Goal: Communication & Community: Answer question/provide support

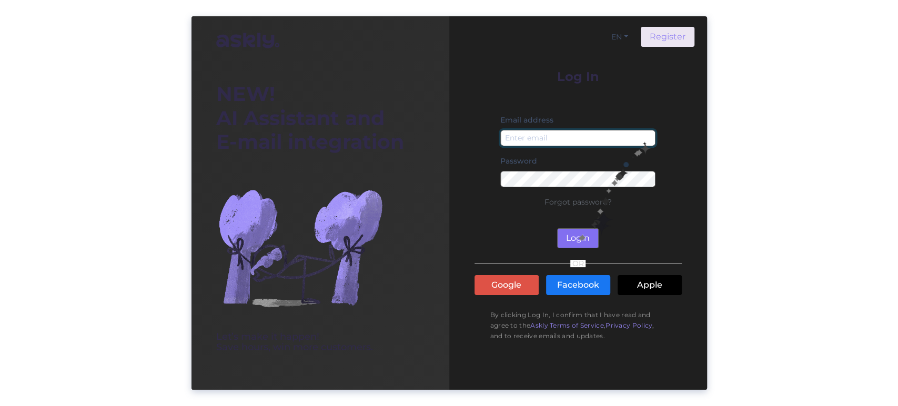
type input "[EMAIL_ADDRESS][DOMAIN_NAME]"
click at [578, 236] on button "Login" at bounding box center [578, 238] width 42 height 20
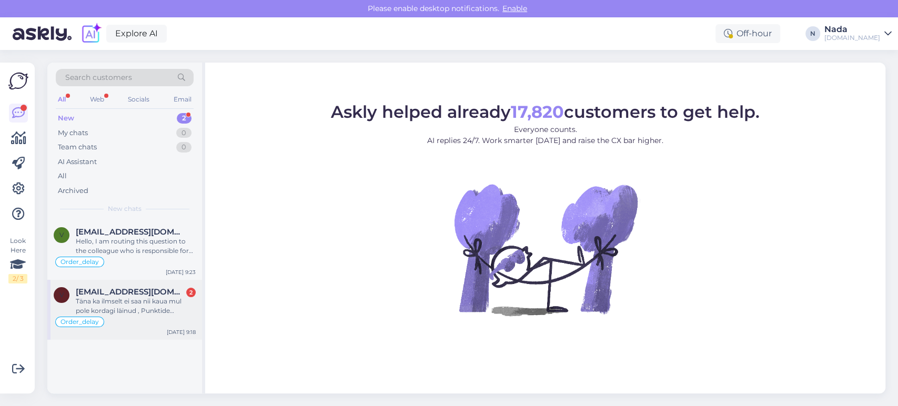
click at [132, 299] on div "Täna ka ilmselt ei saa nii kaua mul pole kordagi läinud , Punktide kasutaja pan…" at bounding box center [136, 306] width 120 height 19
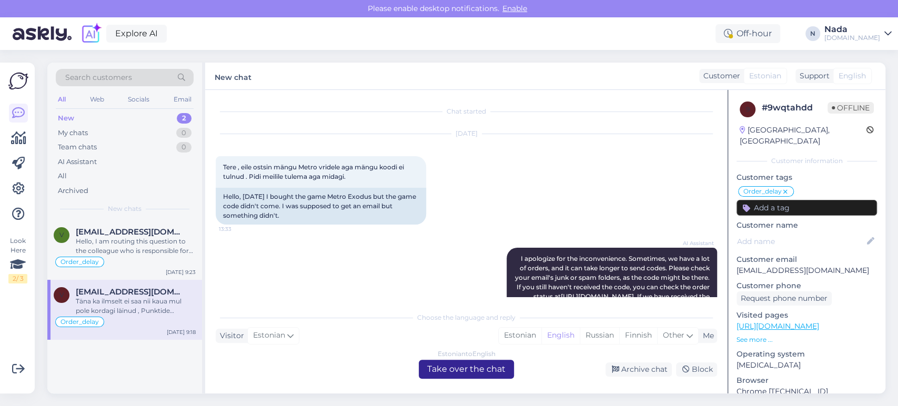
scroll to position [1369, 0]
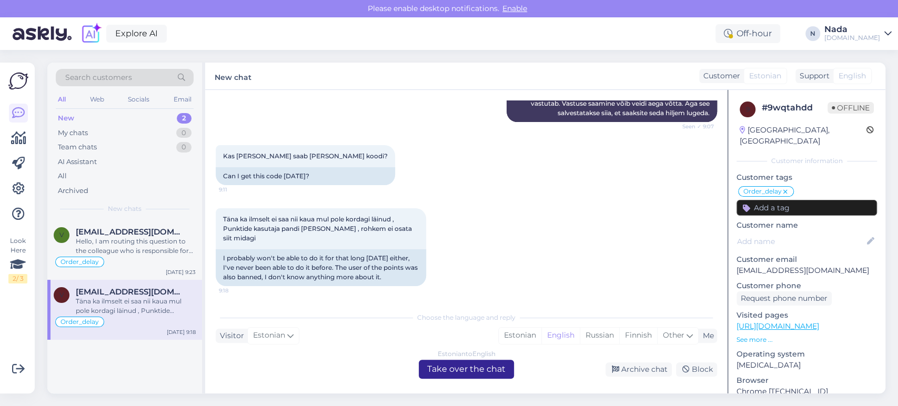
click at [472, 369] on div "Estonian to English Take over the chat" at bounding box center [466, 369] width 95 height 19
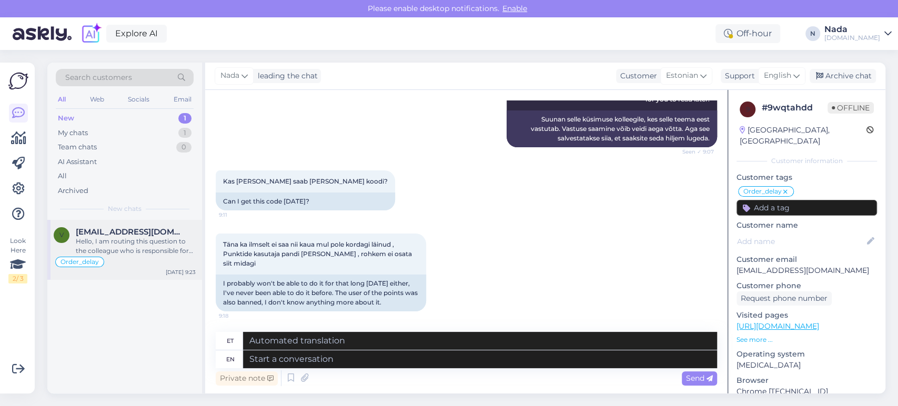
click at [166, 247] on div "Hello, I am routing this question to the colleague who is responsible for this …" at bounding box center [136, 246] width 120 height 19
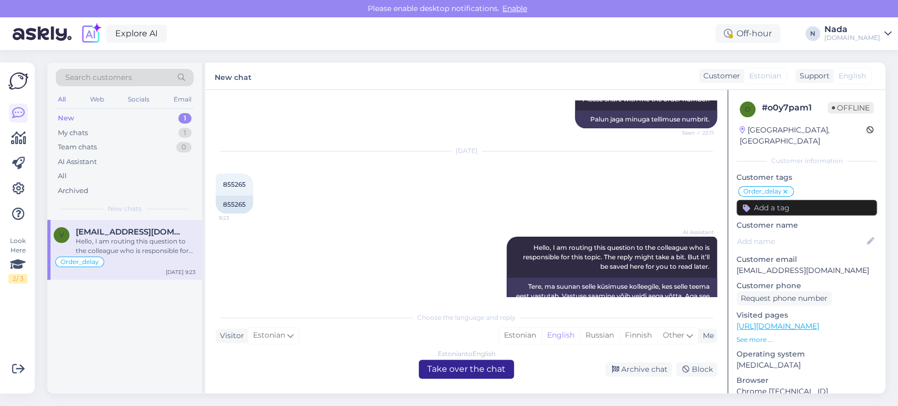
click at [430, 370] on div "Estonian to English Take over the chat" at bounding box center [466, 369] width 95 height 19
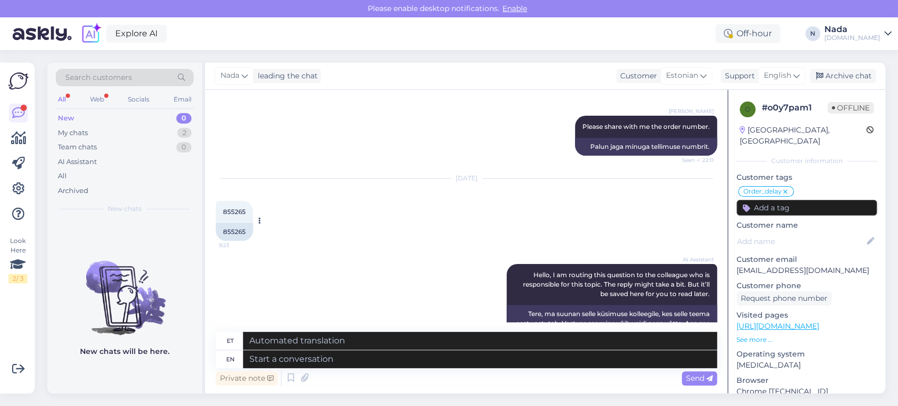
scroll to position [1012, 0]
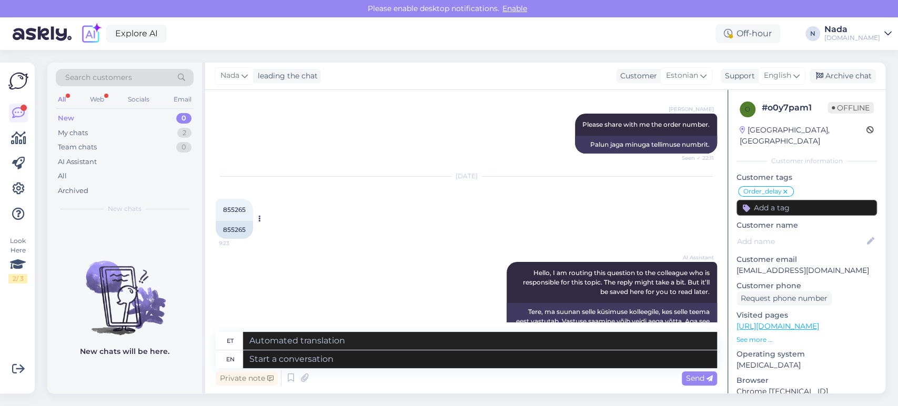
click at [239, 221] on div "855265" at bounding box center [234, 230] width 37 height 18
copy div "855265"
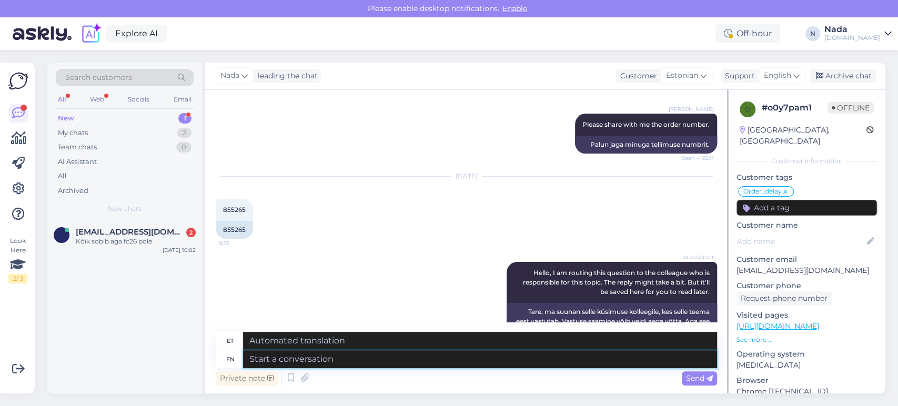
click at [377, 360] on textarea at bounding box center [480, 360] width 474 height 18
click at [211, 247] on div "Chat started Oct 7 2025 Tere, ostetud mängust pole meili peal koodi mäng sai ei…" at bounding box center [466, 242] width 523 height 304
click at [394, 364] on textarea at bounding box center [480, 360] width 474 height 18
paste textarea "Thank you for your patience. It looks like your order is completed and emailed …"
type textarea "Thank you for your patience. It looks like your order is completed and emailed …"
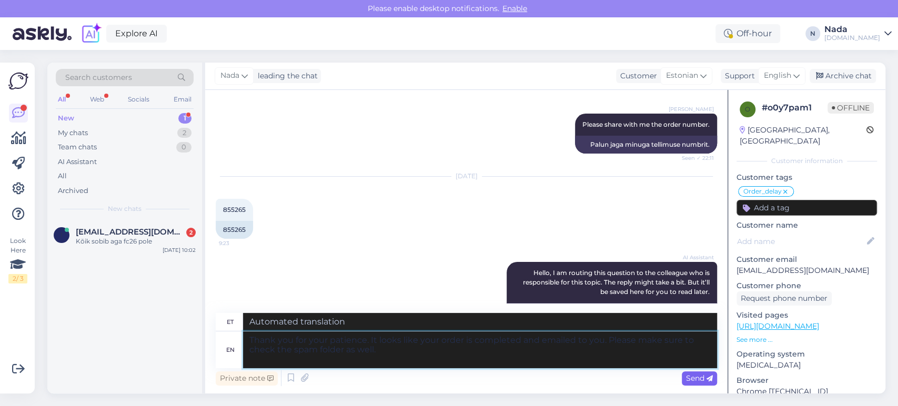
type textarea "Täname kannatlikkuse eest. Paistab, et teie tellimus on esitatud ja teile e-pos…"
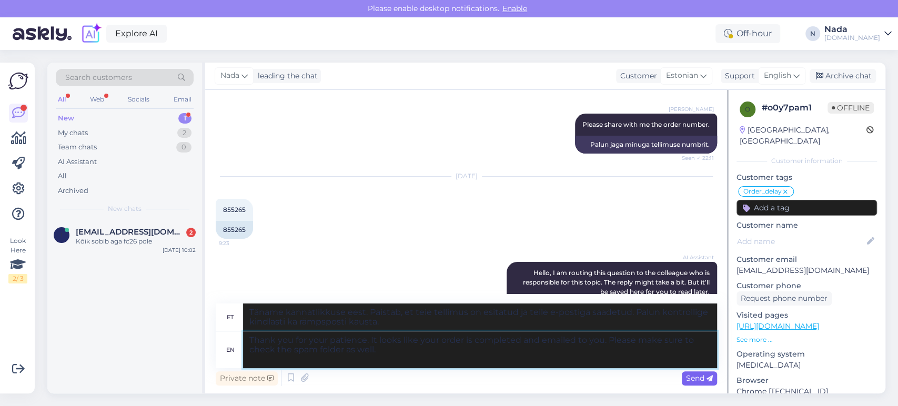
type textarea "Thank you for your patience. It looks like your order is completed and emailed …"
click at [689, 379] on span "Send" at bounding box center [699, 378] width 27 height 9
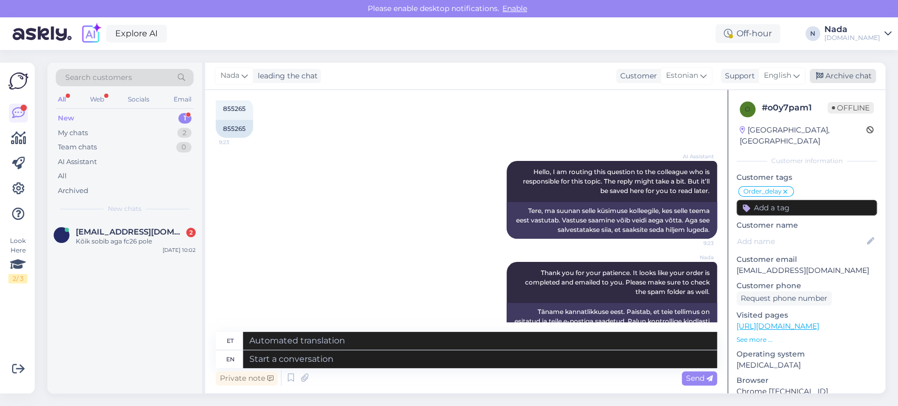
click at [859, 78] on div "Archive chat" at bounding box center [843, 76] width 66 height 14
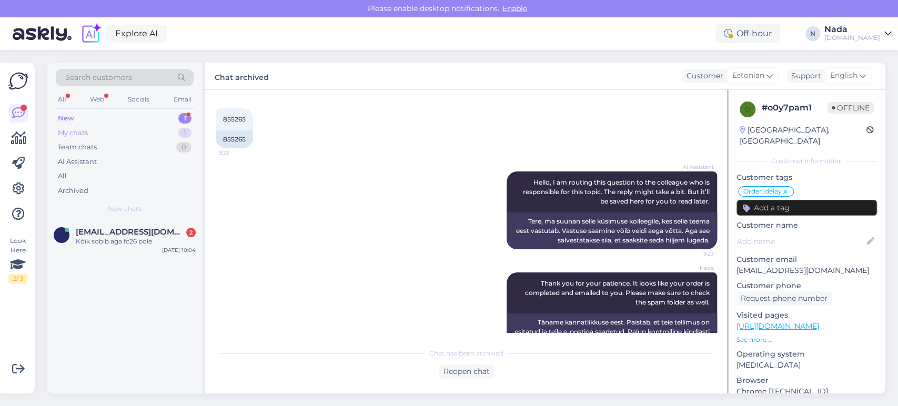
click at [109, 134] on div "My chats 1" at bounding box center [125, 133] width 138 height 15
click at [124, 228] on span "[EMAIL_ADDRESS][DOMAIN_NAME]" at bounding box center [130, 231] width 109 height 9
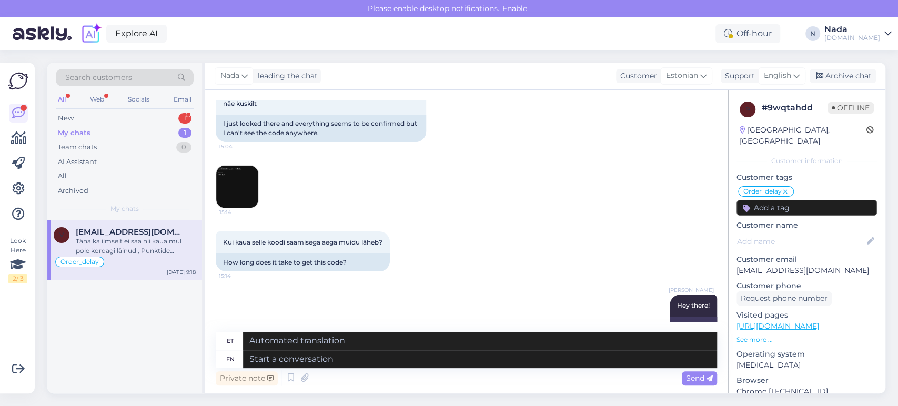
scroll to position [525, 0]
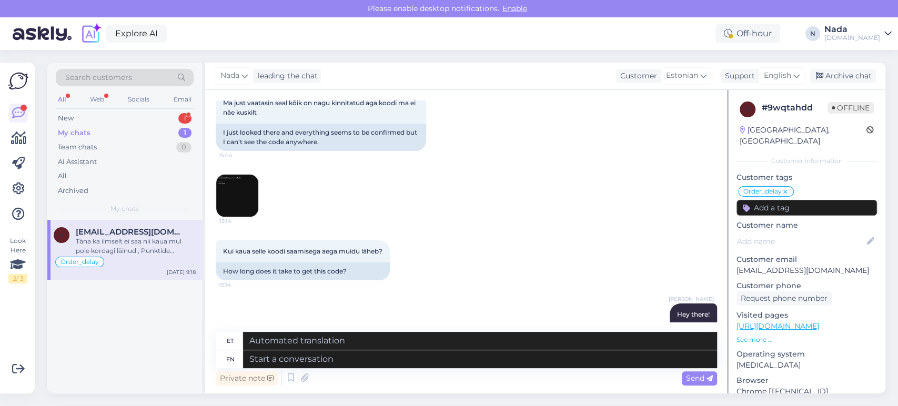
click at [219, 214] on img at bounding box center [237, 196] width 42 height 42
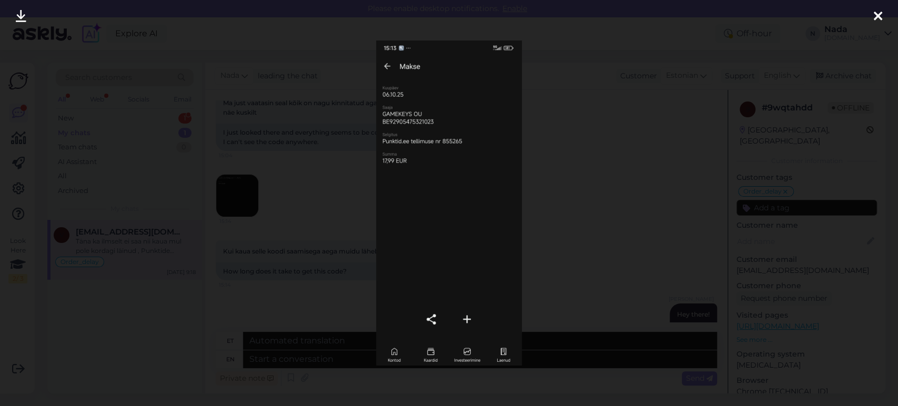
click at [243, 196] on div at bounding box center [449, 203] width 898 height 406
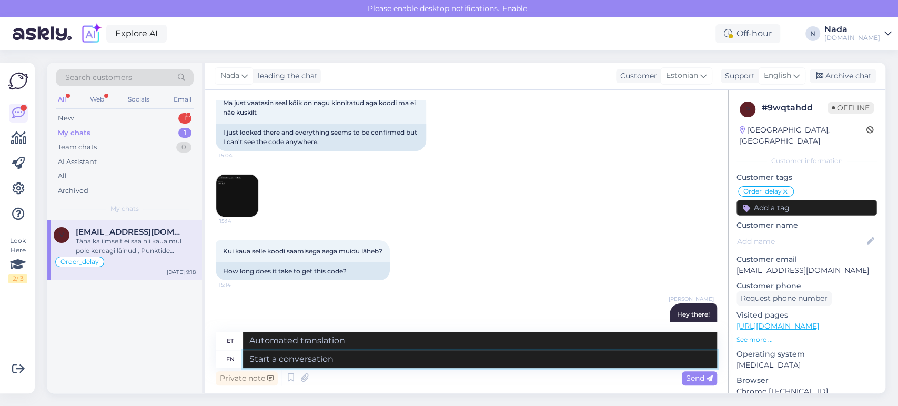
click at [377, 365] on textarea at bounding box center [480, 360] width 474 height 18
paste textarea "Thank you for your patience. It looks like your order is completed and emailed …"
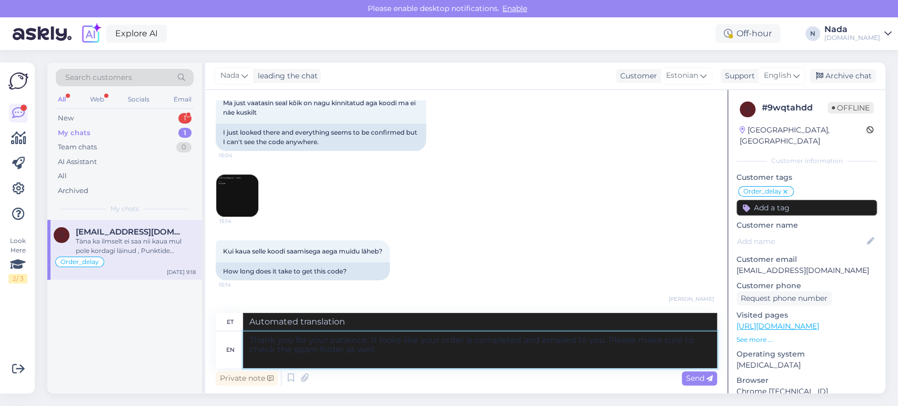
type textarea "Thank you for your patience. It looks like your order is completed and emailed …"
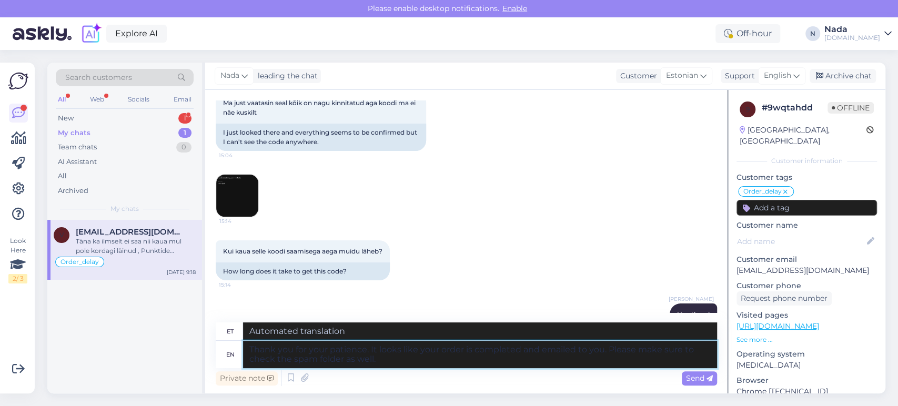
type textarea "Täname kannatlikkuse eest. Paistab, et teie tellimus on esitatud ja teile e-pos…"
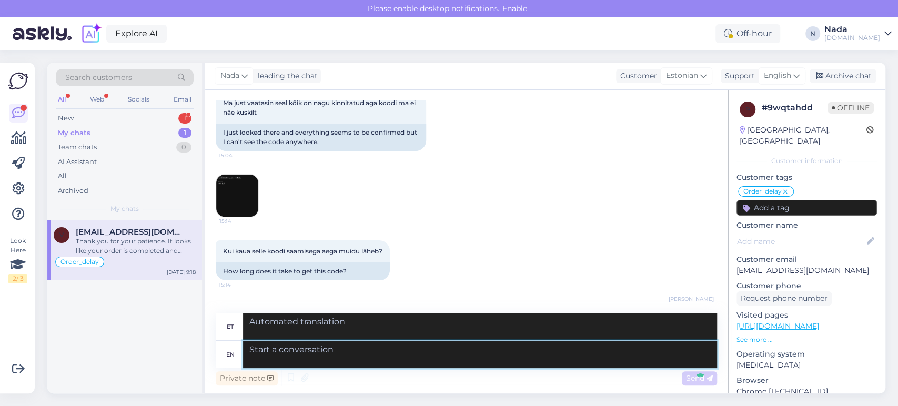
scroll to position [1445, 0]
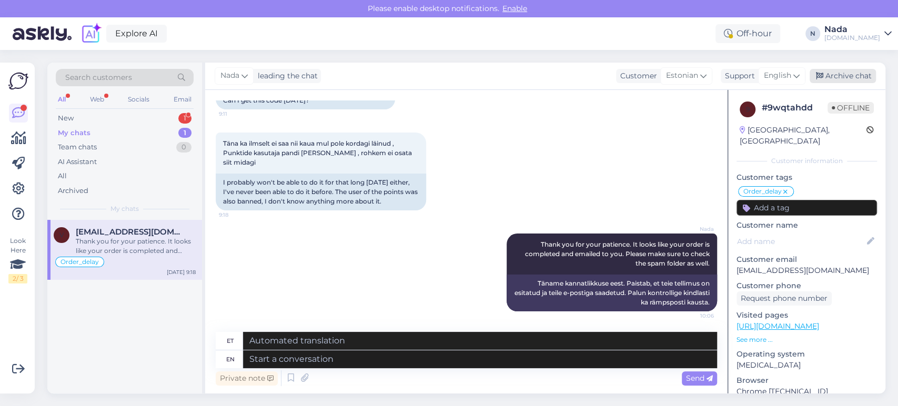
click at [843, 74] on div "Archive chat" at bounding box center [843, 76] width 66 height 14
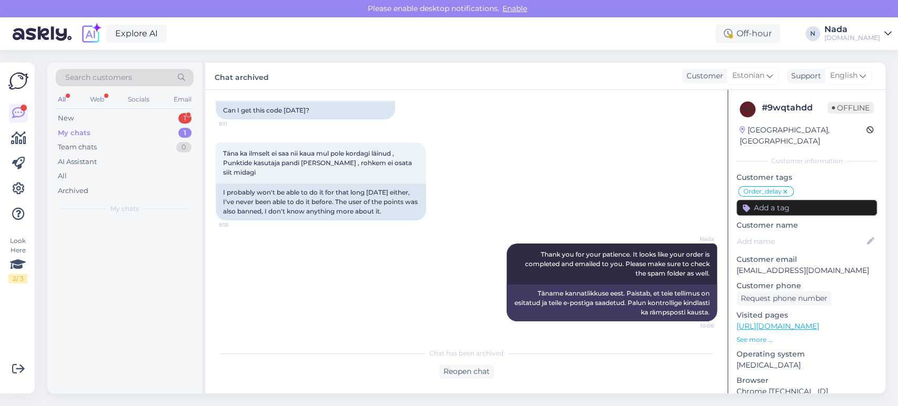
scroll to position [1434, 0]
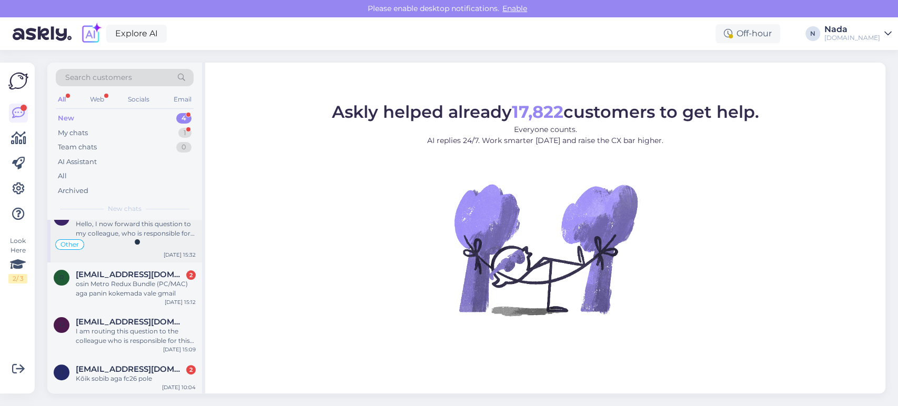
scroll to position [18, 0]
click at [171, 371] on span "Ingmarkallas16@gmail.com" at bounding box center [130, 368] width 109 height 9
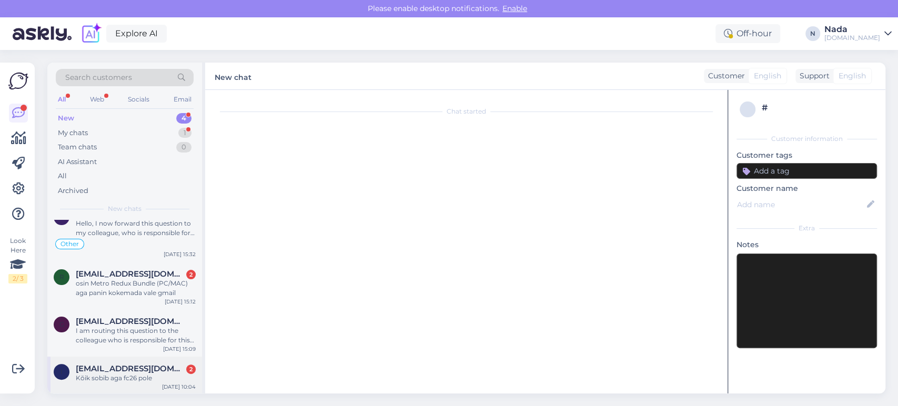
scroll to position [476, 0]
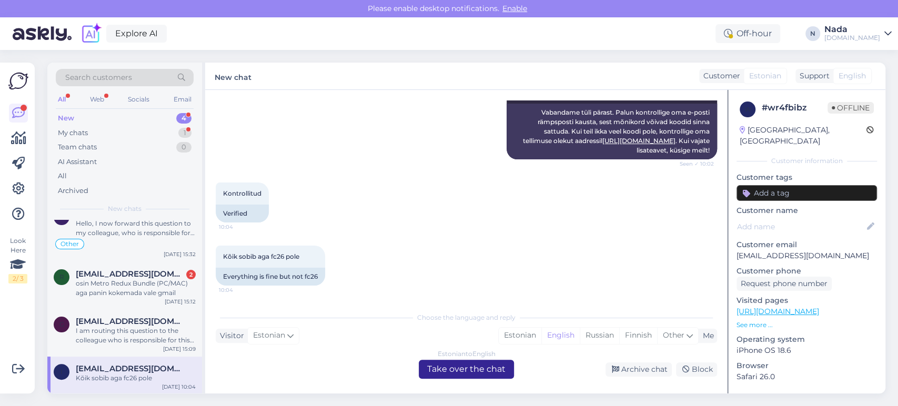
click at [453, 371] on div "Estonian to English Take over the chat" at bounding box center [466, 369] width 95 height 19
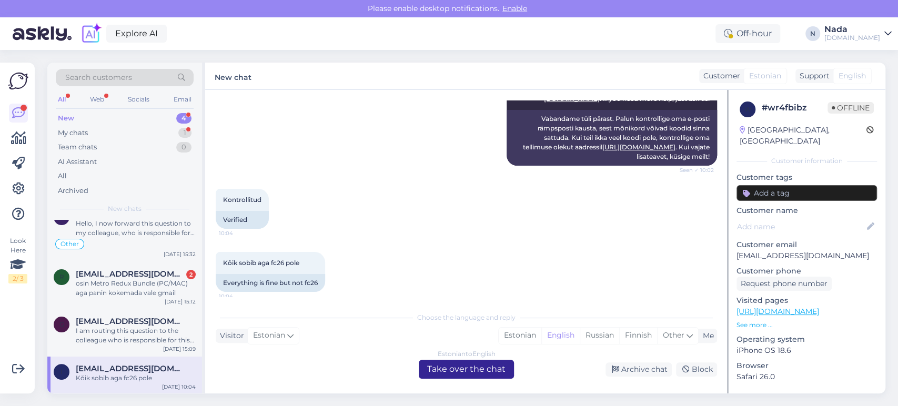
scroll to position [0, 0]
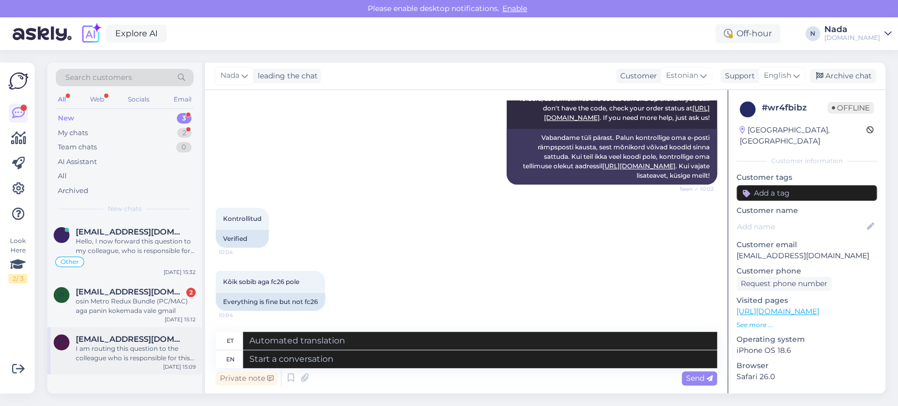
click at [165, 348] on div "I am routing this question to the colleague who is responsible for this topic. …" at bounding box center [136, 353] width 120 height 19
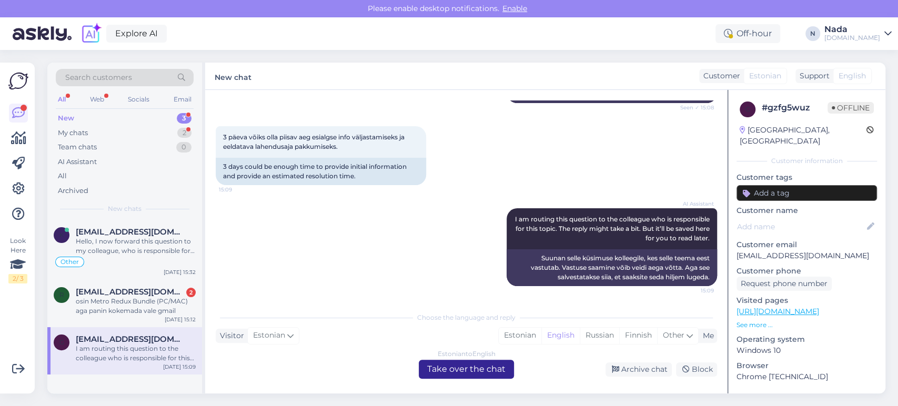
drag, startPoint x: 443, startPoint y: 367, endPoint x: 122, endPoint y: 325, distance: 323.3
click at [442, 367] on div "Estonian to English Take over the chat" at bounding box center [466, 369] width 95 height 19
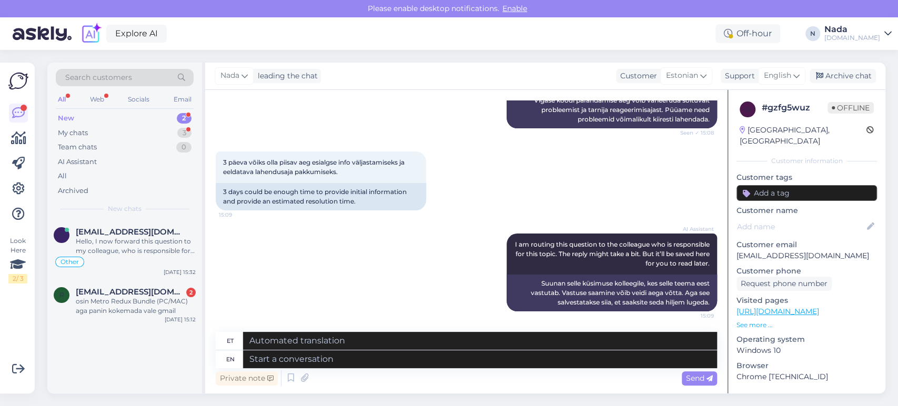
click at [126, 323] on div "r rkarlrichard@gmail.com 2 osin Metro Redux Bundle (PC/MAC) aga panin kokemada …" at bounding box center [124, 303] width 155 height 47
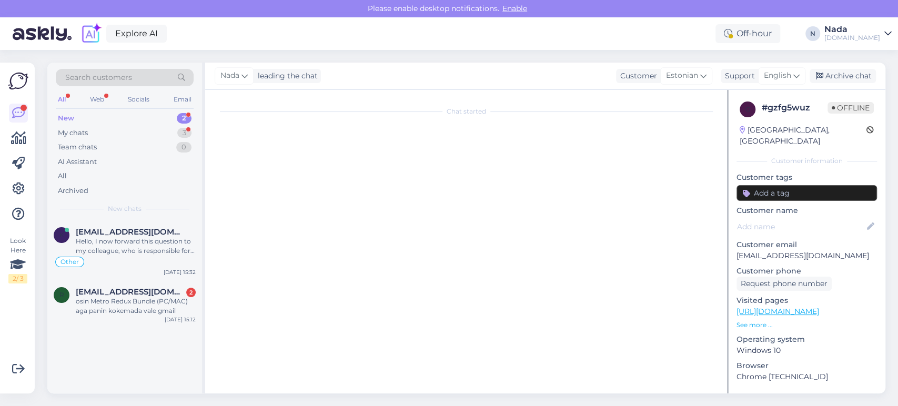
scroll to position [204, 0]
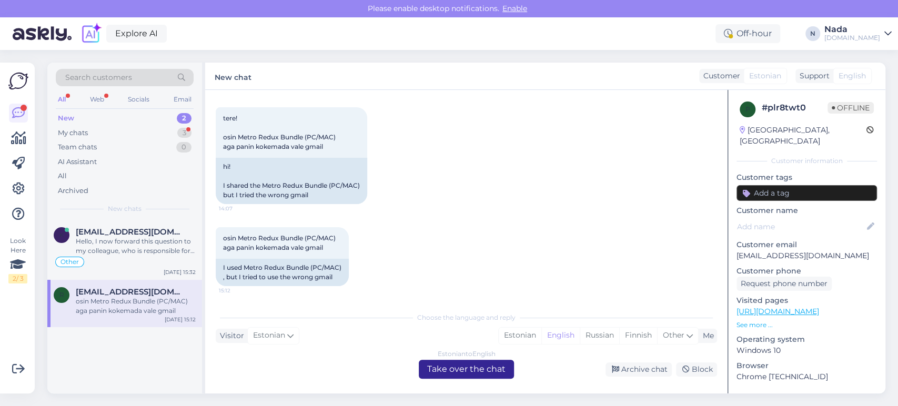
click at [426, 366] on div "Estonian to English Take over the chat" at bounding box center [466, 369] width 95 height 19
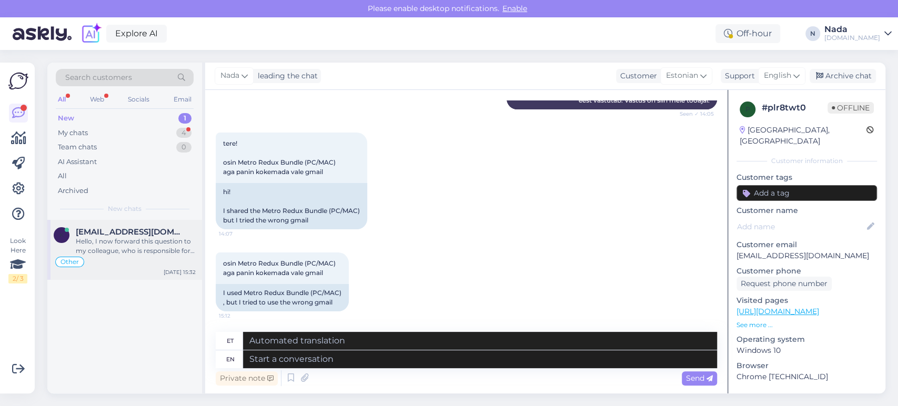
drag, startPoint x: 114, startPoint y: 271, endPoint x: 119, endPoint y: 265, distance: 7.8
click at [118, 265] on div "Other" at bounding box center [125, 262] width 142 height 13
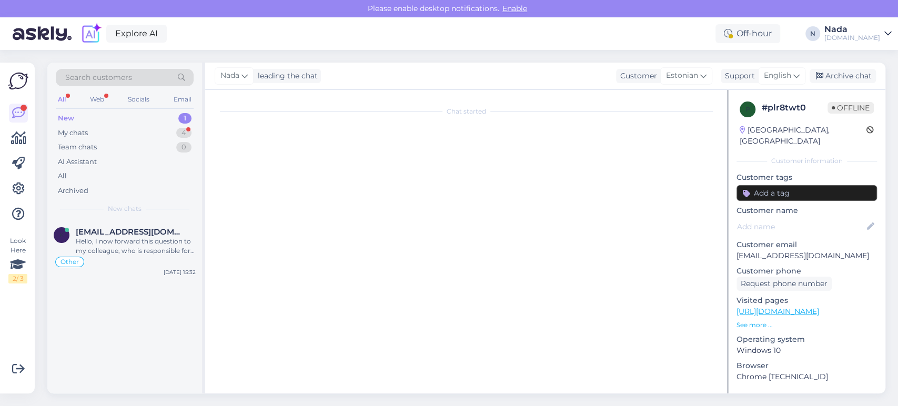
scroll to position [640, 0]
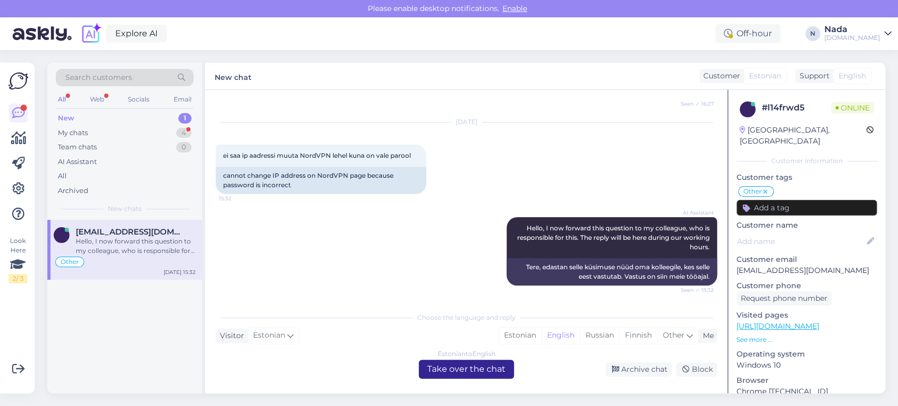
click at [475, 376] on div "Estonian to English Take over the chat" at bounding box center [466, 369] width 95 height 19
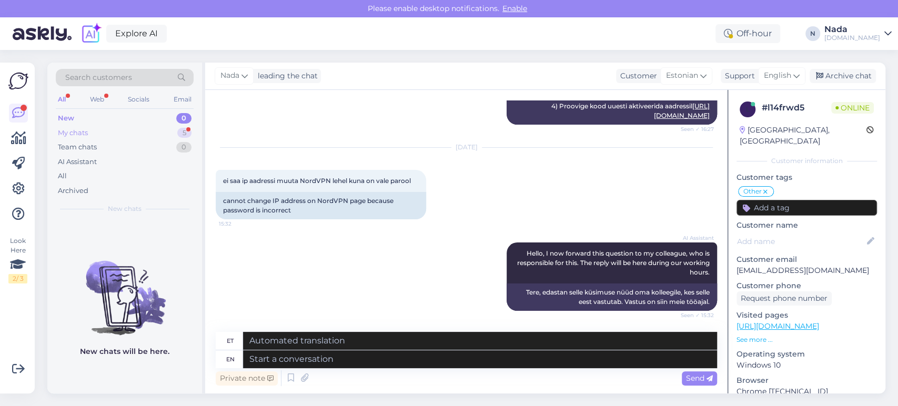
click at [69, 135] on div "My chats" at bounding box center [73, 133] width 30 height 11
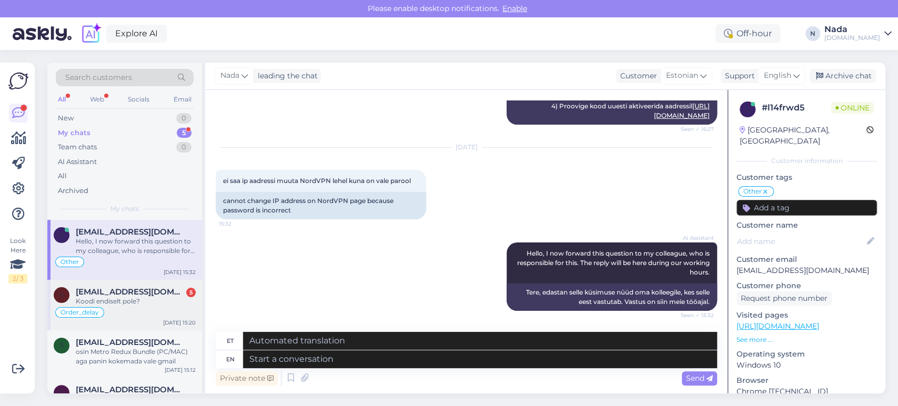
click at [145, 288] on span "[EMAIL_ADDRESS][DOMAIN_NAME]" at bounding box center [130, 291] width 109 height 9
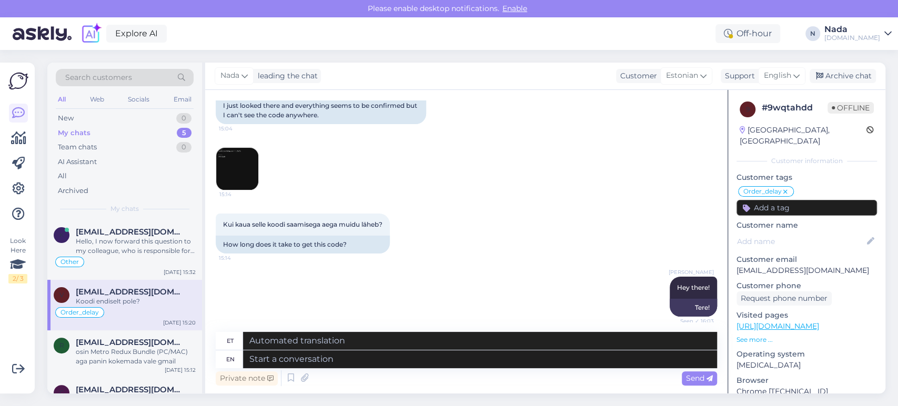
scroll to position [540, 0]
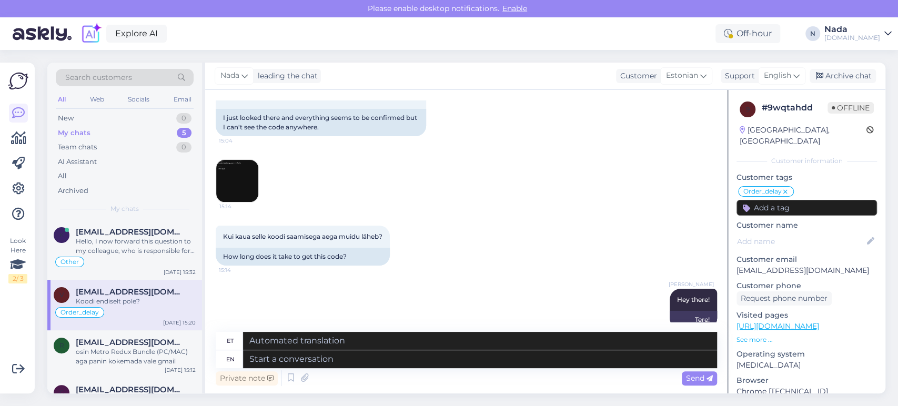
click at [248, 174] on img at bounding box center [237, 181] width 42 height 42
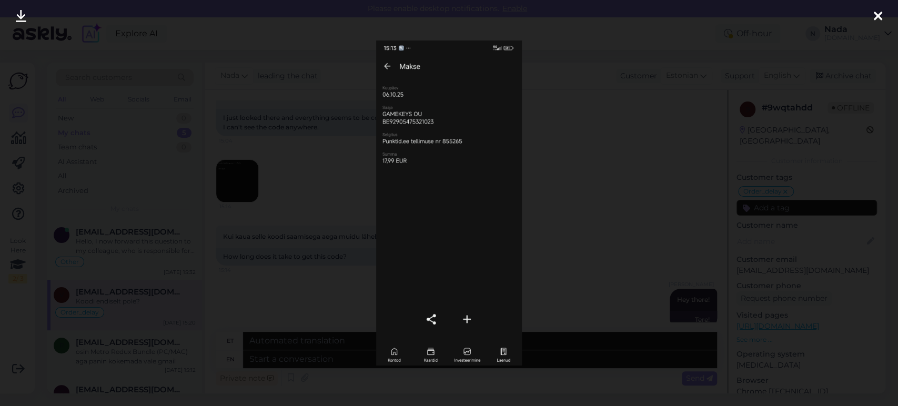
click at [314, 159] on div at bounding box center [449, 203] width 898 height 406
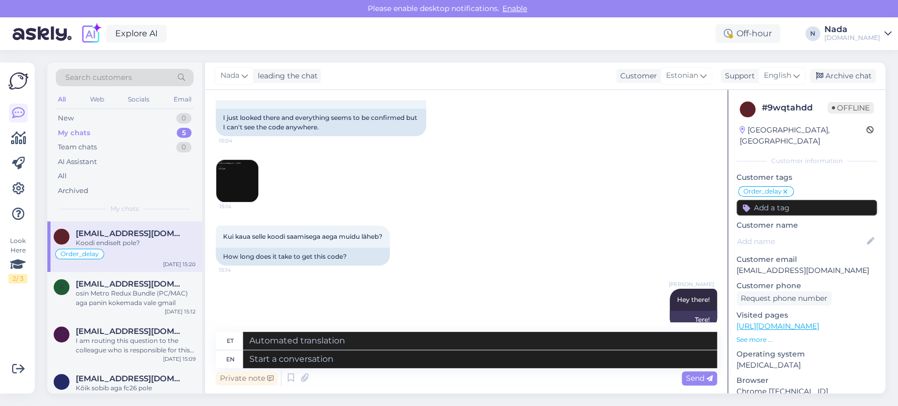
scroll to position [68, 0]
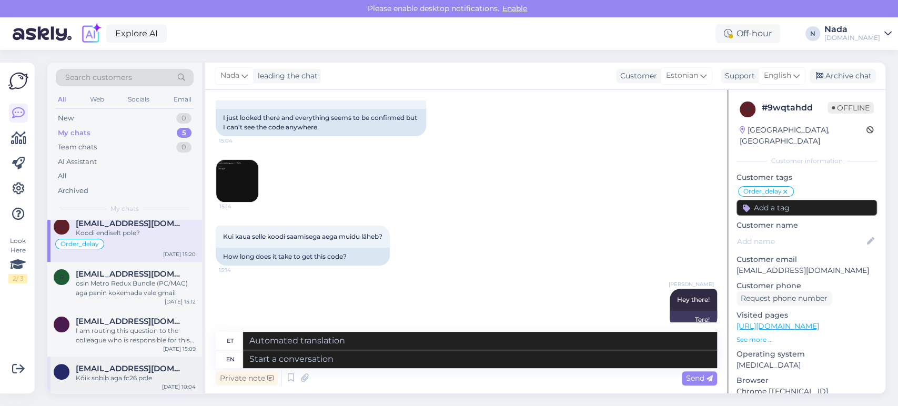
click at [132, 366] on span "Ingmarkallas16@gmail.com" at bounding box center [130, 368] width 109 height 9
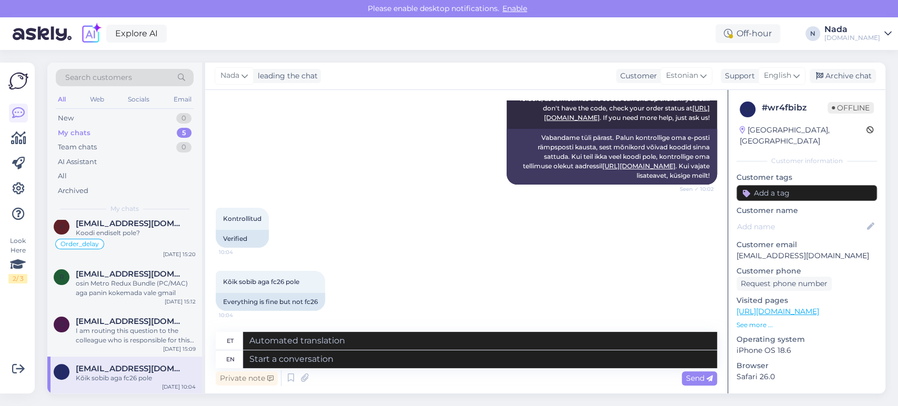
scroll to position [451, 0]
click at [443, 357] on textarea at bounding box center [480, 360] width 474 height 18
type textarea "Hello t"
type textarea "Tere"
type textarea "Hello there!"
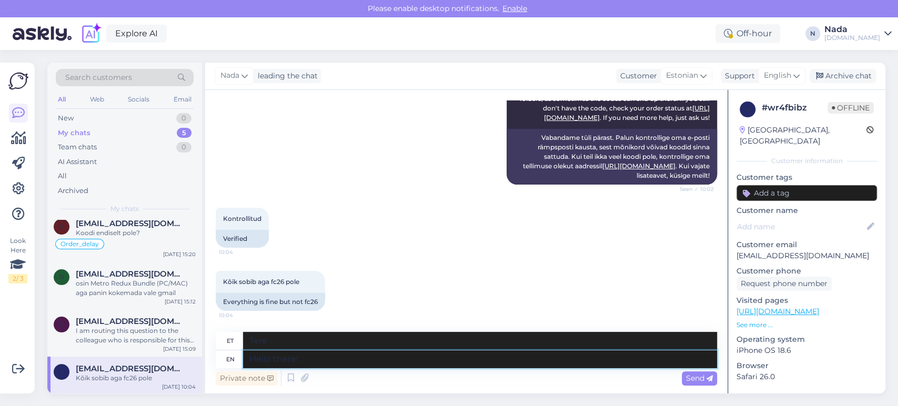
type textarea "Tere!"
type textarea "Hello there! Please sh"
type textarea "Tere! Palun"
type textarea "Hello there! Please share wi"
type textarea "Tere! Palun jaga"
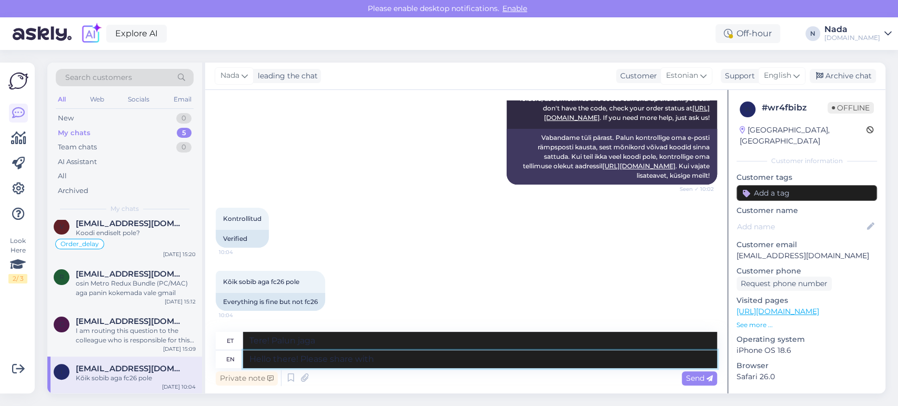
type textarea "Hello there! Please share with m"
type textarea "Tere! Palun jagage"
type textarea "Hello there! Please share with me the"
type textarea "Tere! Palun jaga minuga"
type textarea "Hello there! Please share with me the order nu"
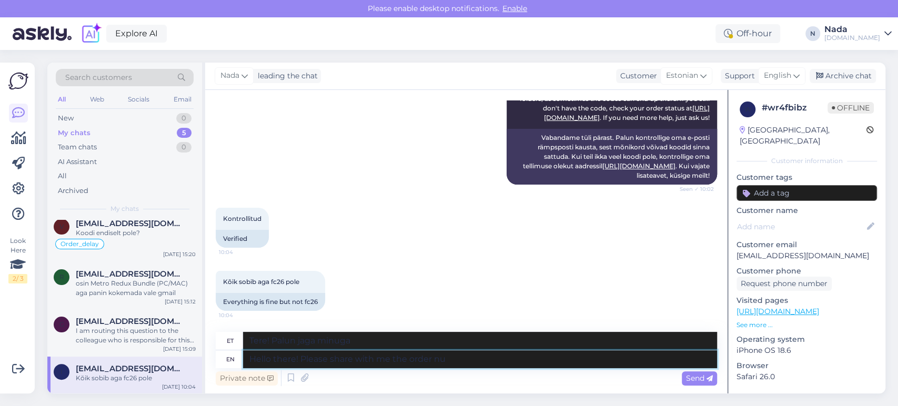
type textarea "Tere! Palun jaga minuga tellimust"
type textarea "Hello there! Please share with me the order number."
type textarea "Tere! Palun jagage minuga tellimuse numbrit."
type textarea "Hello there! Please share with me the order number."
click at [687, 372] on div "Send" at bounding box center [699, 379] width 35 height 14
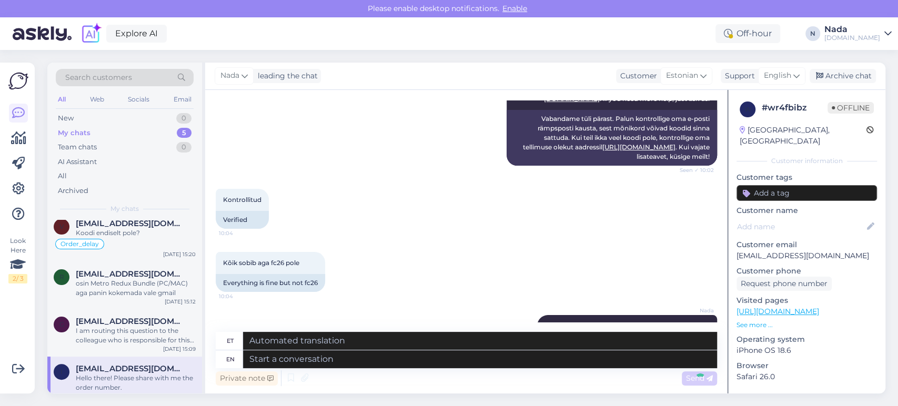
scroll to position [514, 0]
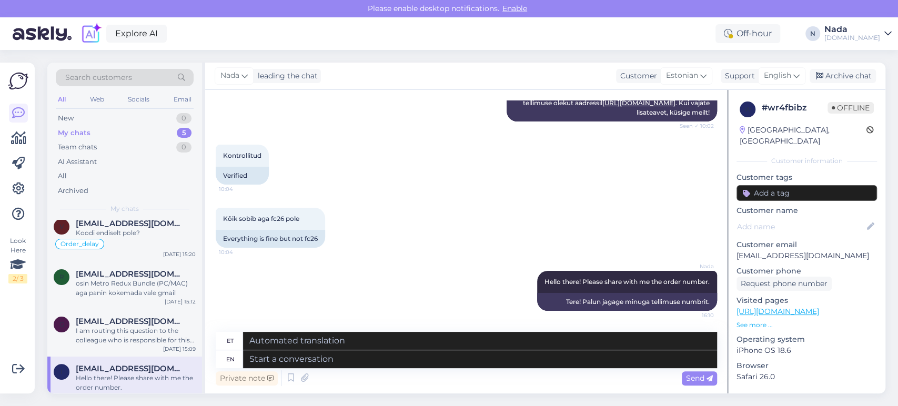
click at [849, 86] on div "Nada leading the chat Customer Estonian Support English Archive chat" at bounding box center [545, 76] width 680 height 27
click at [852, 78] on div "Archive chat" at bounding box center [843, 76] width 66 height 14
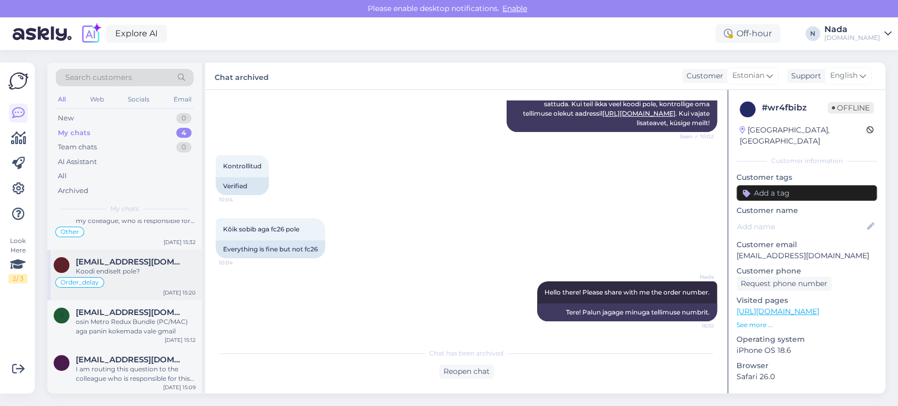
scroll to position [31, 0]
click at [121, 364] on div "I am routing this question to the colleague who is responsible for this topic. …" at bounding box center [136, 373] width 120 height 19
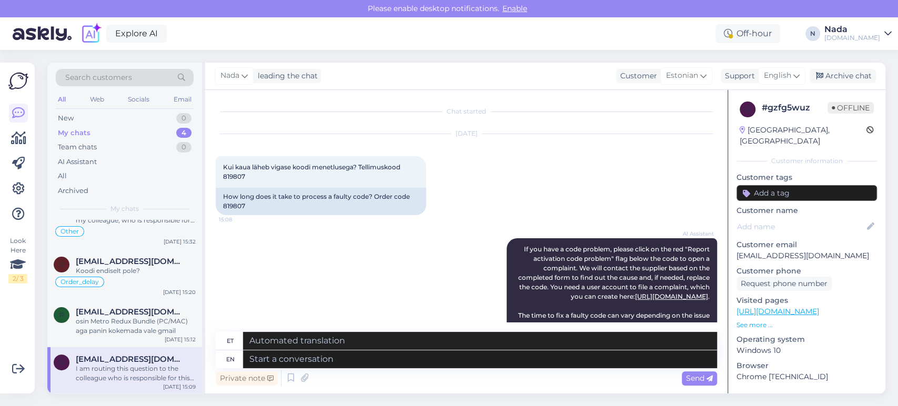
scroll to position [0, 0]
click at [367, 363] on textarea at bounding box center [480, 360] width 474 height 18
type textarea "Have"
type textarea "On"
type textarea "H"
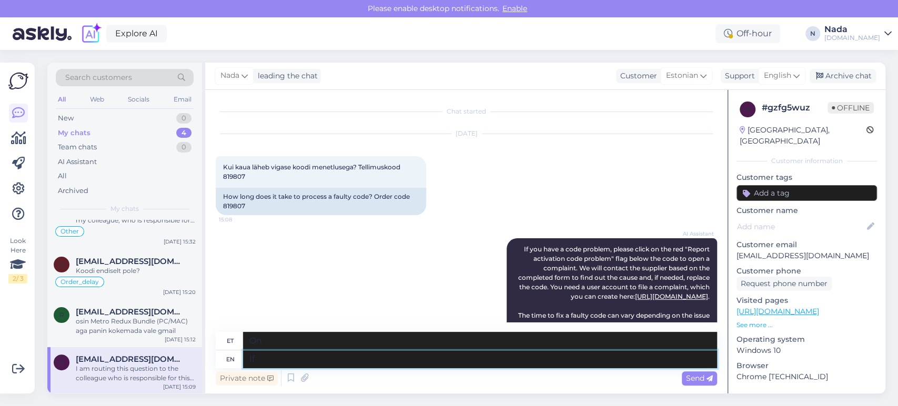
type textarea "If y"
type textarea "[PERSON_NAME]"
type textarea "If you've c"
type textarea "Kui sul on"
type textarea "If you've created a c"
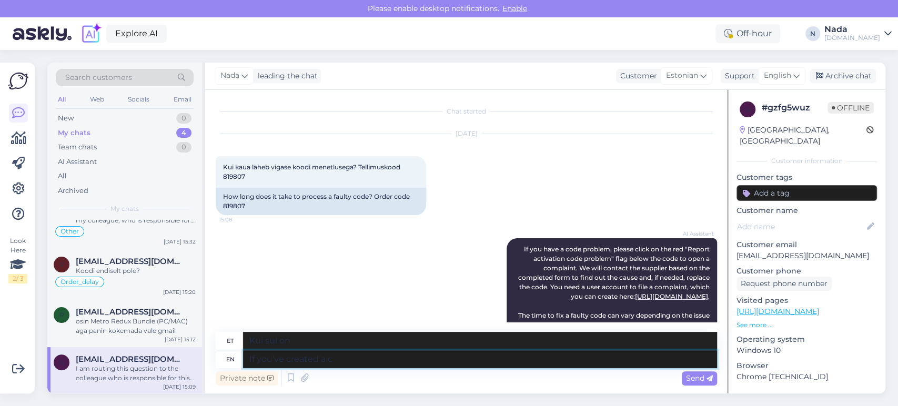
type textarea "Kui olete loonud"
type textarea "If you've created a complaint t"
type textarea "Kui olete kaebuse loonud"
type textarea "If you've created a complaint ticket f"
type textarea "Kui olete loonud kaebuse"
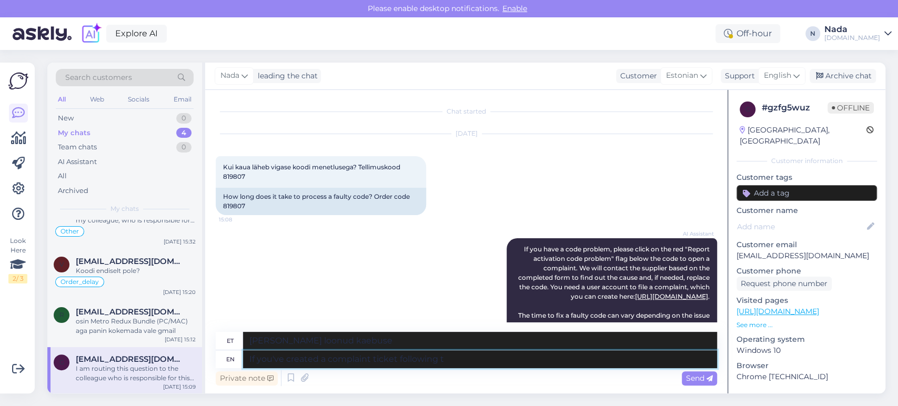
type textarea "If you've created a complaint ticket following th"
type textarea "Kui olete pärast kaebuse esitamist loonud"
type textarea "If you've created a complaint ticket following the above ste"
type textarea "Kui olete ülaltoodule järgnevalt kaebuse esitanud"
type textarea "If you've created a complaint ticket following the above steps, th"
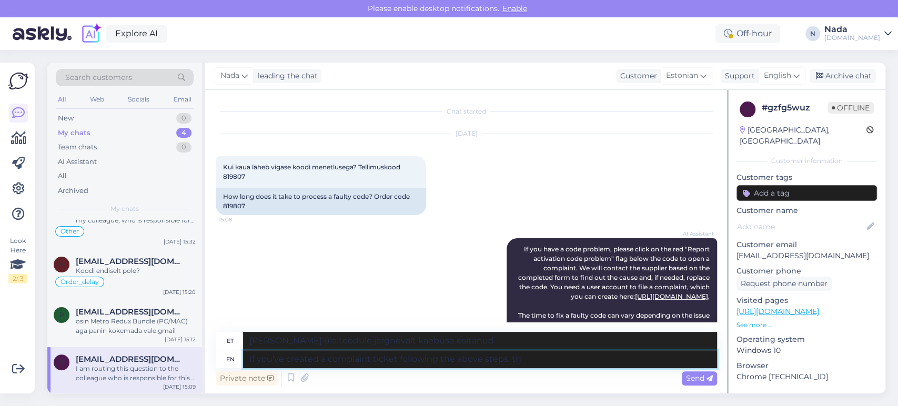
type textarea "Kui olete ülaltoodud samme järgides kaebuse esitanud,"
type textarea "If you've created a complaint ticket following the above steps, then pl"
type textarea "Kui olete ülaltoodud samme järgides kaebuse esitanud, siis"
type textarea "If you've created a complaint ticket following the above steps, then please shar"
type textarea "Kui olete ülaltoodud samme järgides kaebuse esitanud, siis palun"
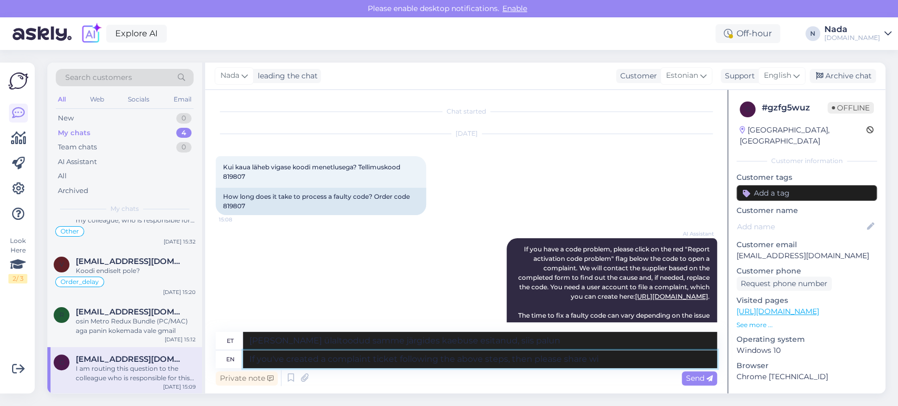
type textarea "If you've created a complaint ticket following the above steps, then please sha…"
type textarea "Kui olete ülaltoodud samme järgides kaebuse esitanud, siis palun jagage seda"
type textarea "If you've created a complaint ticket following the above steps, then please sha…"
type textarea "Kui olete ülaltoodud samme järgides kaebuse esitanud, siis palun jagage seda me…"
type textarea "If you've created a complaint ticket following the above steps, then please sha…"
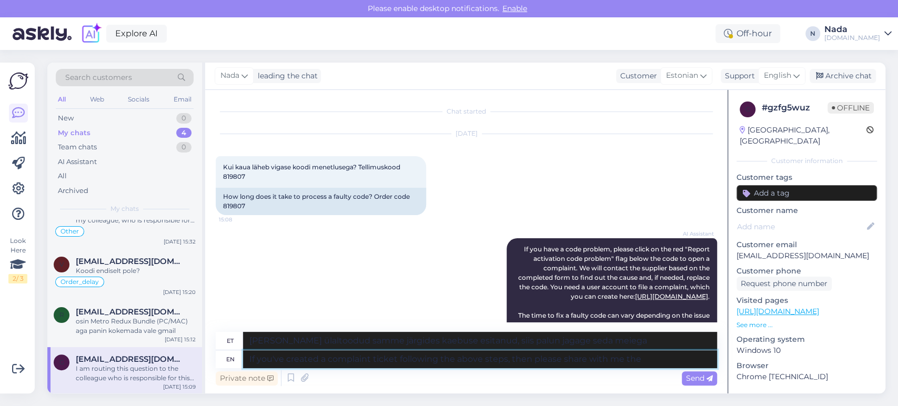
type textarea "Kui olete ülaltoodud samme järgides kaebuse esitanud, siis palun jagage seda mi…"
type textarea "If you've created a complaint ticket following the above steps, then please sha…"
type textarea "Kui olete ülaltoodud samme järgides kaebuse loonud, siis palun jagage seda minu…"
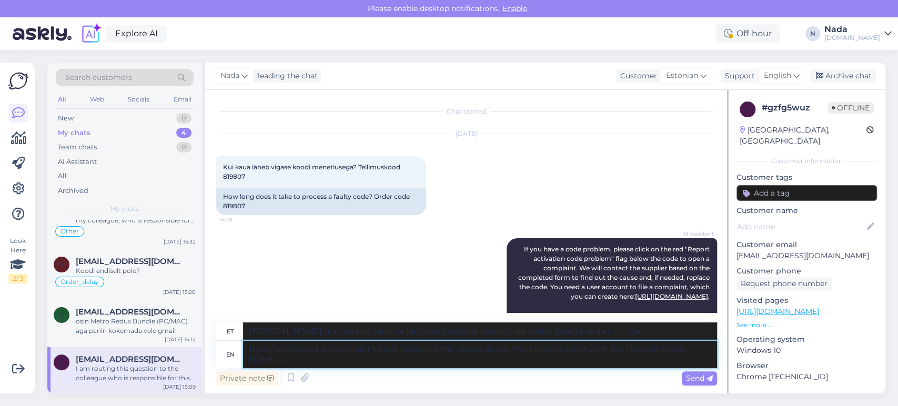
type textarea "If you've created a complaint ticket following the above steps, then please sha…"
type textarea "Kui olete ülaltoodud samme järgides kaebuse esitanud, siis palun jagage seda mi…"
type textarea "If you've created a complaint ticket following the above steps, then please sha…"
type textarea "[PERSON_NAME] ülaltoodud samme järgides kaebuse esitanud, siis palun jagage min…"
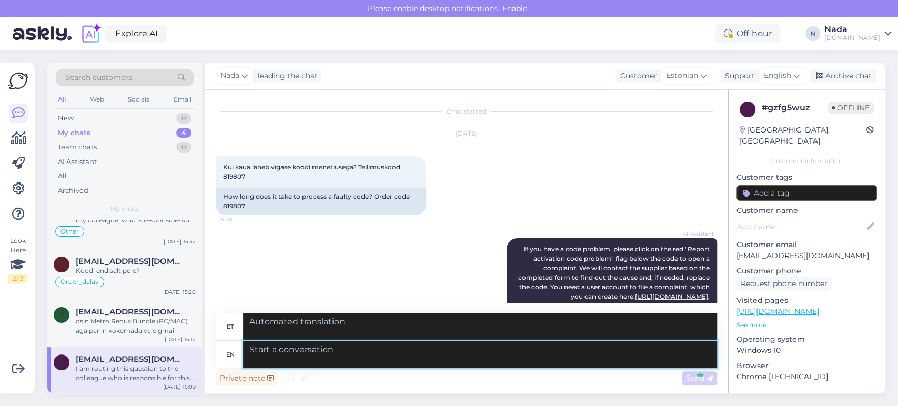
scroll to position [413, 0]
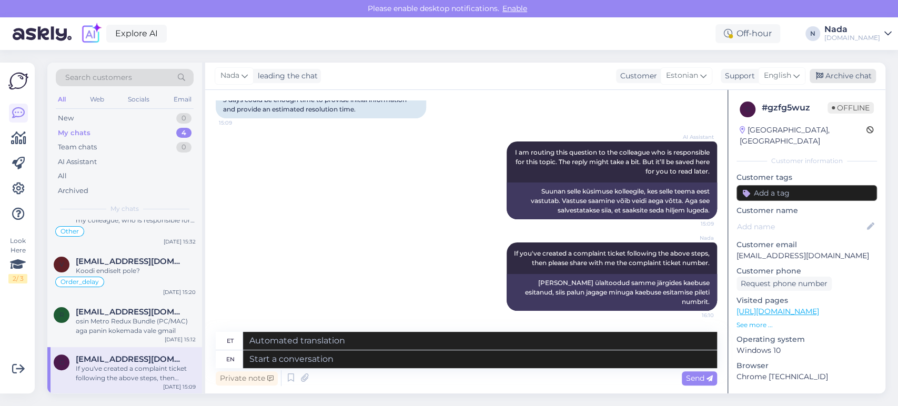
click at [855, 80] on div "Archive chat" at bounding box center [843, 76] width 66 height 14
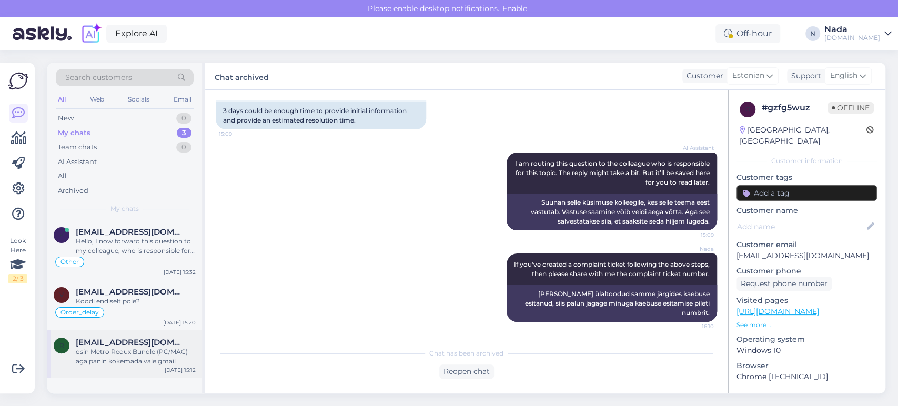
click at [102, 352] on div "osin Metro Redux Bundle (PC/MAC) aga panin kokemada vale gmail" at bounding box center [136, 356] width 120 height 19
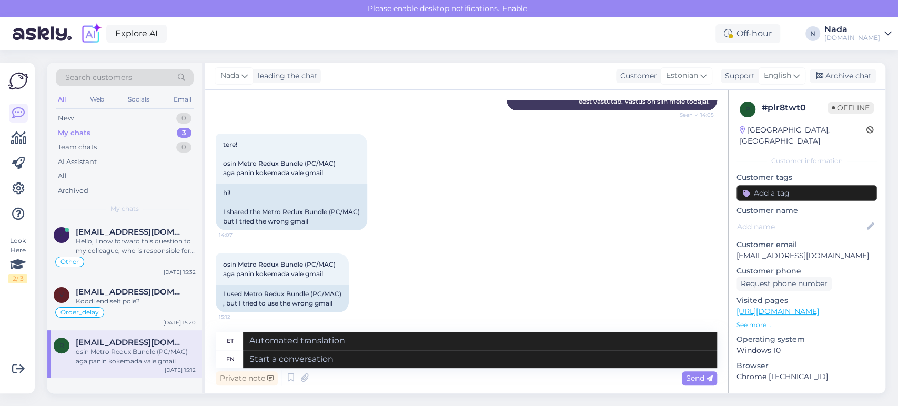
scroll to position [178, 0]
click at [379, 369] on div "Private note Send" at bounding box center [467, 378] width 502 height 20
click at [382, 366] on textarea at bounding box center [480, 360] width 474 height 18
type textarea "Hello t"
type textarea "Tere"
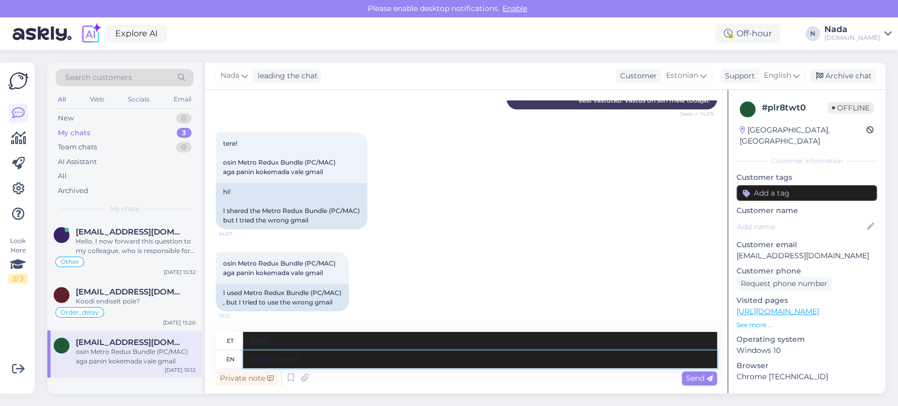
type textarea "Hello there!"
type textarea "Tere!"
type textarea "Hello there! Please shar"
type textarea "Tere! Palun"
type textarea "Hello there! Please share wit"
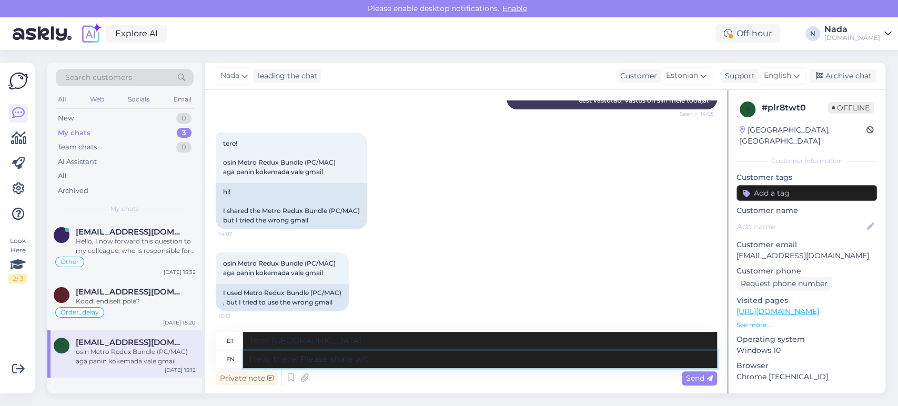
type textarea "Tere! Palun jaga"
type textarea "Hello there! Please share with m"
type textarea "Tere! Palun jagage"
type textarea "Hello there! Please share with me th"
type textarea "Tere! Palun jaga minuga"
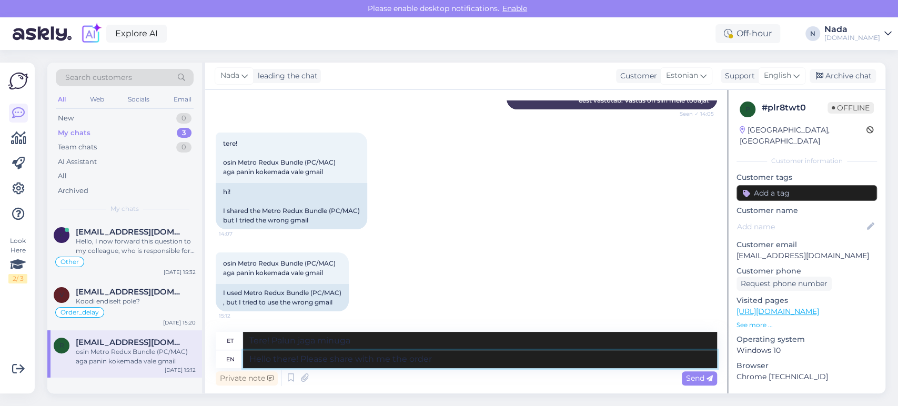
type textarea "Hello there! Please share with me the order n"
type textarea "Tere! Palun jaga minuga tellimust"
type textarea "Hello there! Please share with me the order number."
type textarea "Tere! Palun jagage minuga tellimuse numbrit."
type textarea "Hello there! Please share with me the order number."
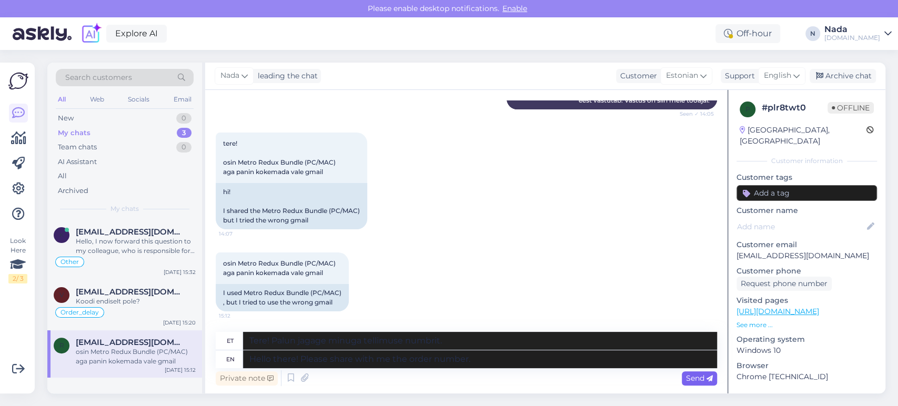
click at [703, 378] on span "Send" at bounding box center [699, 378] width 27 height 9
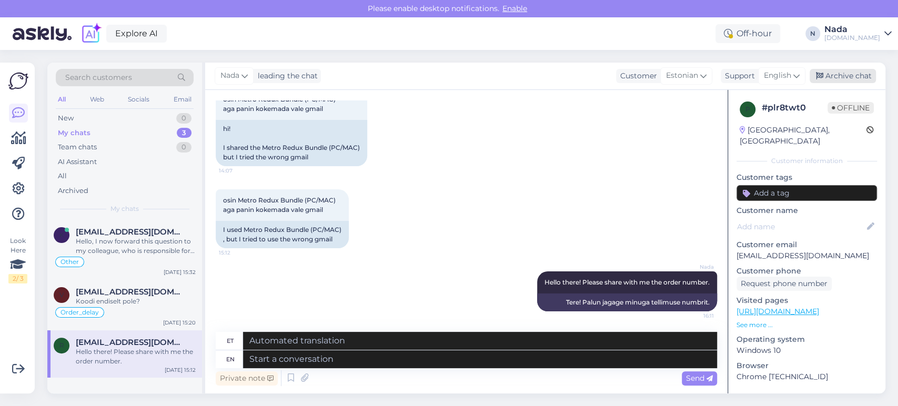
click at [847, 79] on div "Archive chat" at bounding box center [843, 76] width 66 height 14
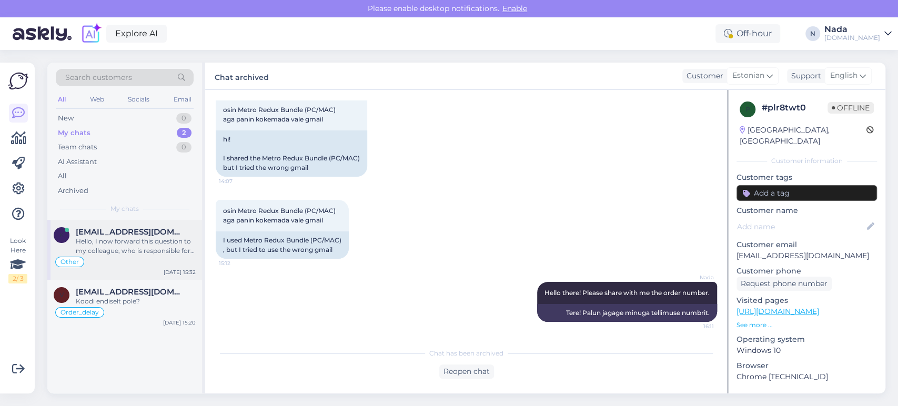
click at [162, 263] on div "Other" at bounding box center [125, 262] width 142 height 13
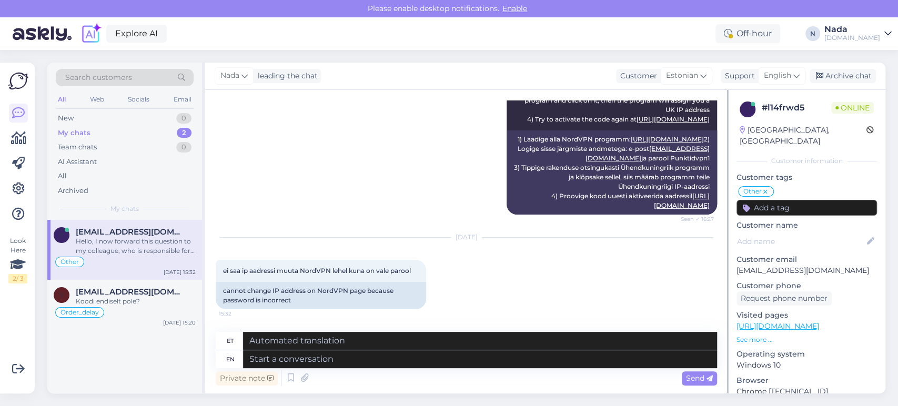
scroll to position [497, 0]
click at [290, 377] on icon at bounding box center [291, 379] width 13 height 16
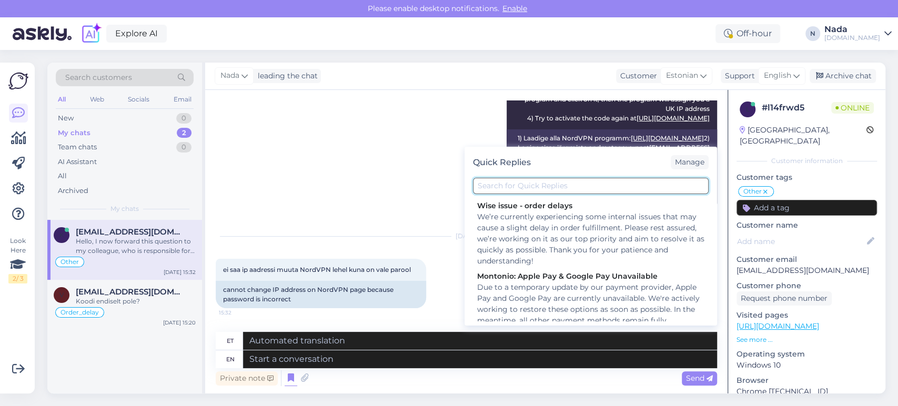
click at [610, 190] on input "text" at bounding box center [591, 186] width 236 height 16
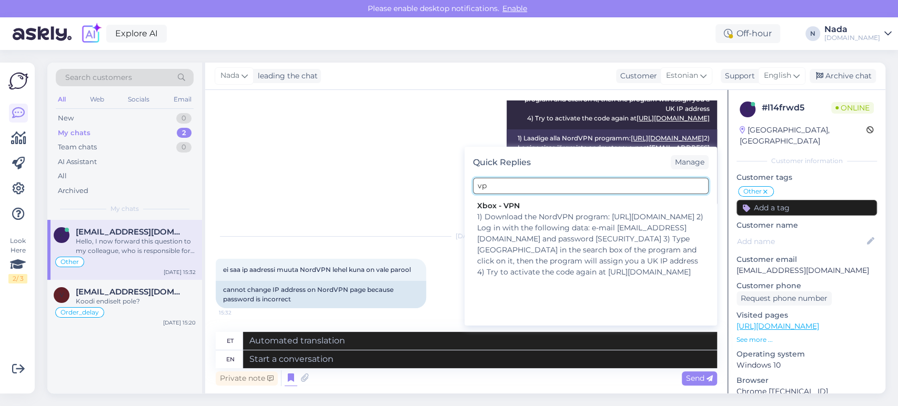
type input "vpn"
drag, startPoint x: 610, startPoint y: 190, endPoint x: 463, endPoint y: 204, distance: 148.0
click at [463, 204] on div "Chat started Oct 3 2024 Tere, NordVPN lehele logides ütleb et on vale parool. 1…" at bounding box center [466, 242] width 523 height 304
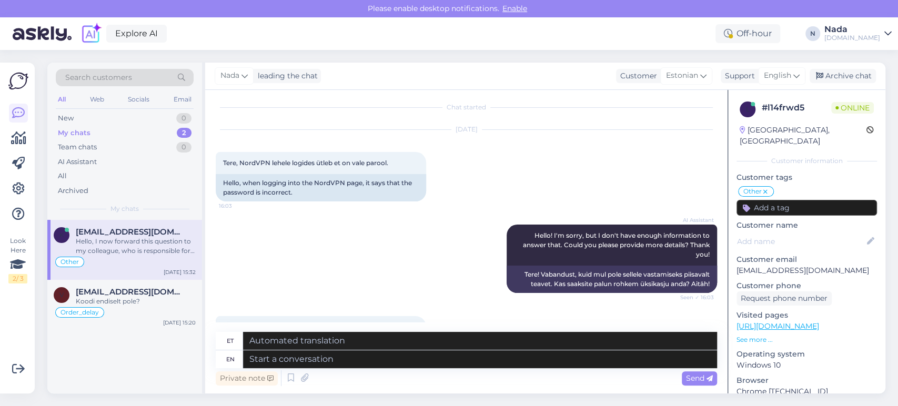
scroll to position [0, 0]
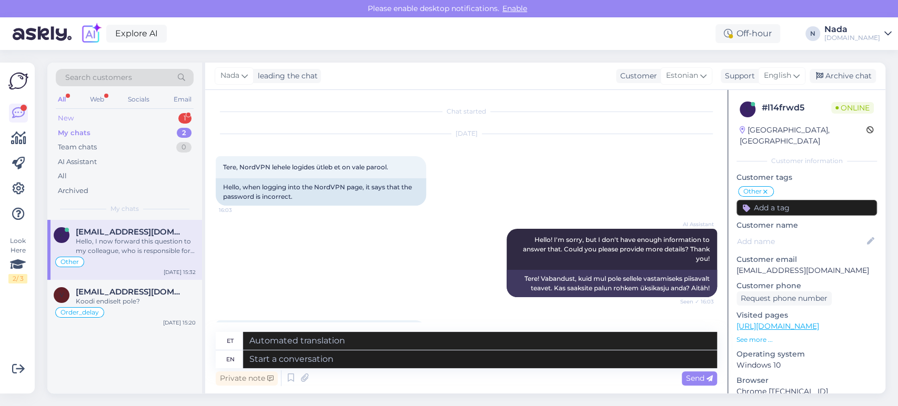
click at [99, 118] on div "New 1" at bounding box center [125, 118] width 138 height 15
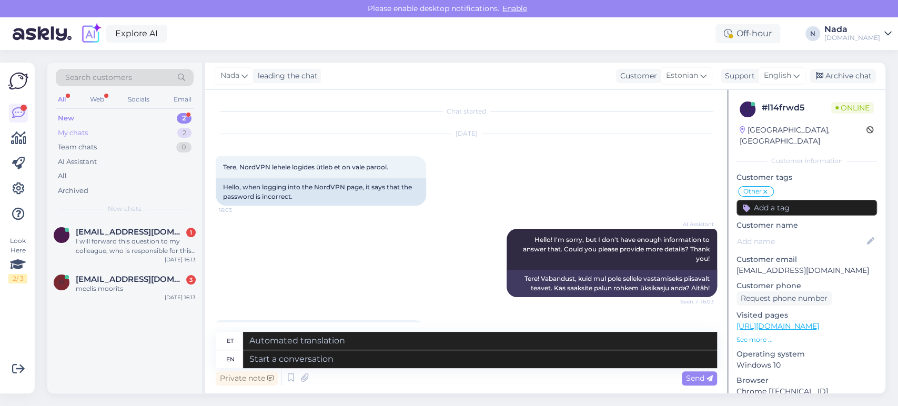
click at [75, 126] on div "My chats 2" at bounding box center [125, 133] width 138 height 15
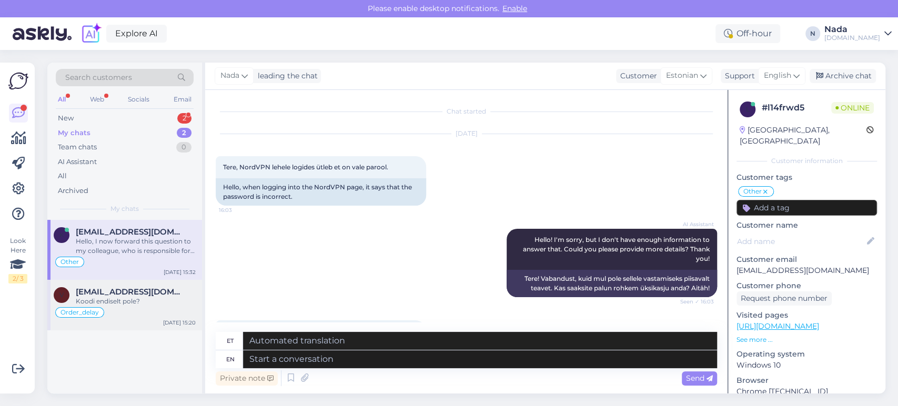
click at [124, 295] on span "[EMAIL_ADDRESS][DOMAIN_NAME]" at bounding box center [130, 291] width 109 height 9
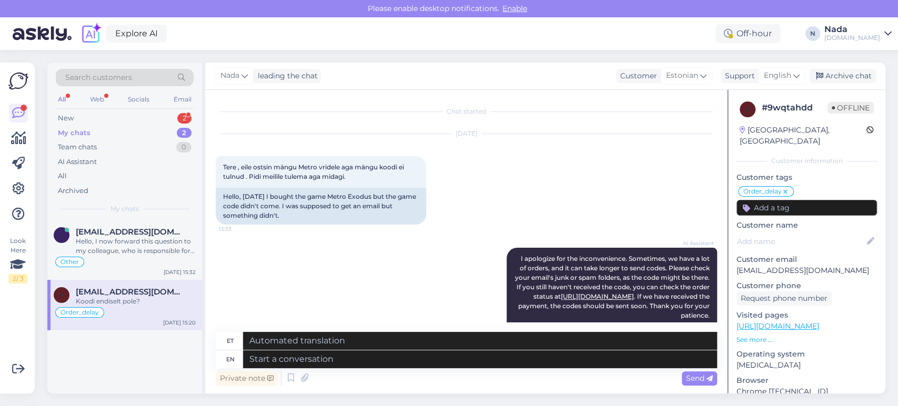
scroll to position [2060, 0]
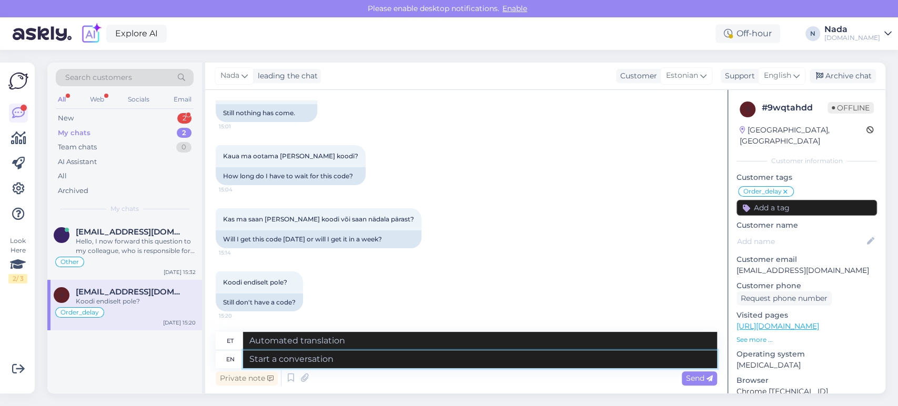
drag, startPoint x: 332, startPoint y: 361, endPoint x: 349, endPoint y: 356, distance: 18.7
click at [332, 361] on textarea at bounding box center [480, 360] width 474 height 18
type textarea "I ap"
type textarea "Mina"
type textarea "I apologize for"
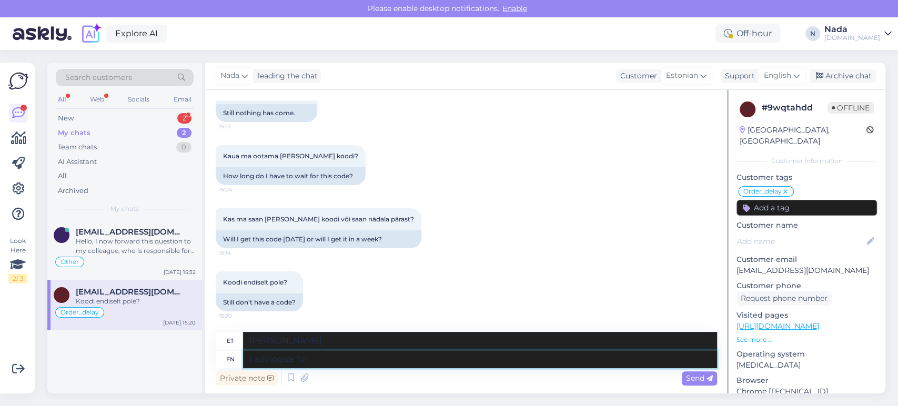
type textarea "Vabandust"
type textarea "I apologize for the d"
type textarea "Vabandust selle pärast"
type textarea "I apologize for the delay"
type textarea "Vabandust viivituse pärast"
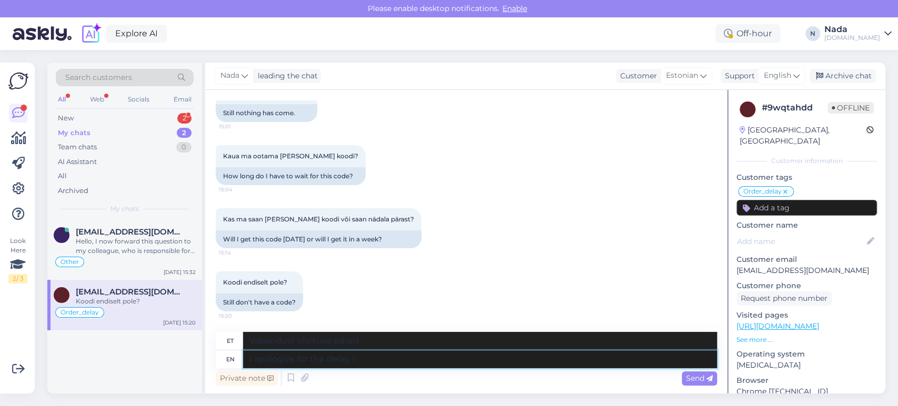
type textarea "I apologize for the delay, I"
type textarea "Vabandust viivituse pärast,"
type textarea "I apologize for the delay, I w"
type textarea "Vabandust viivituse pärast, ma"
type textarea "I apologize for the delay,"
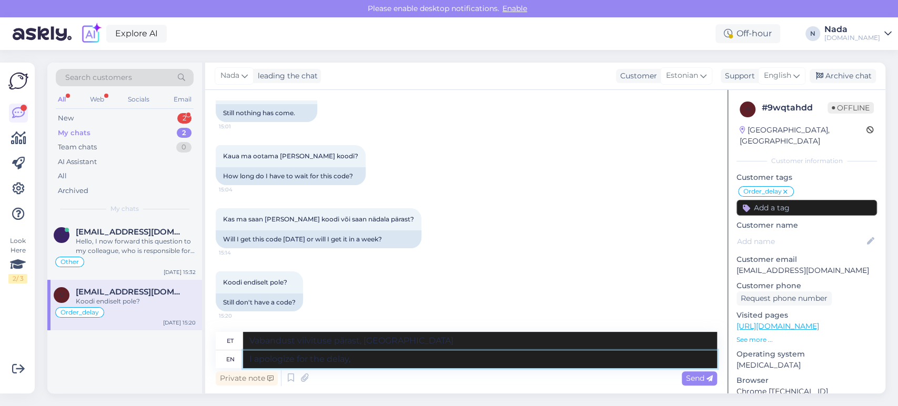
type textarea "Vabandust viivituse pärast,"
type textarea "I apologize for the delay a"
type textarea "Vabandust viivituse pärast"
type textarea "I apologize for the delay as w"
type textarea "Vabandan viivituse pärast, kuna"
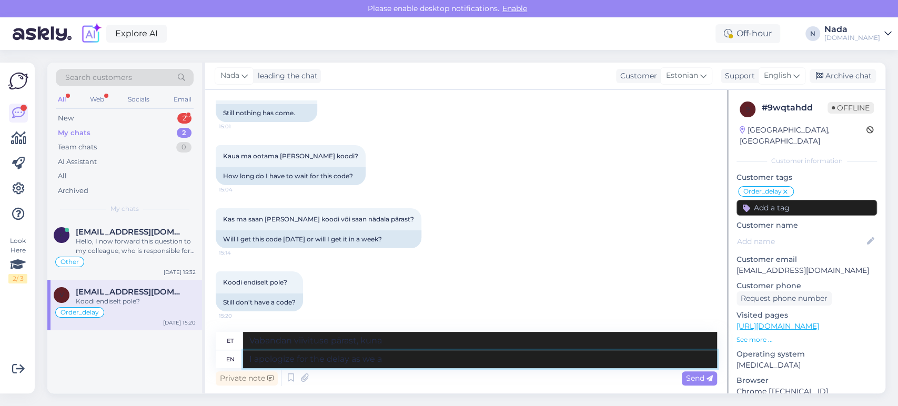
type textarea "I apologize for the delay as we ar"
type textarea "Vabandame viivituse pärast, kuna meie"
type textarea "I apologize for the delay as we are h"
type textarea "Vabandame viivituse pärast, kuna me oleme"
type textarea "I apologize for the delay as we are having i"
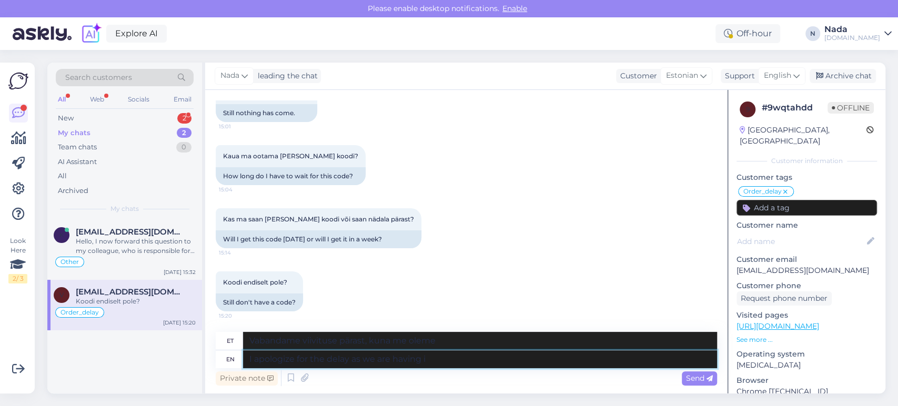
type textarea "Vabandame viivituse pärast, kuna meil on"
type textarea "I apologize for the delay as we are having an issue w"
type textarea "Vabandame viivituse pärast, kuna meil on probleem"
type textarea "I apologize for the delay as we are having an issue with one of"
type textarea "Vabandame viivituse pärast, kuna meil on ühega probleem"
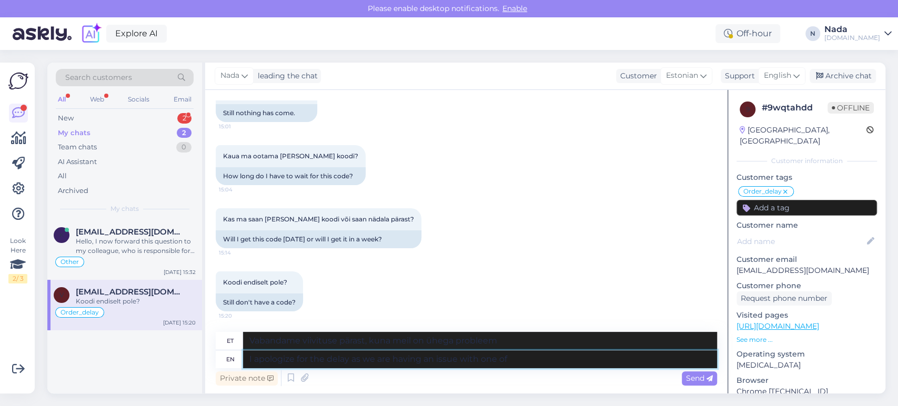
type textarea "I apologize for the delay as we are having an issue with one of o"
type textarea "Vabandame viivituse pärast, kuna meil on ühega probleem."
type textarea "I apologize for the delay as we are having an issue with one of our"
type textarea "Vabandame viivituse pärast, kuna meil on ühega meiega probleem."
type textarea "I apologize for the delay as we are having an issue with one of our internal s"
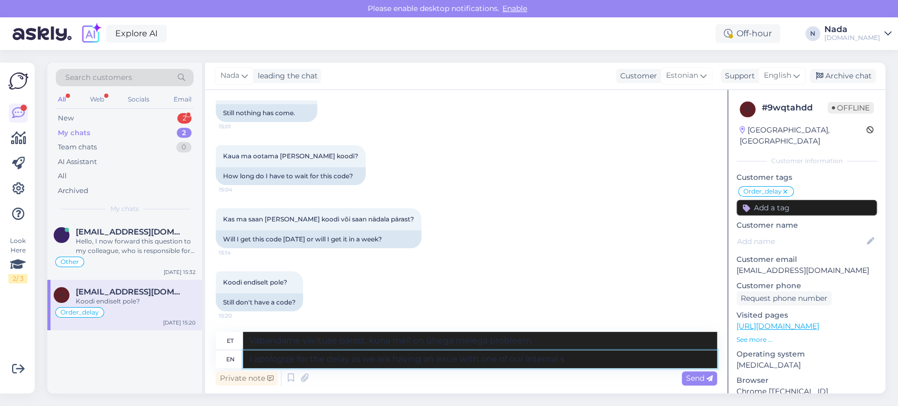
type textarea "Vabandame viivituse pärast, kuna meil on probleem ühe meie sisemise osakonnaga."
type textarea "I apologize for the delay as we are having an issue with one of our internal sy…"
type textarea "Vabandame viivituse pärast, kuna meil on probleem ühe meie sisemise süsteemiga."
type textarea "I apologize for the delay as we are having an issue with one of our internal sy…"
type textarea "Vabandame viivituse pärast, kuna meil on ühe sisemise süsteemiga probleem, mis …"
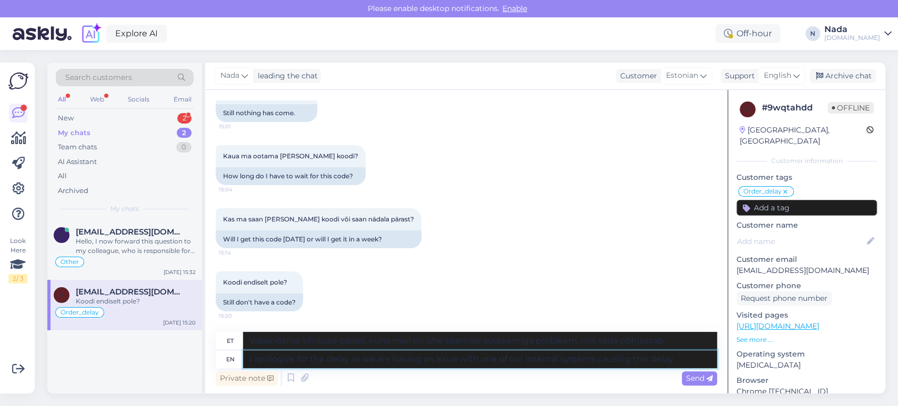
type textarea "I apologize for the delay as we are having an issue with one of our internal sy…"
type textarea "Vabandame viivituse pärast, kuna meil on ühe sisemise süsteemiga probleem, mis …"
type textarea "I apologize for the delay as we are having an issue with one of our internal sy…"
type textarea "Vabandust viivituse pärast, kuna meil on ühe sisemise süsteemiga probleem, mis …"
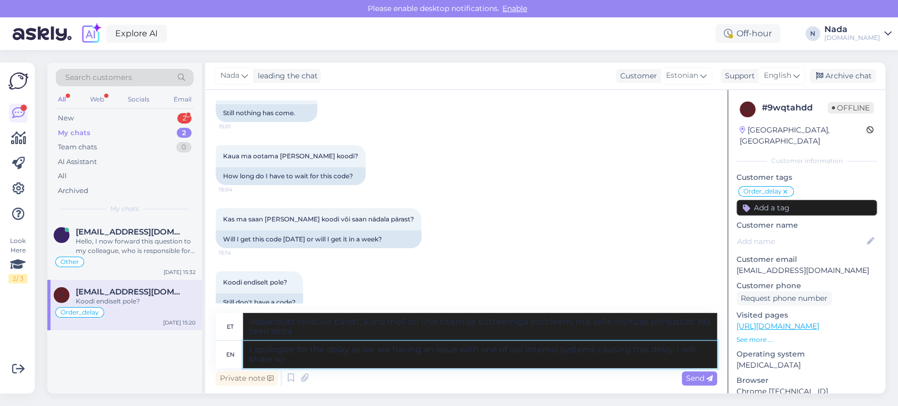
type textarea "I apologize for the delay as we are having an issue with one of our internal sy…"
type textarea "Vabandame viivituse pärast, kuna meil on ühe sisemise süsteemiga probleem, mis …"
type textarea "I apologize for the delay as we are having an issue with one of our internal sy…"
type textarea "Vabandust viivituse pärast, kuna meil on ühe sisemise süsteemiga probleem, mis …"
type textarea "I apologize for the delay as we are having an issue with one of our internal sy…"
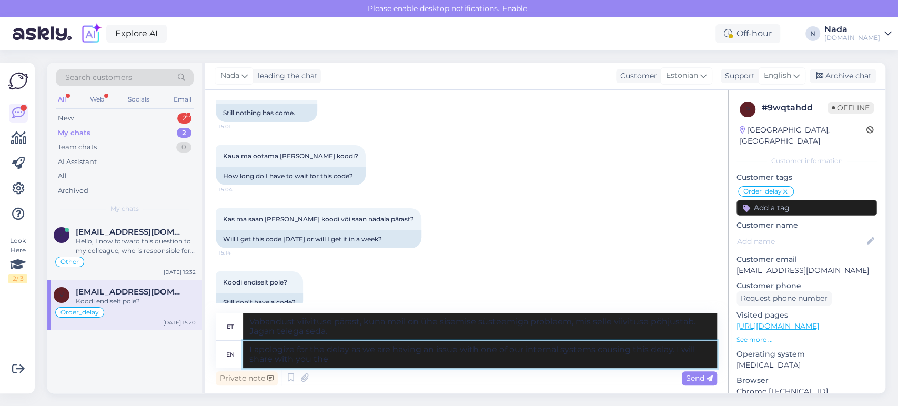
type textarea "Vabandame viivituse pärast, kuna meil on ühe sisemise süsteemiga probleem, mis …"
type textarea "I apologize for the delay as we are having an issue with one of our internal sy…"
type textarea "Vabandame viivituse pärast, kuna meil on ühe sisemise süsteemiga probleem, mis …"
type textarea "I apologize for the delay as we are having an issue with one of our internal sy…"
type textarea "Vabandame viivituse pärast, kuna meil on ühe sisemise süsteemiga probleem, mis …"
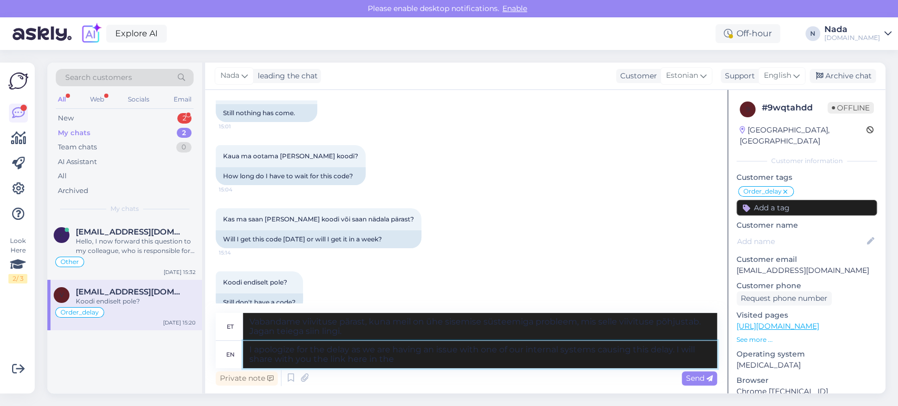
type textarea "I apologize for the delay as we are having an issue with one of our internal sy…"
type textarea "Vabandame viivituse pärast, kuna meil on ühe sisemise süsteemiga probleem, mis …"
type textarea "I apologize for the delay as we are having an issue with one of our internal sy…"
type textarea "Vabandame viivituse pärast, kuna meil on ühe sisemise süsteemiga probleem, mis …"
type textarea "I apologize for the delay as we are having an issue with one of our internal sy…"
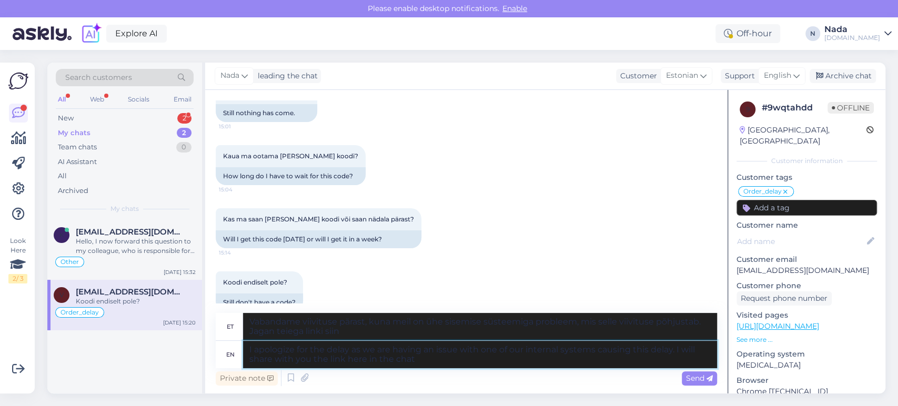
type textarea "Vabandust viivituse pärast, kuna meil on ühe sisemise süsteemiga probleem, mis …"
type textarea "I apologize for the delay as we are having an issue with one of our internal sy…"
type textarea "Vabandust viivituse pärast, kuna meil on ühe sisemise süsteemiga probleem, mis …"
type textarea "I apologize for the delay as we are having an issue with one of our internal sy…"
type textarea "Vabandame viivituse pärast, kuna meil on ühe sisemise süsteemiga probleem, mis …"
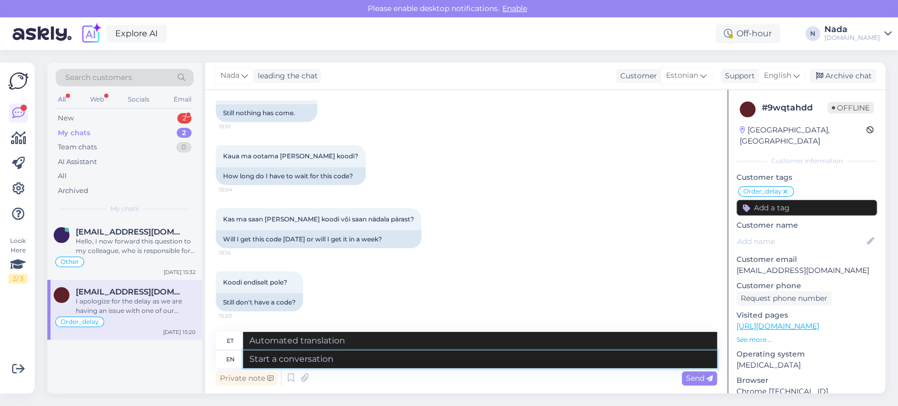
scroll to position [2161, 0]
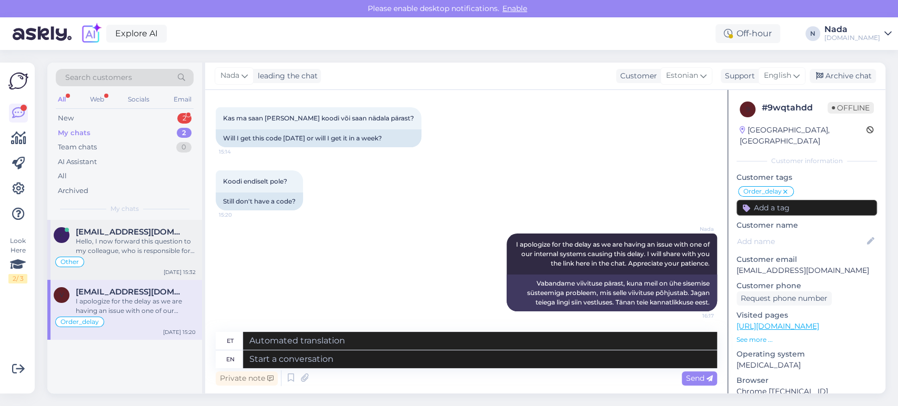
click at [154, 244] on div "Hello, I now forward this question to my colleague, who is responsible for this…" at bounding box center [136, 246] width 120 height 19
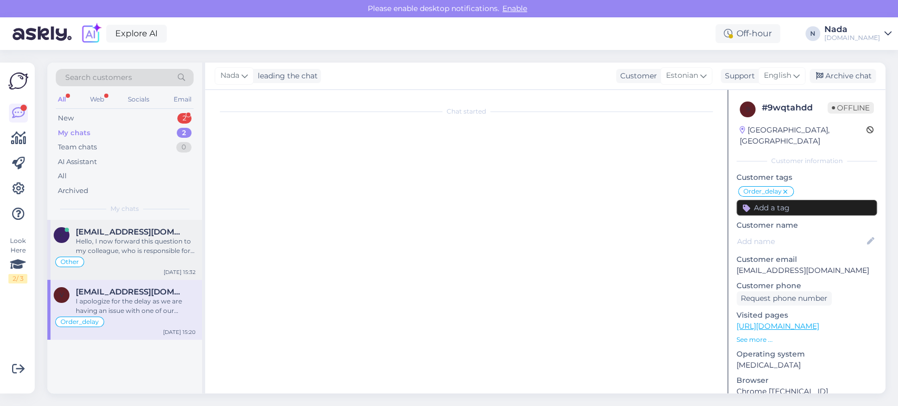
scroll to position [615, 0]
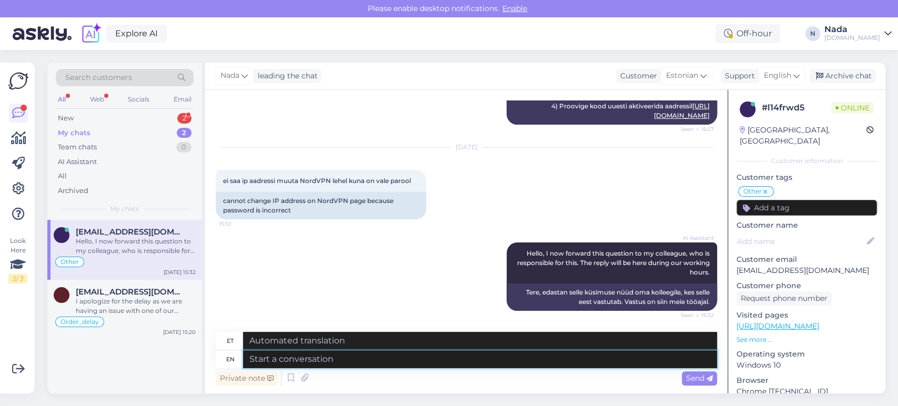
click at [345, 357] on textarea at bounding box center [480, 360] width 474 height 18
type textarea "Hello th"
type textarea "Tere"
type textarea "Hello thre!"
type textarea "Tere kolm!"
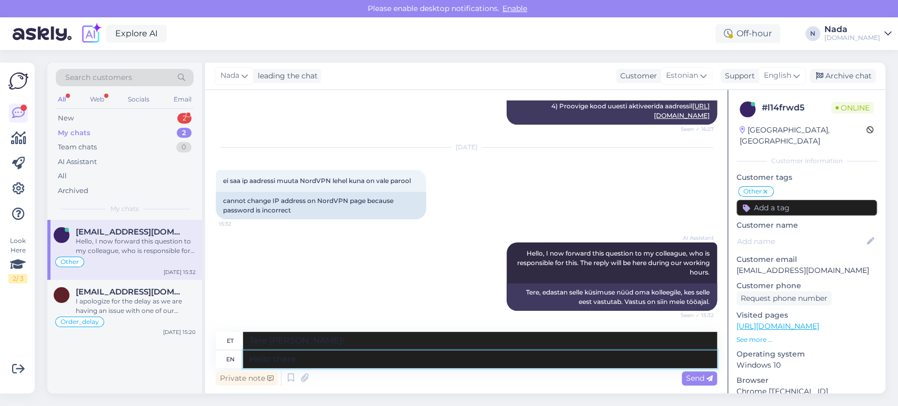
type textarea "Hello there"
type textarea "Tere!"
type textarea "Hello there! Thnk y"
type textarea "Tere! [GEOGRAPHIC_DATA]"
type textarea "Hello there! Thnk you f"
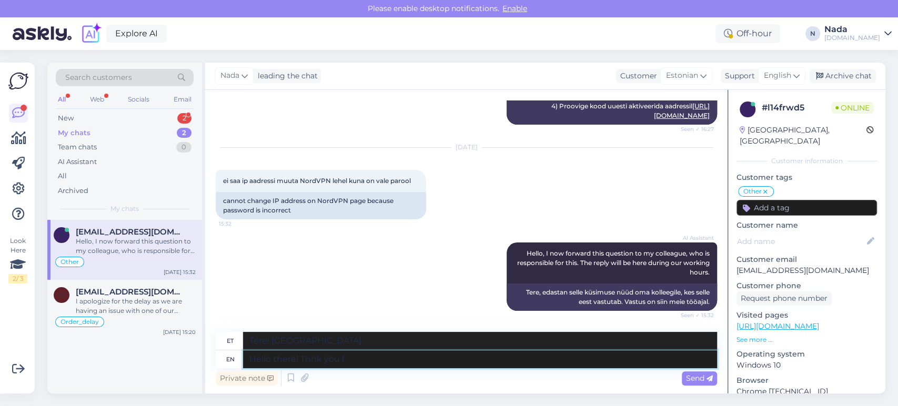
type textarea "Tere! Aitäh!"
type textarea "Hello there! Thnk you for l"
type textarea "Tere! Aitäh sulle"
type textarea "Hello there! Thnk you for letting"
type textarea "Tere! Tänan, et lubasid"
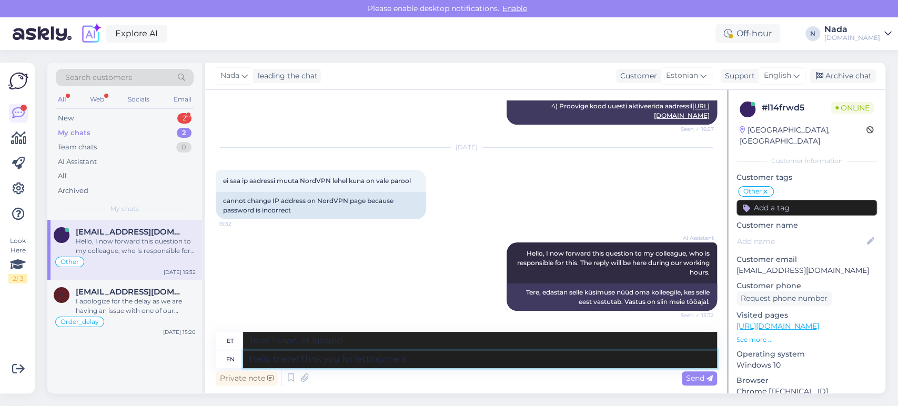
type textarea "Hello there! Thnk you for letting me kn"
type textarea "Tere! Tänan, et lubasite mul minna."
type textarea "Hello there! Thnk you for letting me know."
type textarea "Tere! Tänan teid teada andmast."
type textarea "Hello there! Thnk you for letting me know. Allow me"
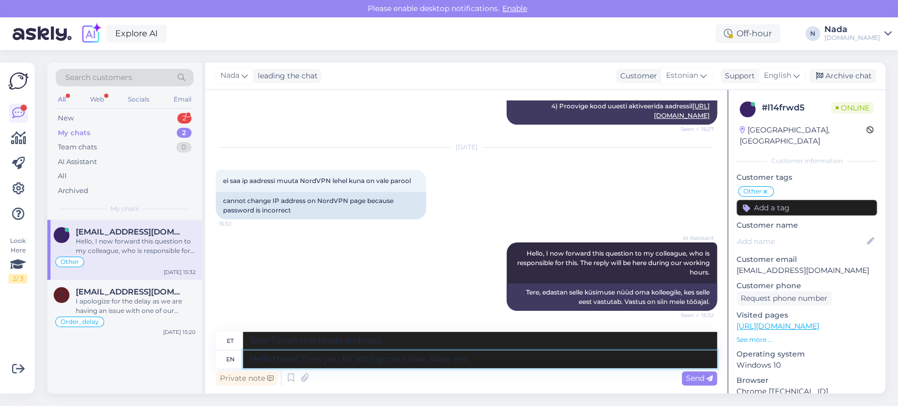
type textarea "Tere! Tänan teid teada andmast. Lubage."
type textarea "Hello there! Thnk you for letting me know. Allow me to"
type textarea "Tere! Tänan teid teada andmast. Lubage mul"
type textarea "Hello there! Thnk you for letting me know. Allow me to chek th"
type textarea "Tere! Tänan teid teada andmast. Lubage mul üle vaadata."
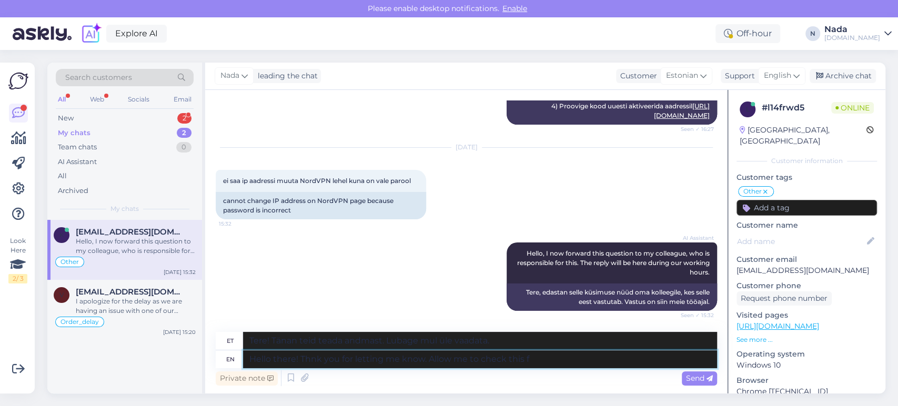
type textarea "Hello there! Thnk you for letting me know. Allow me to check this fu"
type textarea "Tere! Tänan teid teada andmast. Lubage mul seda kontrollida."
type textarea "Hello there! Thnk you for letting me know. Allow me to check this furter fo"
type textarea "Tere! Tänan teid teada andmast. Lubage mul seda lähemalt uurida."
type textarea "Hello there! Thnk you for letting me know. Allow me to check this furter for yo…"
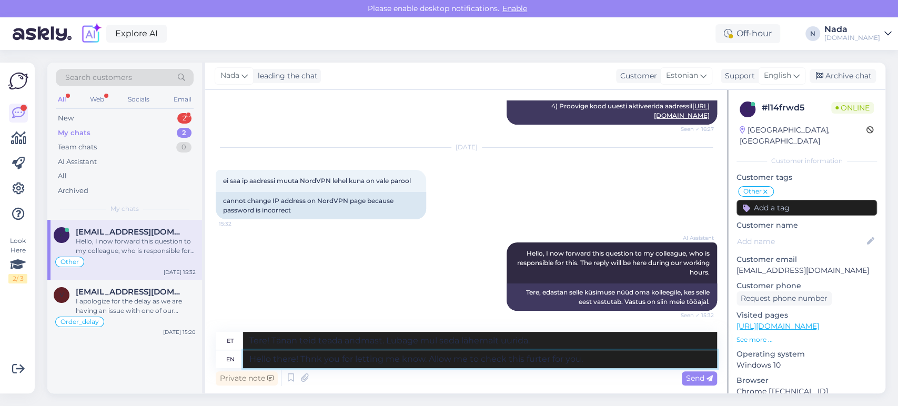
type textarea "Tere! Tänan teid teada andmast. Lubage mul [PERSON_NAME] jaoks lähemalt uurida."
click at [537, 360] on textarea "Hello there! Thnk you for letting me know. Allow me to check this furter for yo…" at bounding box center [480, 360] width 474 height 18
click at [312, 361] on textarea "Hello there! Thnk you for letting me know. Allow me to check this furtter for y…" at bounding box center [480, 360] width 474 height 18
type textarea "Hello there! Thank you for letting me know. Allow me to check this furtter for …"
type textarea "Tere! Tänan teid teada andmast. Lubage mul seda lähemalt uurida."
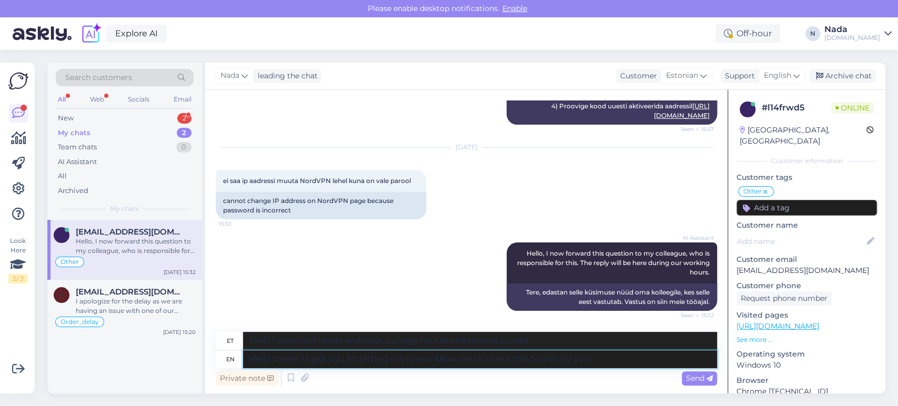
click at [547, 359] on textarea "Hello there! Thank you for letting me know. Allow me to check this furtter for …" at bounding box center [480, 360] width 474 height 18
type textarea "Hello there! Thank you for letting me know. Allow me to check this furter for y…"
type textarea "Tere! Tänan teid teada andmast. Lubage mul [PERSON_NAME] jaoks lähemalt uurida."
click at [638, 361] on textarea "Hello there! Thank you for letting me know. Allow me to check this further for …" at bounding box center [480, 360] width 474 height 18
type textarea "Hello there! Thank you for letting me know. Allow me to check this further for …"
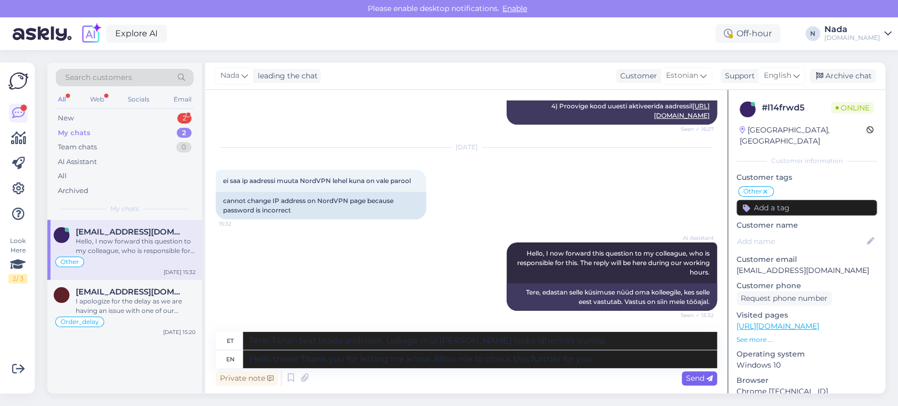
click at [686, 374] on span "Send" at bounding box center [699, 378] width 27 height 9
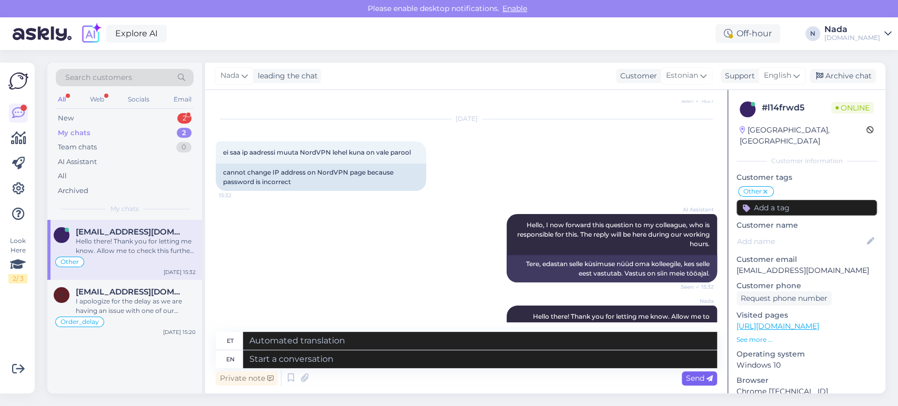
scroll to position [696, 0]
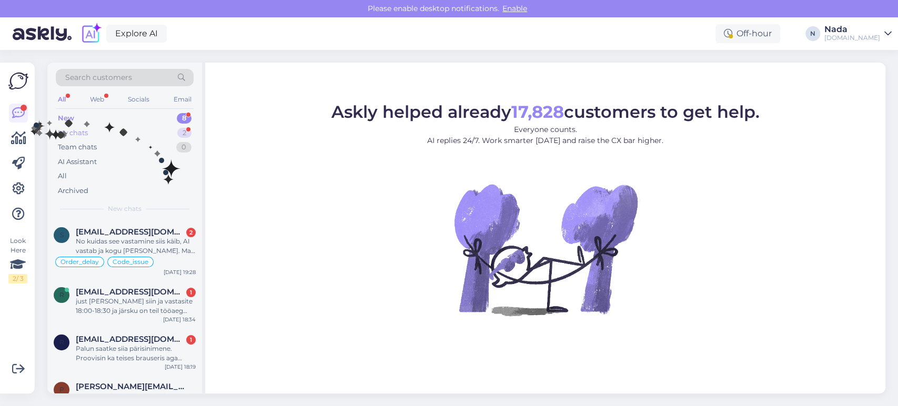
click at [63, 130] on div "My chats" at bounding box center [73, 133] width 30 height 11
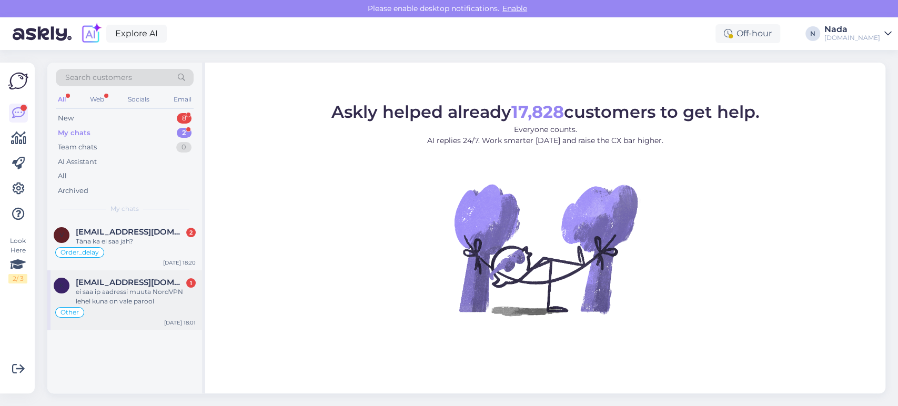
click at [155, 289] on div "ei saa ip aadressi muuta NordVPN lehel kuna on vale parool" at bounding box center [136, 296] width 120 height 19
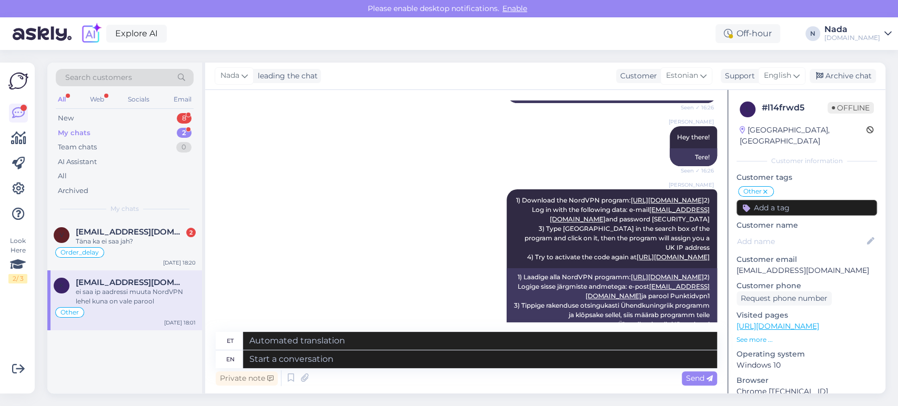
scroll to position [360, 0]
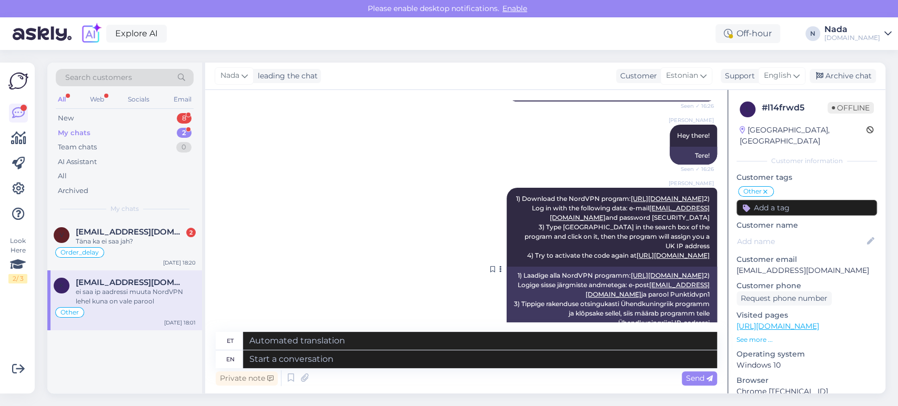
click at [686, 225] on span "1) Download the NordVPN program: [URL][DOMAIN_NAME] 2) Log in with the followin…" at bounding box center [613, 227] width 195 height 65
copy span "Punktidvpn1"
drag, startPoint x: 582, startPoint y: 198, endPoint x: 706, endPoint y: 271, distance: 143.4
click at [706, 267] on div "[PERSON_NAME] 1) Download the NordVPN program: [URL][DOMAIN_NAME] 2) Log in wit…" at bounding box center [612, 227] width 211 height 79
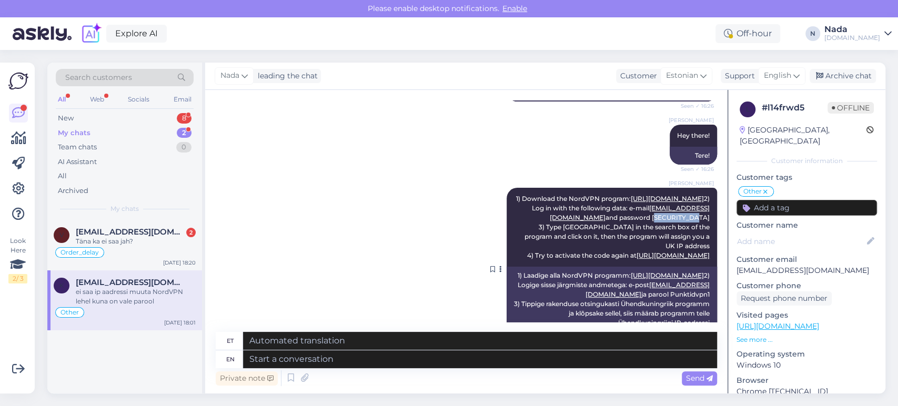
copy span "1) Download the NordVPN program: [URL][DOMAIN_NAME] 2) Log in with the followin…"
click at [162, 252] on div "Order_delay" at bounding box center [125, 252] width 142 height 13
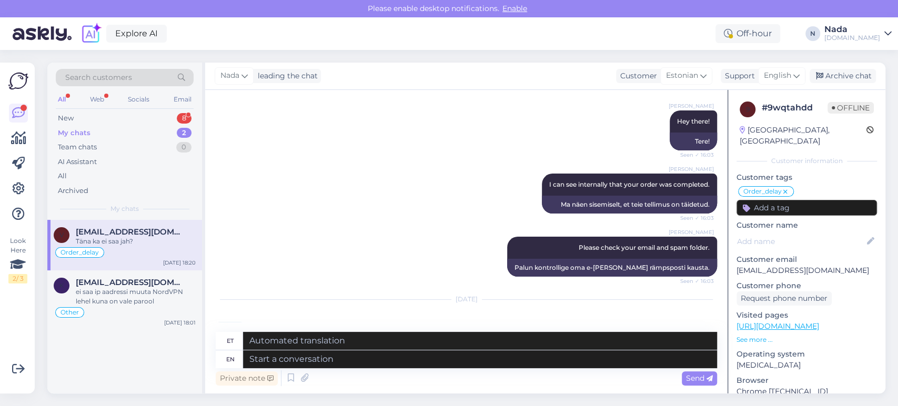
scroll to position [484, 0]
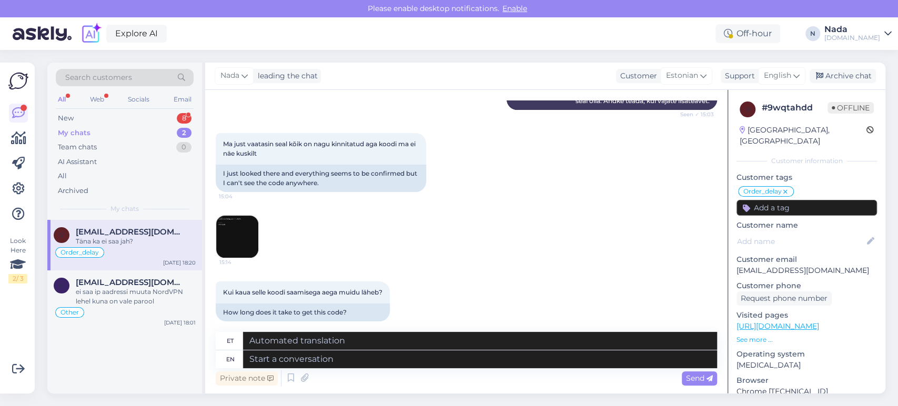
click at [227, 226] on img at bounding box center [237, 237] width 42 height 42
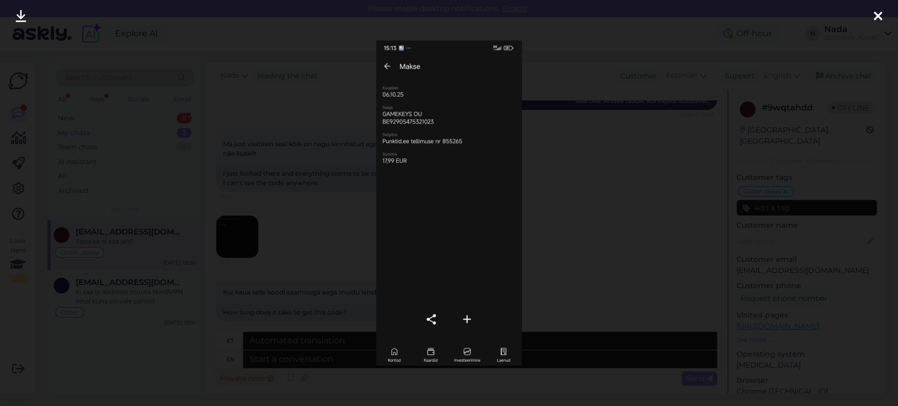
click at [602, 158] on div at bounding box center [449, 203] width 898 height 406
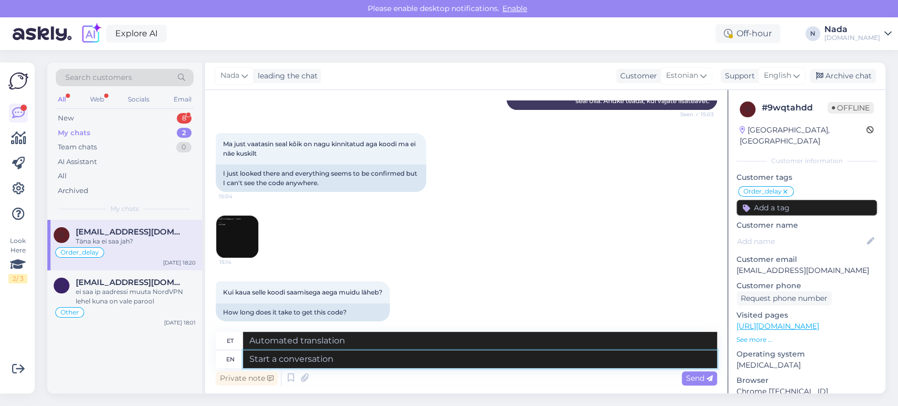
click at [424, 360] on textarea at bounding box center [480, 360] width 474 height 18
type textarea "THank yo"
type textarea "Aitäh"
type textarea "THank you fo"
type textarea "Tänan teid"
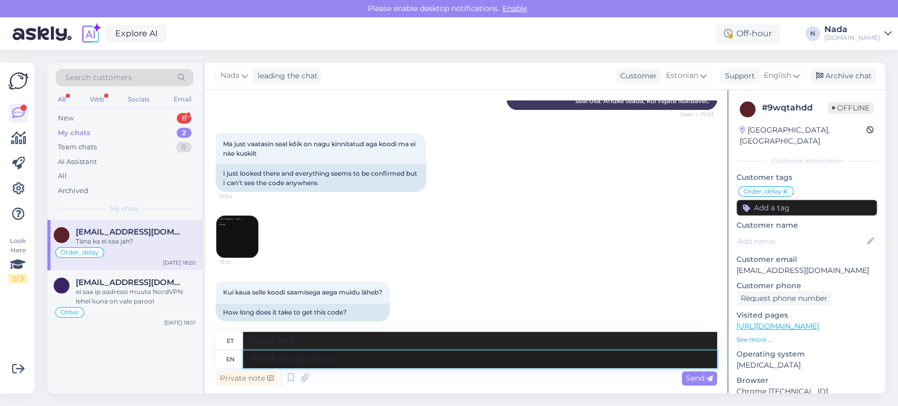
type textarea "THank you for your pa"
type textarea "Tänan teid teie eest"
type textarea "THank you for your patience"
type textarea "Tänan teid kannatlikkuse eest"
type textarea "THank you for your patience,"
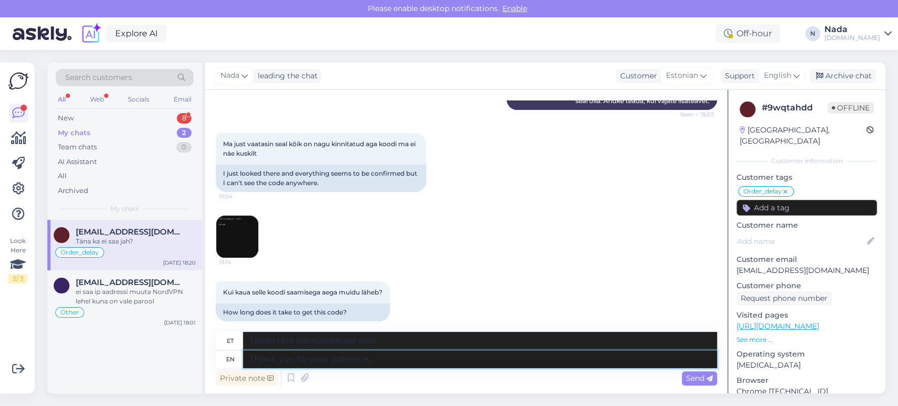
type textarea "Tänan teid kannatlikkuse eest,"
type textarea "THank you for your patience, please fi"
type textarea "Tänan teid kannatlikkuse eest, palun"
type textarea "THank you for your patience, please find yo"
type textarea "Tänan teid kannatlikkuse eest, palun leidke"
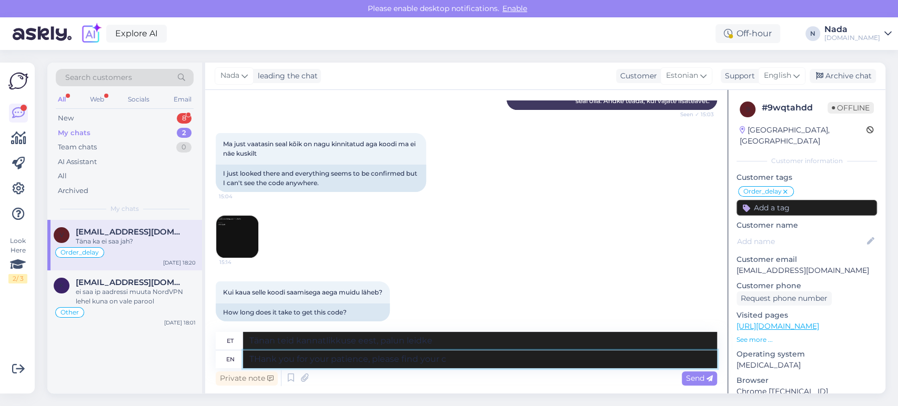
type textarea "THank you for your patience, please find your co"
type textarea "Tänan teid kannatlikkuse eest, palun leidke oma"
type textarea "THank you for your patience, please find your code in"
type textarea "Tänan kannatlikkuse eest, palun leidke oma kood"
type textarea "THank you for your patience, please find your code in the"
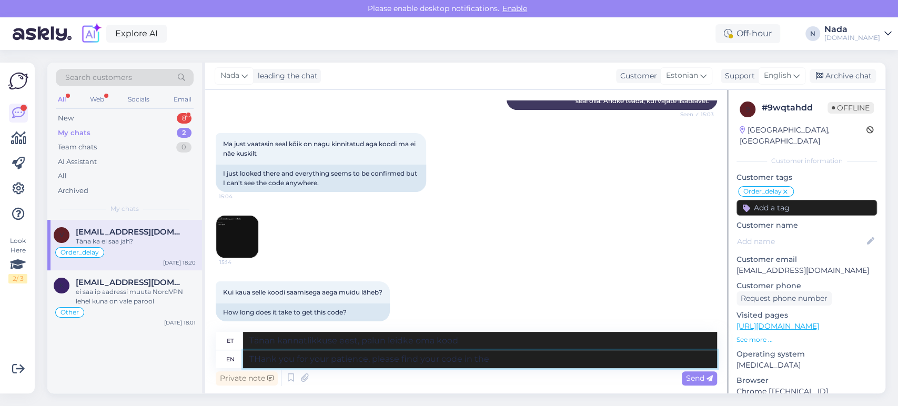
type textarea "Tänan teid kannatlikkuse eest, palun leidke oma kood siit"
type textarea "THank you for your patience, please find your code in the link b"
type textarea "Tänan kannatlikkuse eest, palun leia oma kood lingilt"
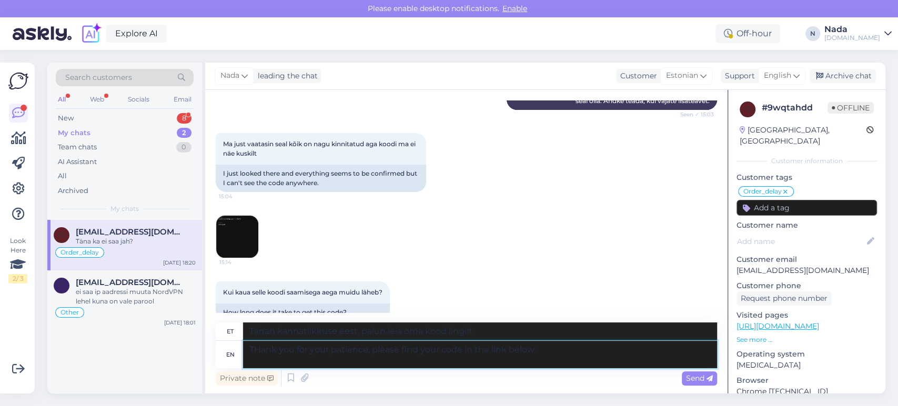
paste textarea "[URL][DOMAIN_NAME]"
type textarea "THank you for your patience, please find your code in the link below: [URL][DOM…"
type textarea "Tänan teid kannatlikkuse eest, leiate oma koodi allolevalt lingilt: [URL][DOMAI…"
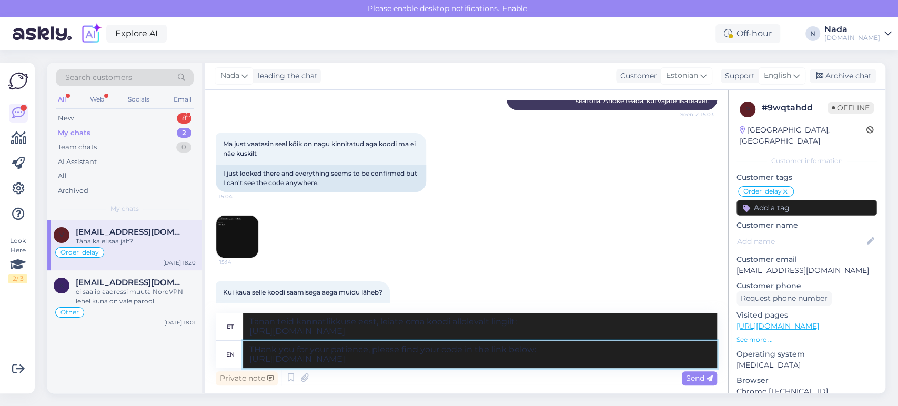
click at [261, 353] on textarea "THank you for your patience, please find your code in the link below: [URL][DOM…" at bounding box center [480, 354] width 474 height 27
type textarea "Thank you for your patience, please find your code in the link below: [URL][DOM…"
type textarea "Täname kannatlikkuse eest, palun leidke oma kood allolevalt lingilt: [URL][DOMA…"
type textarea "Thank you for your patience, please find your code in the link below: [URL][DOM…"
click at [687, 377] on span "Send" at bounding box center [699, 378] width 27 height 9
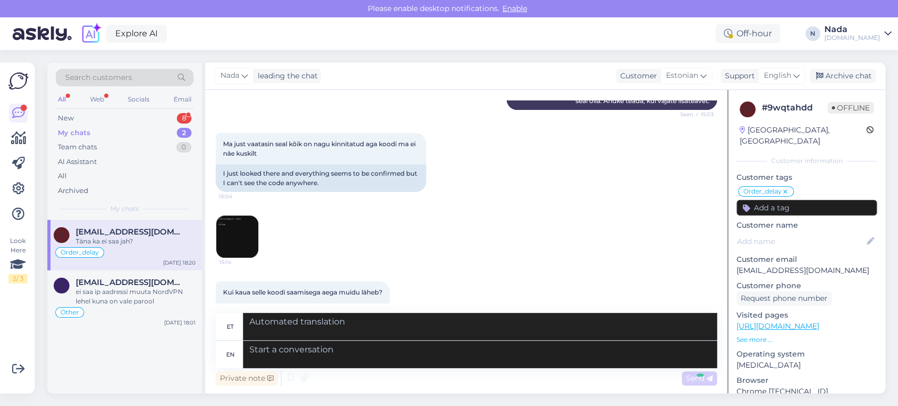
scroll to position [2398, 0]
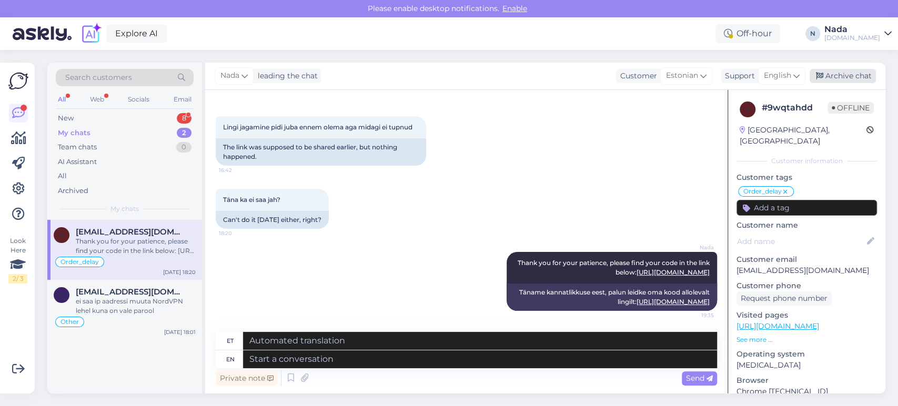
click at [860, 77] on div "Archive chat" at bounding box center [843, 76] width 66 height 14
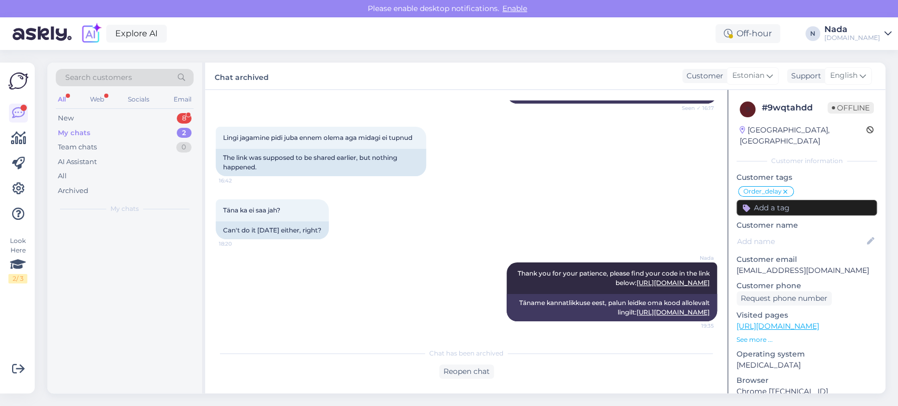
scroll to position [2387, 0]
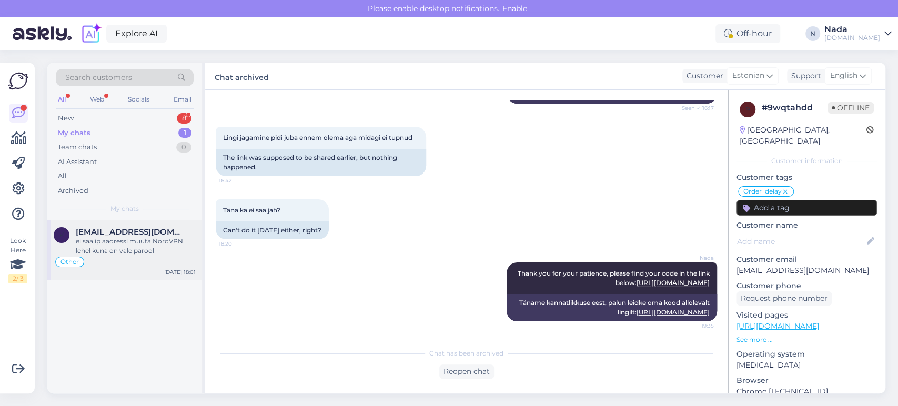
click at [129, 245] on div "ei saa ip aadressi muuta NordVPN lehel kuna on vale parool" at bounding box center [136, 246] width 120 height 19
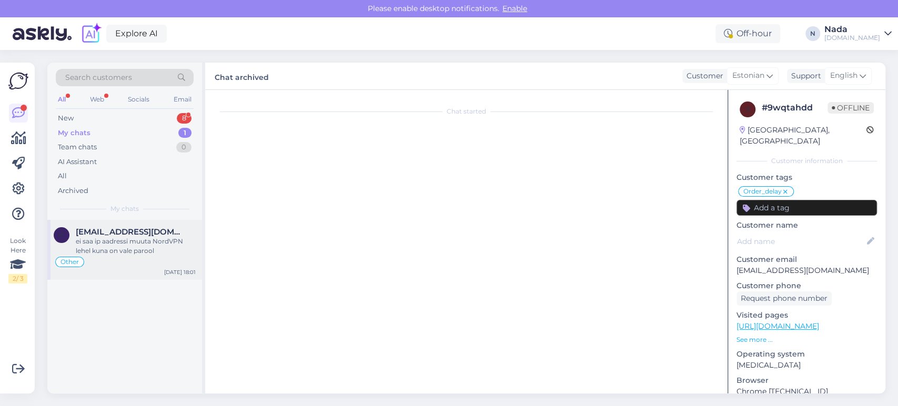
scroll to position [769, 0]
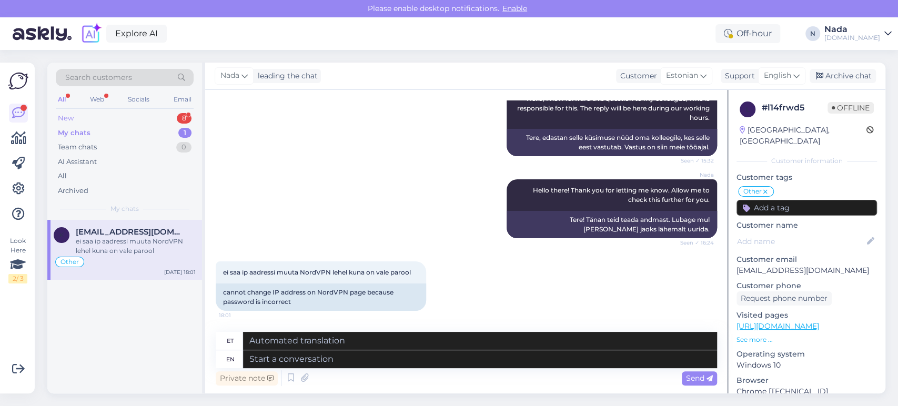
click at [107, 118] on div "New 8" at bounding box center [125, 118] width 138 height 15
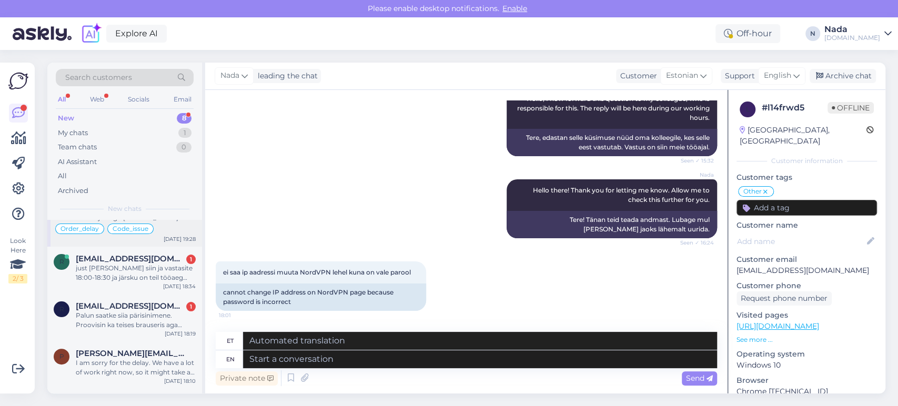
scroll to position [202, 0]
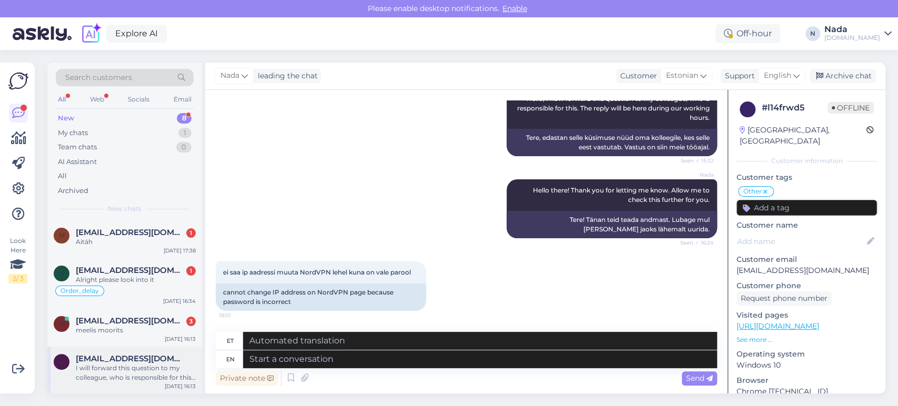
click at [154, 378] on div "I will forward this question to my colleague, who is responsible for this. The …" at bounding box center [136, 373] width 120 height 19
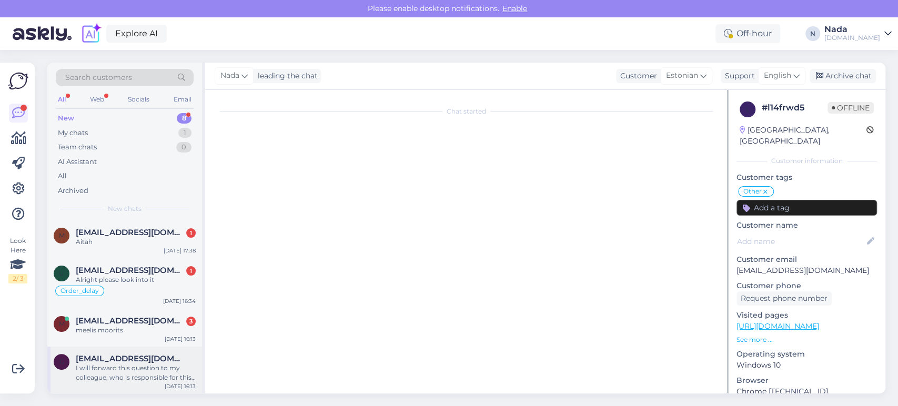
scroll to position [593, 0]
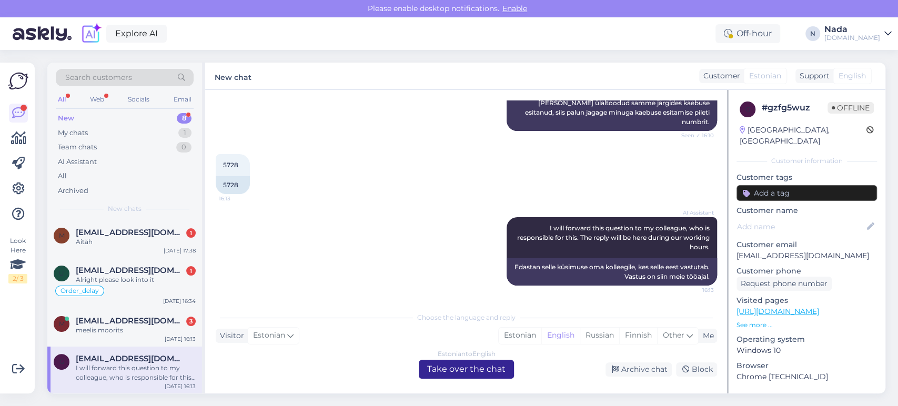
click at [446, 371] on div "Estonian to English Take over the chat" at bounding box center [466, 369] width 95 height 19
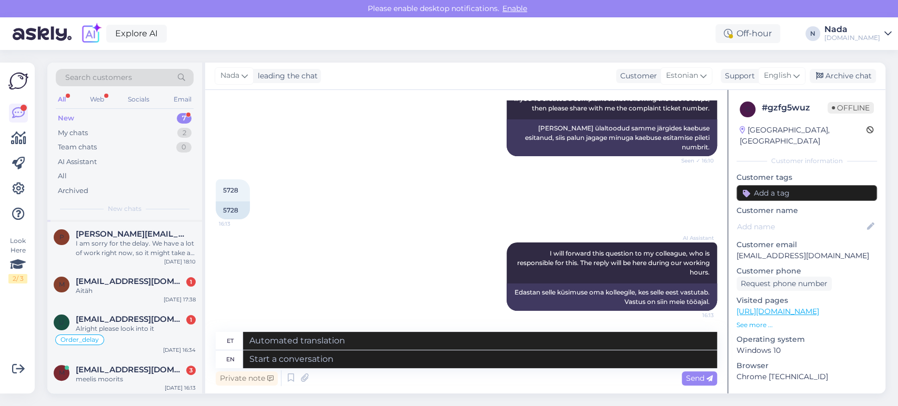
scroll to position [154, 0]
click at [136, 369] on span "[EMAIL_ADDRESS][DOMAIN_NAME]" at bounding box center [130, 368] width 109 height 9
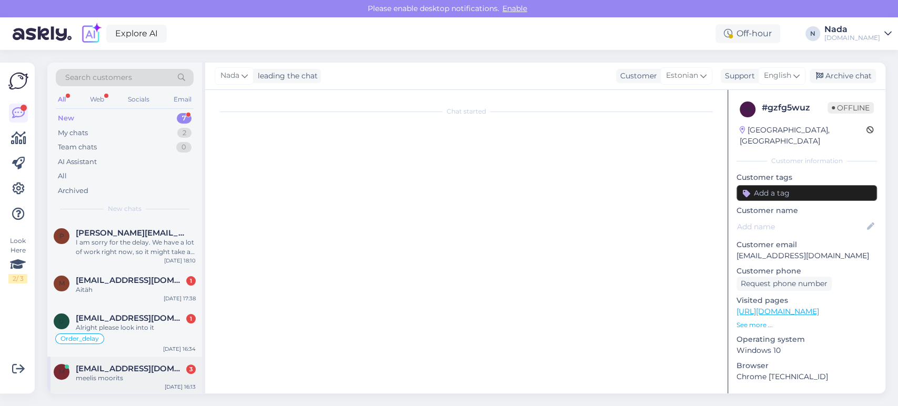
scroll to position [219, 0]
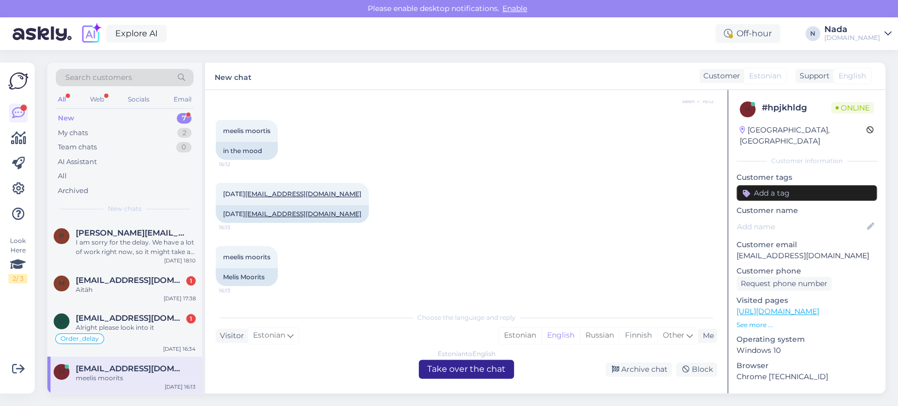
click at [437, 365] on div "Estonian to English Take over the chat" at bounding box center [466, 369] width 95 height 19
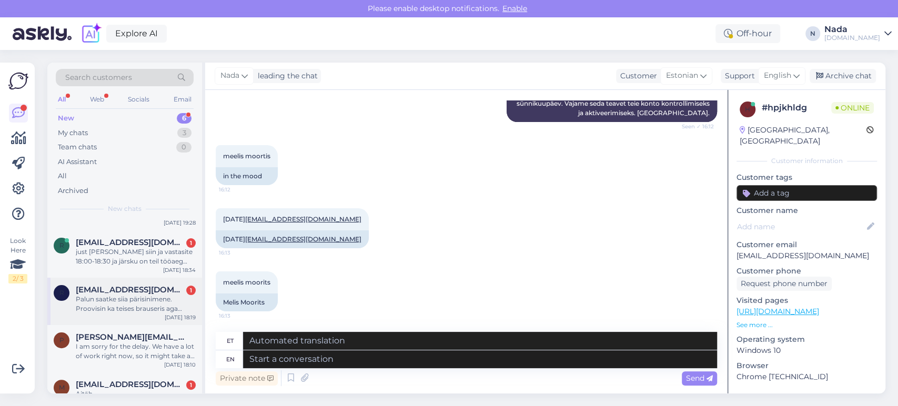
scroll to position [116, 0]
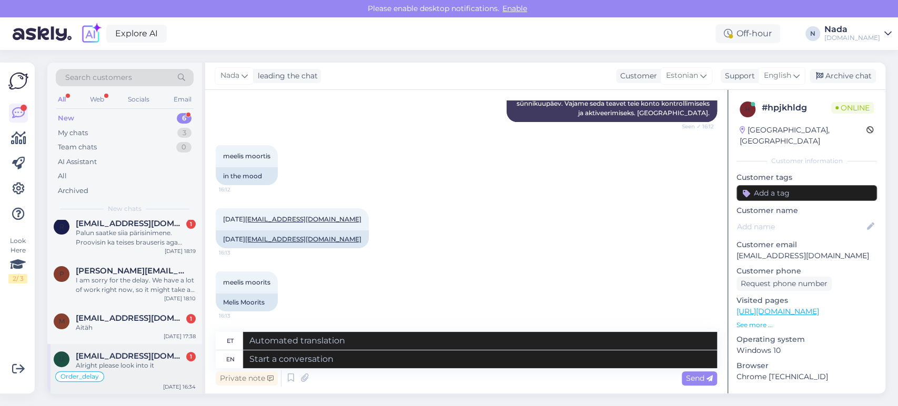
click at [157, 357] on span "[EMAIL_ADDRESS][DOMAIN_NAME]" at bounding box center [130, 356] width 109 height 9
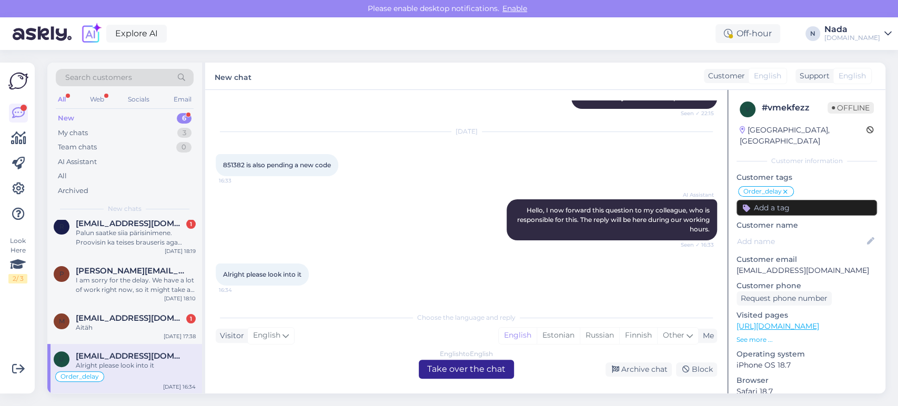
click at [442, 373] on div "English to English Take over the chat" at bounding box center [466, 369] width 95 height 19
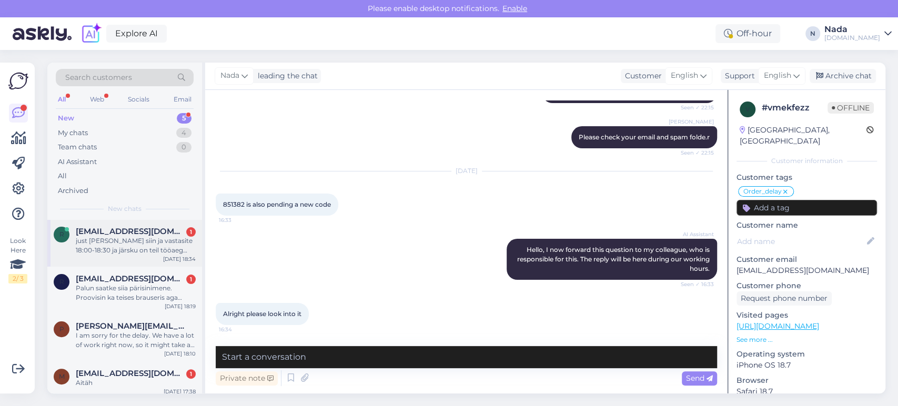
scroll to position [66, 0]
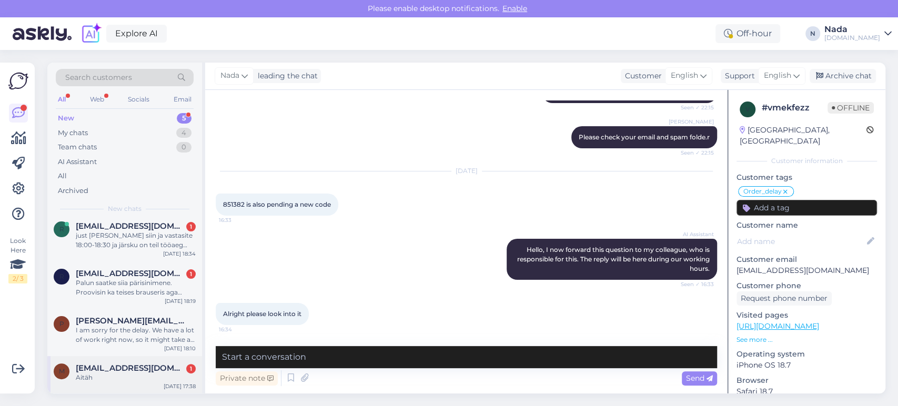
click at [172, 373] on div "Aitäh" at bounding box center [136, 377] width 120 height 9
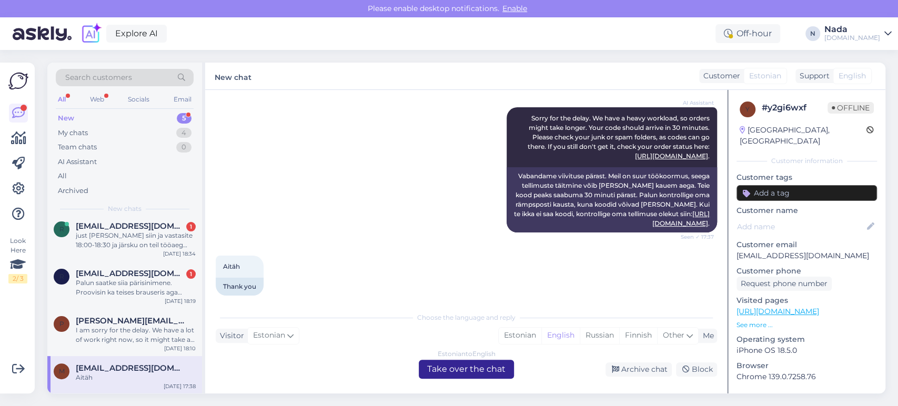
click at [464, 368] on div "Estonian to English Take over the chat" at bounding box center [466, 369] width 95 height 19
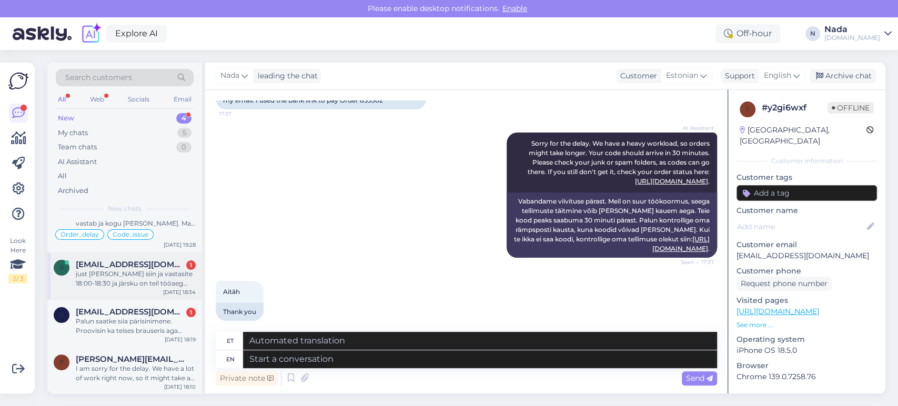
scroll to position [28, 0]
click at [157, 364] on div "I am sorry for the delay. We have a lot of work right now, so it might take a b…" at bounding box center [136, 373] width 120 height 19
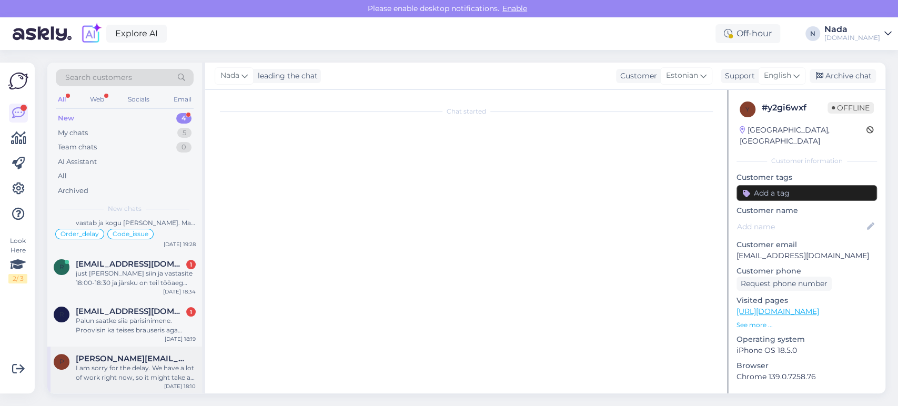
scroll to position [68, 0]
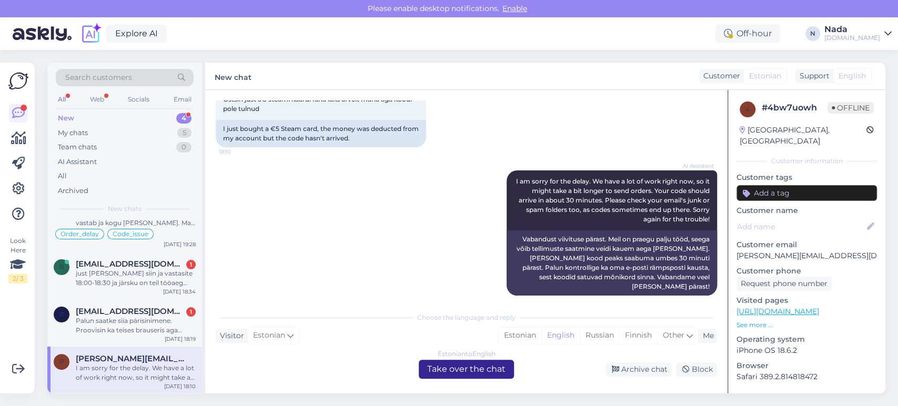
click at [449, 367] on div "Estonian to English Take over the chat" at bounding box center [466, 369] width 95 height 19
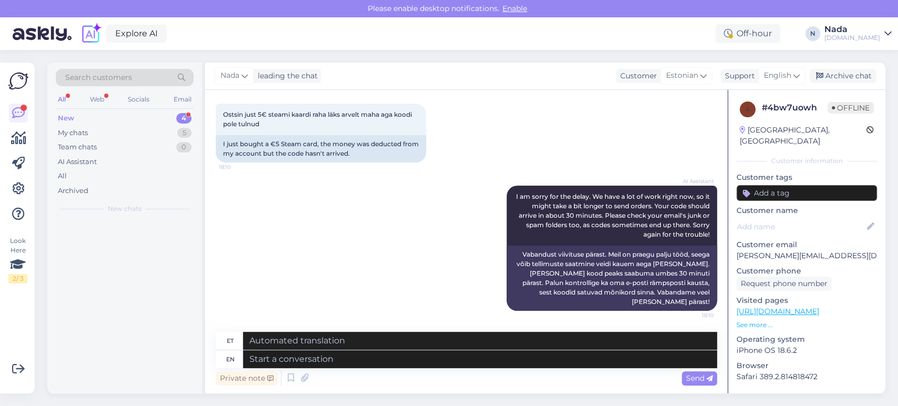
scroll to position [0, 0]
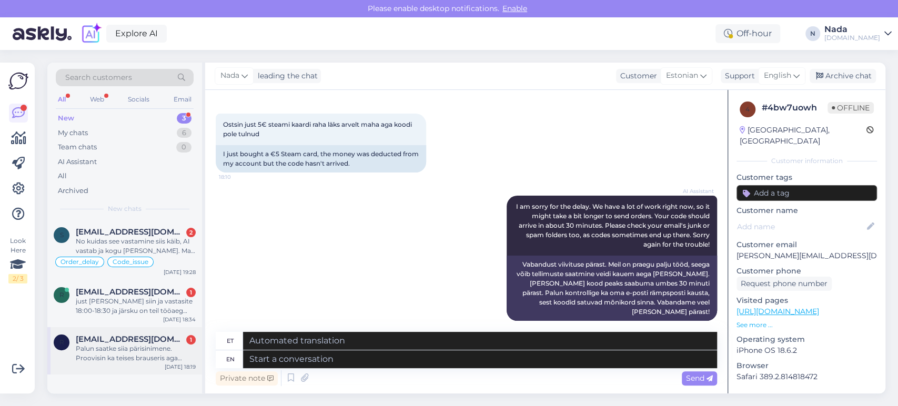
click at [171, 348] on div "Palun saatke siia pärisinimene. Proovisin ka teises brauseris aga endiselt on p…" at bounding box center [136, 353] width 120 height 19
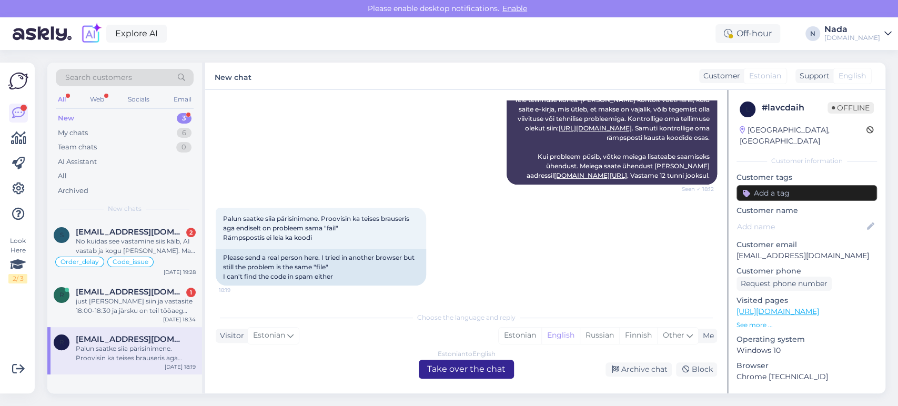
click at [502, 367] on div "Estonian to English Take over the chat" at bounding box center [466, 369] width 95 height 19
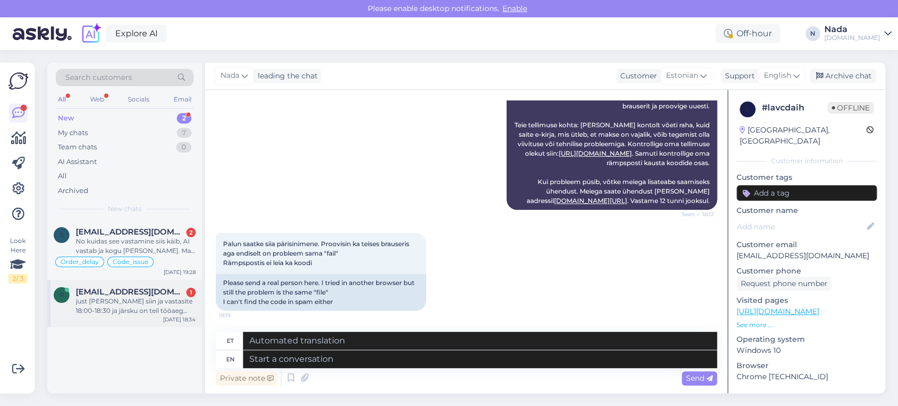
click at [177, 309] on div "just [PERSON_NAME] siin ja vastasite 18:00-18:30 ja järsku on teil tööaeg läbi,…" at bounding box center [136, 306] width 120 height 19
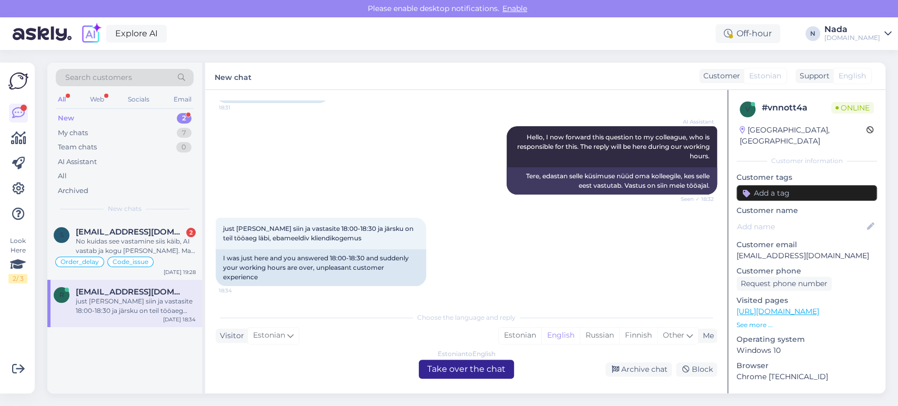
click at [441, 367] on div "Estonian to English Take over the chat" at bounding box center [466, 369] width 95 height 19
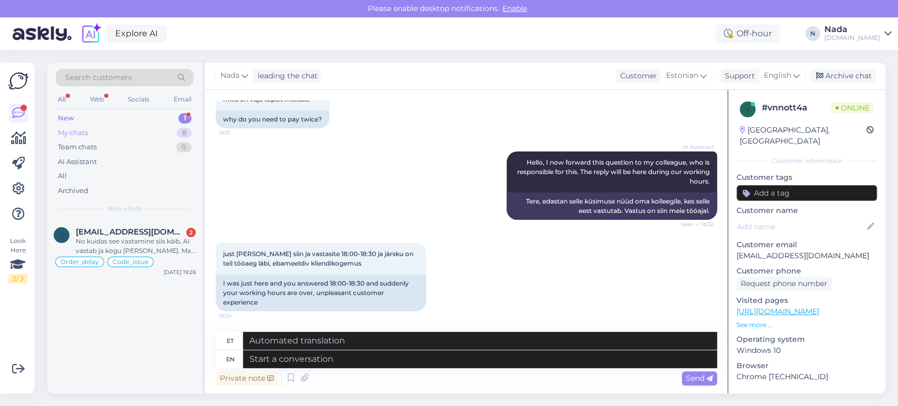
click at [95, 134] on div "My chats 8" at bounding box center [125, 133] width 138 height 15
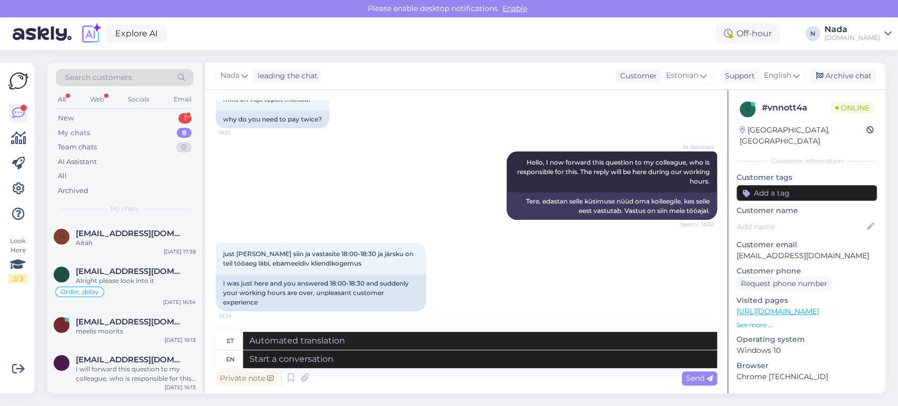
scroll to position [202, 0]
click at [137, 364] on div "I will forward this question to my colleague, who is responsible for this. The …" at bounding box center [136, 373] width 120 height 19
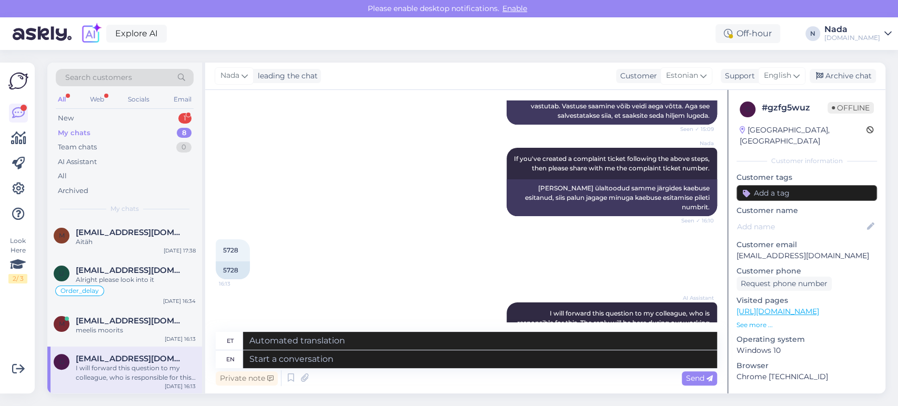
scroll to position [0, 0]
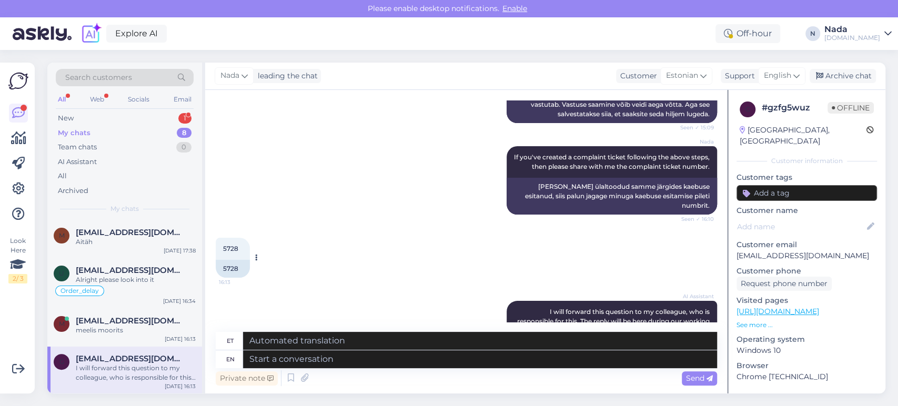
click at [229, 271] on div "5728" at bounding box center [233, 269] width 34 height 18
copy div "5728"
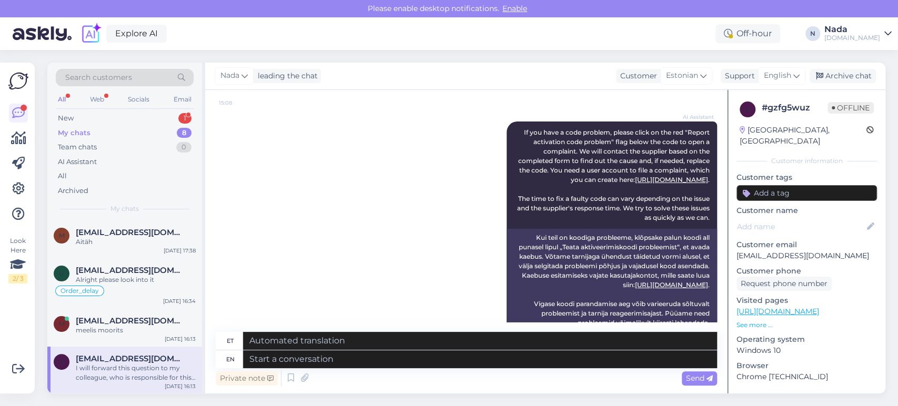
scroll to position [77, 0]
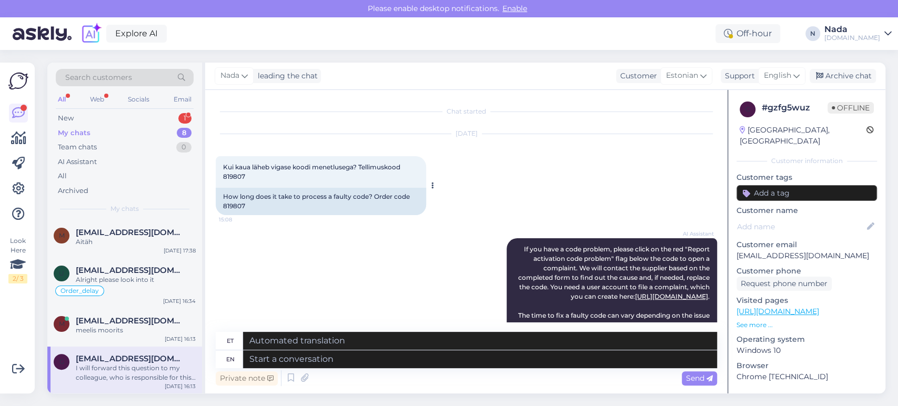
click at [234, 205] on div "How long does it take to process a faulty code? Order code 819807" at bounding box center [321, 201] width 211 height 27
copy div "819807"
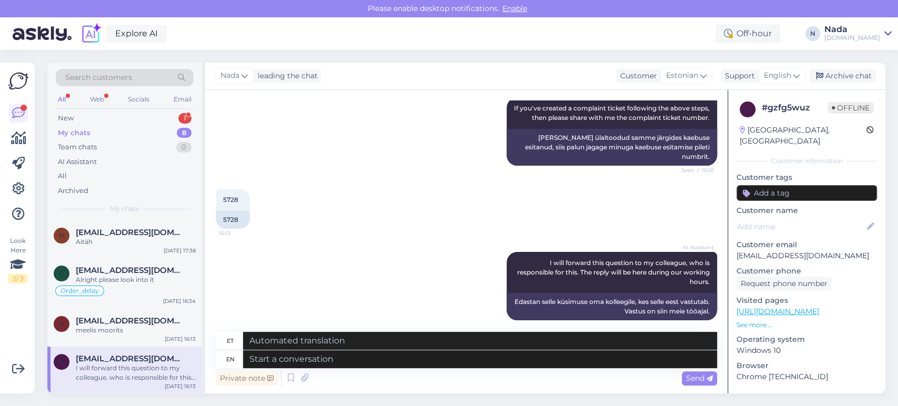
scroll to position [567, 0]
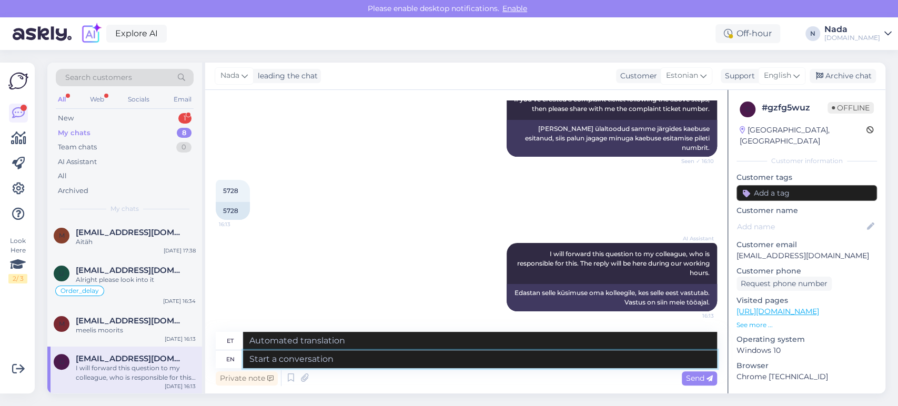
click at [508, 358] on textarea at bounding box center [480, 360] width 474 height 18
type textarea "Thank you"
type textarea "Tänan"
type textarea "Thank you fo"
type textarea "Aitäh"
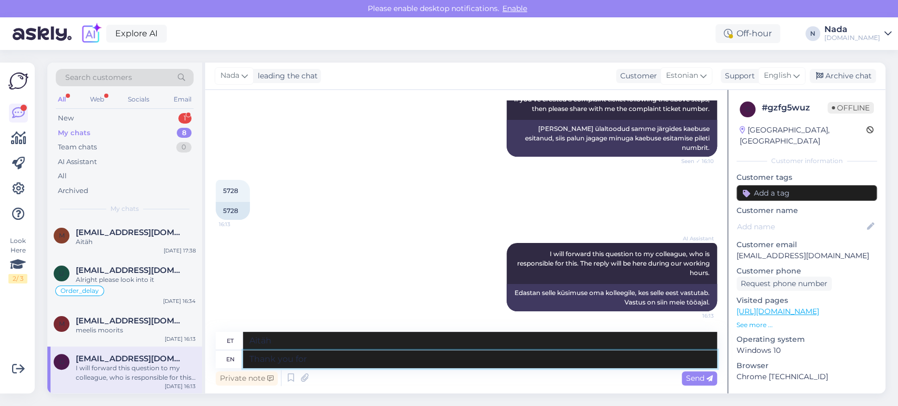
type textarea "Thank you for"
type textarea "Tänan teid"
type textarea "Thank you for confirming. I"
type textarea "Tänan kinnituse eest."
type textarea "Thank you for confirming. I"
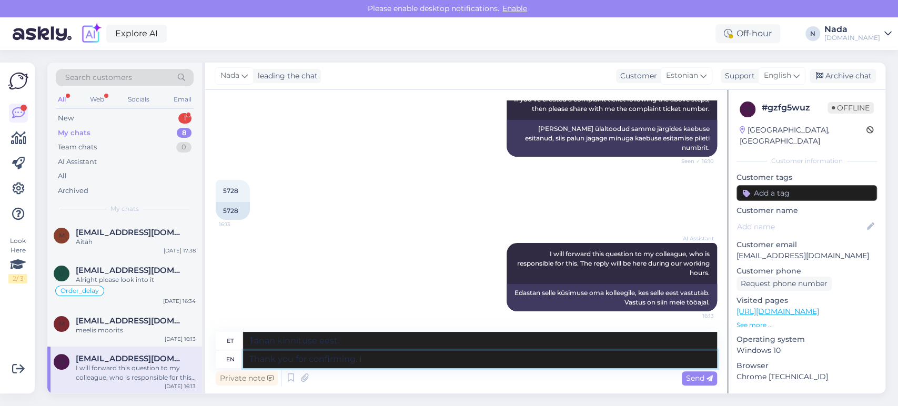
type textarea "Tänan kinnituse eest. Mina"
type textarea "Thank you for confirming. I have"
type textarea "Tänan kinnituse eest. Mul on."
type textarea "Thank you for confirming. I have sent a"
type textarea "Tänan kinnituse eest. Saatsin ära."
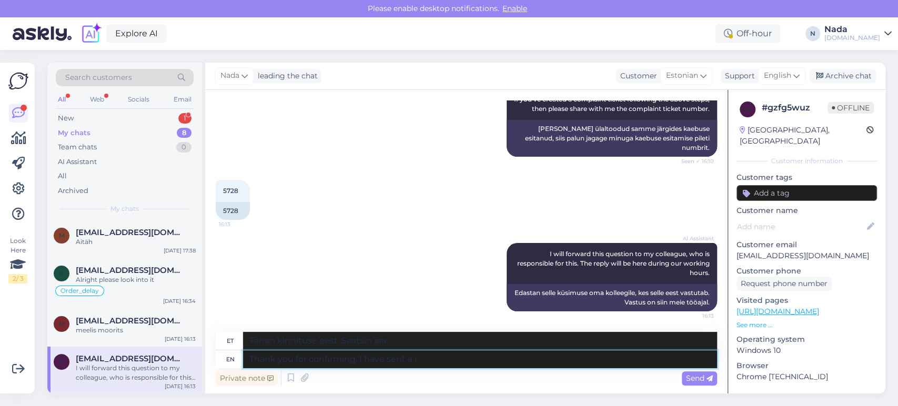
type textarea "Thank you for confirming. I have sent a re"
type textarea "Tänan kinnituse eest. [GEOGRAPHIC_DATA]"
type textarea "Thank you for confirming. I have sent a reminder n"
type textarea "Tänan kinnituse eest. Saatsin meeldetuletuse."
type textarea "Thank you for confirming. I have sent a reminder now to"
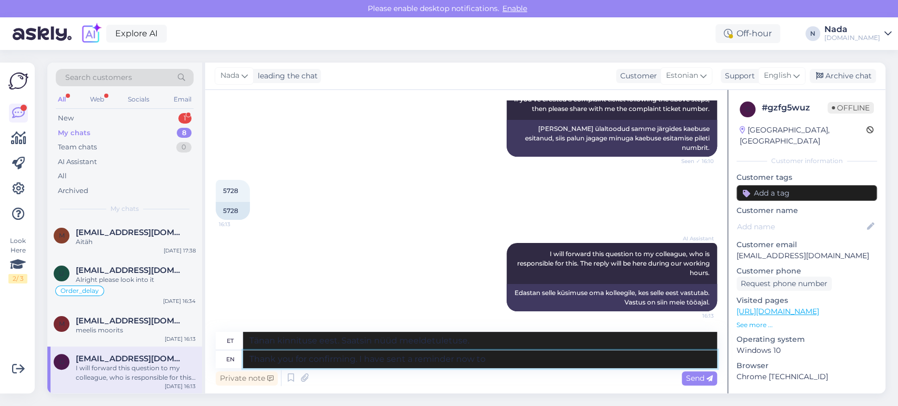
type textarea "Tänan kinnituse eest. Saatsin nüüd meeldetuletuse"
type textarea "Thank you for confirming. I have sent a reminder now to the"
type textarea "Tänan kinnituse eest. Saatsin nüüd meeldetuletuse aadressile"
type textarea "Thank you for confirming. I have sent a reminder now to the escalation t"
type textarea "Tänan kinnituse eest. Saatsin nüüd meeldetuletuse eskalatsiooni kohta."
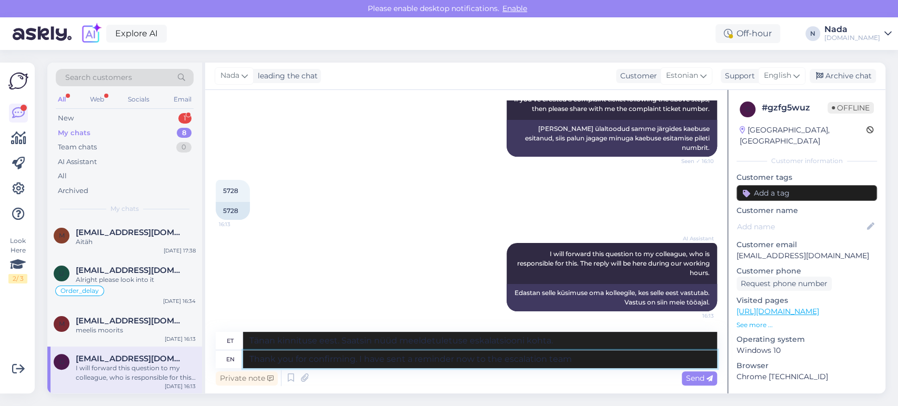
type textarea "Thank you for confirming. I have sent a reminder now to the escalation team"
type textarea "Tänan kinnituse eest. Saatsin nüüd eskalatsioonimeeskonnale meeldetuletuse."
type textarea "Thank you for confirming. I have sent a reminder now to the escalation team wit…"
type textarea "Tänan kinnituse eest. Saatsin nüüd eskalatsioonimeeskonnale meeldetuletuse koos…"
type textarea "Thank you for confirming. I have sent a reminder now to the escalation team wit…"
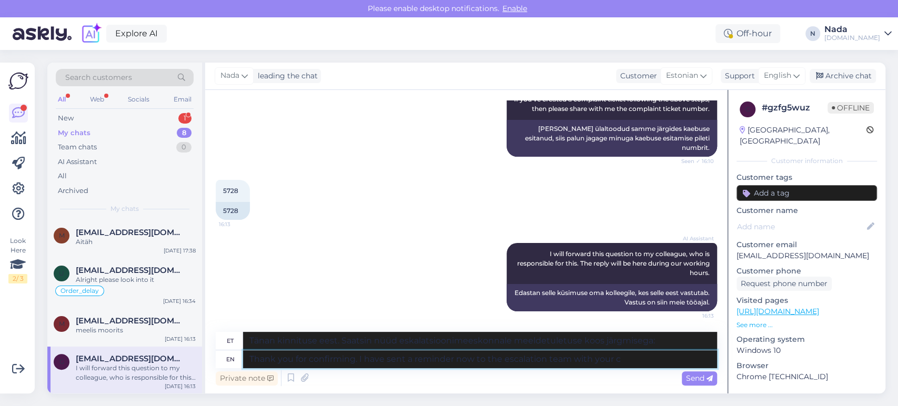
type textarea "Tänan kinnituse eest. Saatsin eskalatsioonimeeskonnale meeldetuletuse teie..."
type textarea "Thank you for confirming. I have sent a reminder now to the escalation team wit…"
type textarea "Tänan kinnituse eest. Saatsin teie kaebusega meeldetuletuse eskalatsioonimeesko…"
type textarea "Thank you for confirming. I have sent a reminder now to the escalation team wit…"
type textarea "Tänan kinnituse eest. Saatsin teie kaebuse piletiga meeldetuletuse eskalatsioon…"
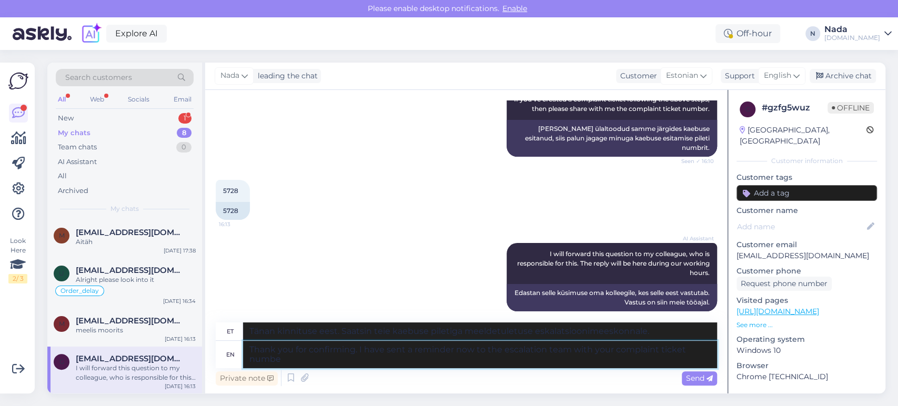
type textarea "Thank you for confirming. I have sent a reminder now to the escalation team wit…"
type textarea "Tänan kinnituse eest. Saatsin eskalatsioonimeeskonnale meeldetuletuse koos teie…"
click at [454, 362] on textarea "Thank you for confirming. I have sent a reminder now to the escalation team wit…" at bounding box center [480, 354] width 474 height 27
type textarea "Thank you for confirming. I have sent a reminder now to the escalation team wit…"
type textarea "Tänan kinnituse eest. [PERSON_NAME] saatnud [DEMOGRAPHIC_DATA] meeldetuletuse k…"
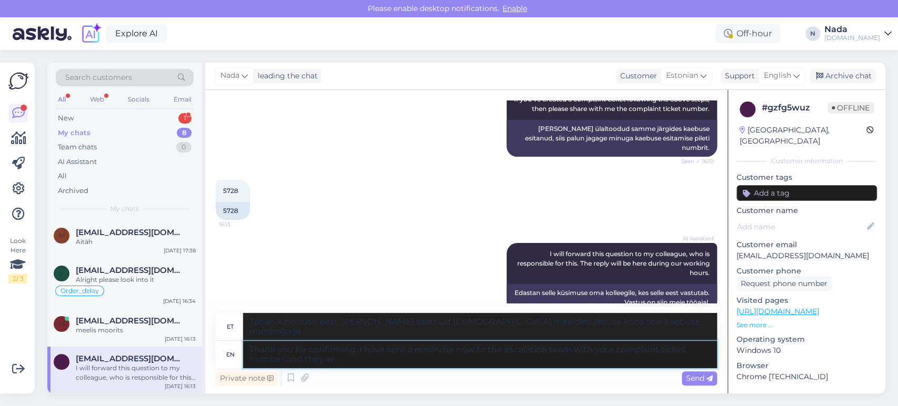
type textarea "Thank you for confirming. I have sent a reminder now to the escalation team wit…"
type textarea "Tänan kinnituse eest. Saatsin eskalatsioonimeeskonnale meeldetuletuse koos teie…"
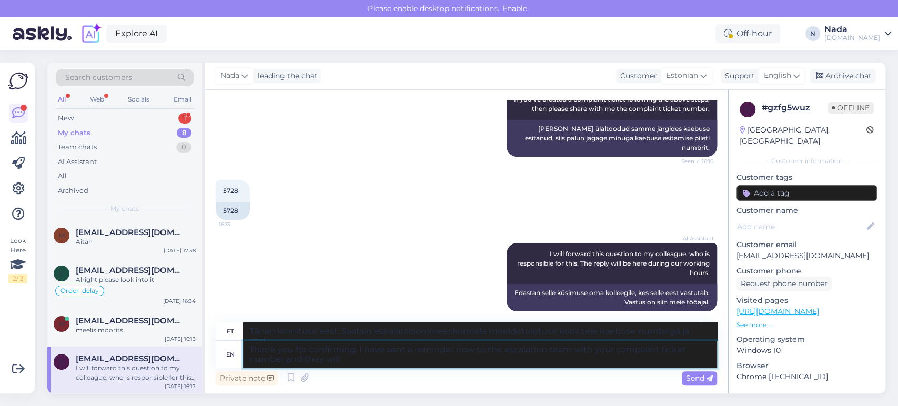
type textarea "Thank you for confirming. I have sent a reminder now to the escalation team wit…"
type textarea "Tänan kinnituse eest. Saatsin eskalatsioonimeeskonnale meeldetuletuse koos teie…"
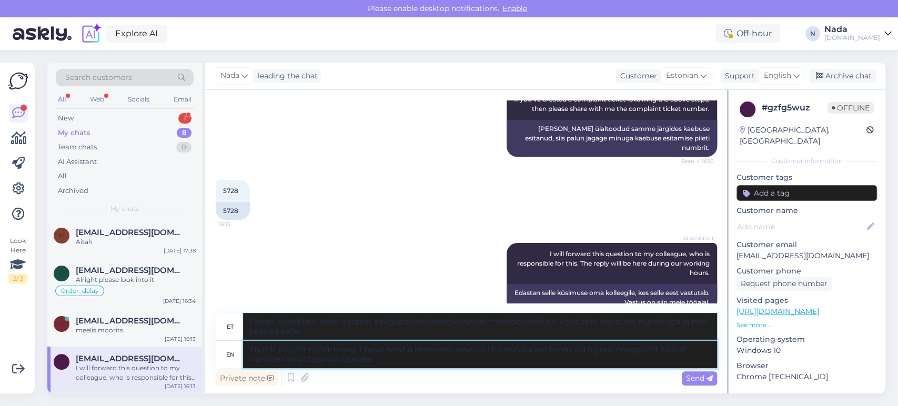
type textarea "Thank you for confirming. I have sent a reminder now to the escalation team wit…"
type textarea "Tänan kinnituse eest. Saatsin eskalatsioonimeeskonnale meeldetuletuse koos teie…"
type textarea "Thank you for confirming. I have sent a reminder now to the escalation team wit…"
type textarea "Tänan kinnituse eest. Saatsin eskalatsioonimeeskonnale meeldetuletuse koos teie…"
type textarea "Thank you for confirming. I have sent a reminder now to the escalation team wit…"
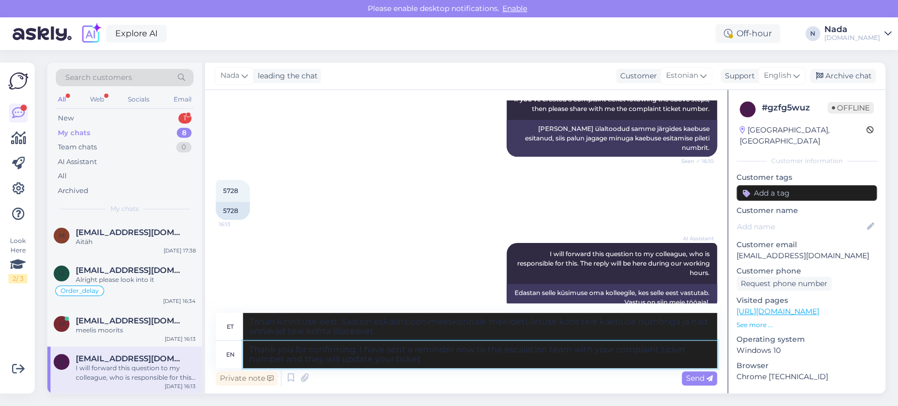
type textarea "Tänan kinnituse eest. Saatsin eskalatsioonimeeskonnale meeldetuletuse koos teie…"
type textarea "Thank you for confirming. I have sent a reminder now to the escalation team wit…"
type textarea "Tänan kinnituse eest. Saatsin eskalatsioonimeeskonnale meeldetuletuse koos teie…"
type textarea "Thank you for confirming. I have sent a reminder now to the escalation team wit…"
type textarea "Tänan kinnituse eest. Saatsin eskalatsioonimeeskonnale meeldetuletuse koos teie…"
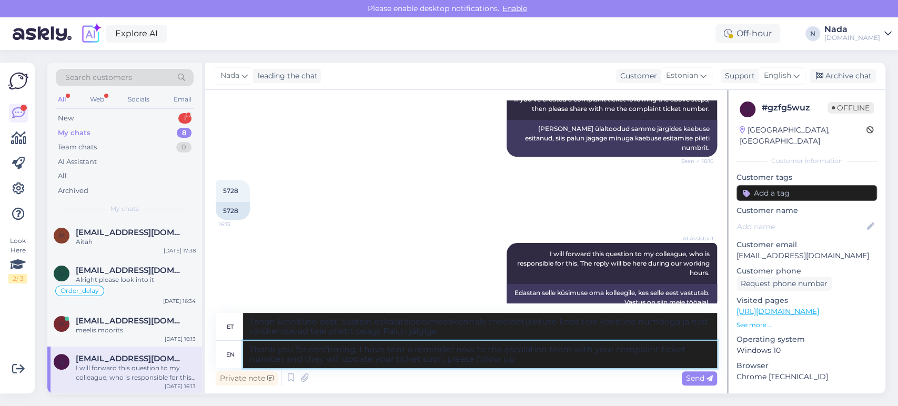
type textarea "Thank you for confirming. I have sent a reminder now to the escalation team wit…"
type textarea "Tänan kinnituse eest. Saatsin eskalatsioonimeeskonnale meeldetuletuse koos teie…"
type textarea "Thank you for confirming. I have sent a reminder now to the escalation team wit…"
type textarea "Tänan kinnituse eest. Saatsin eskalatsioonimeeskonnale meeldetuletuse koos teie…"
type textarea "Thank you for confirming. I have sent a reminder now to the escalation team wit…"
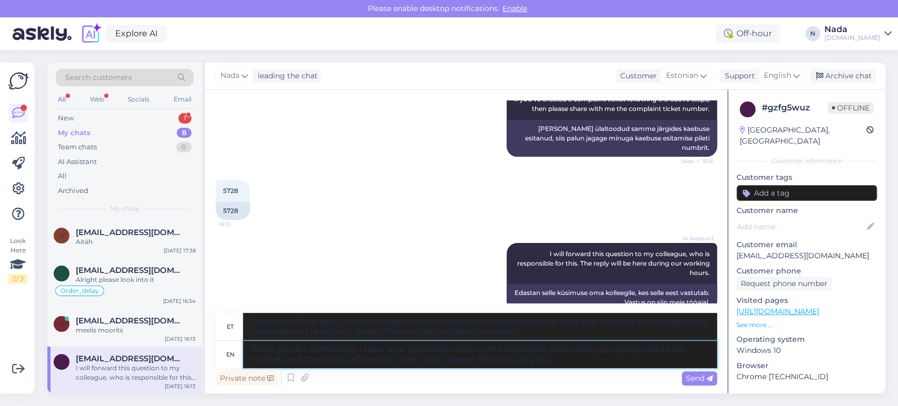
type textarea "Tänan kinnituse eest. Saatsin eskalatsioonimeeskonnale meeldetuletuse koos teie…"
type textarea "Thank you for confirming. I have sent a reminder now to the escalation team wit…"
type textarea "Tänan kinnituse eest. Saatsin eskalatsioonimeeskonnale meeldetuletuse koos teie…"
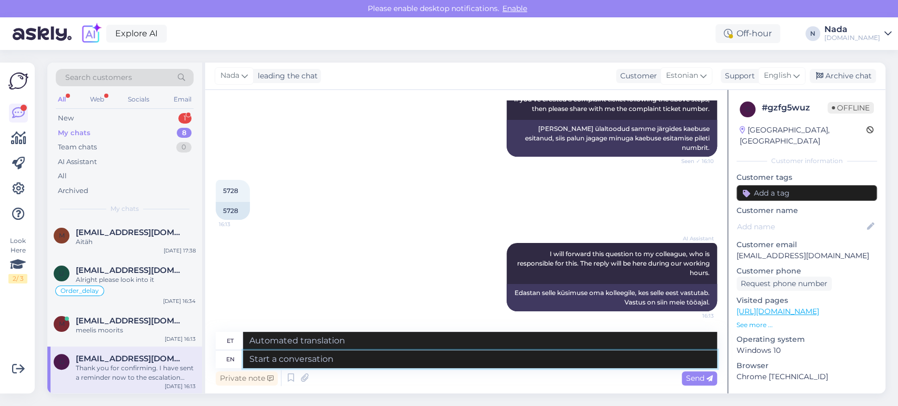
scroll to position [678, 0]
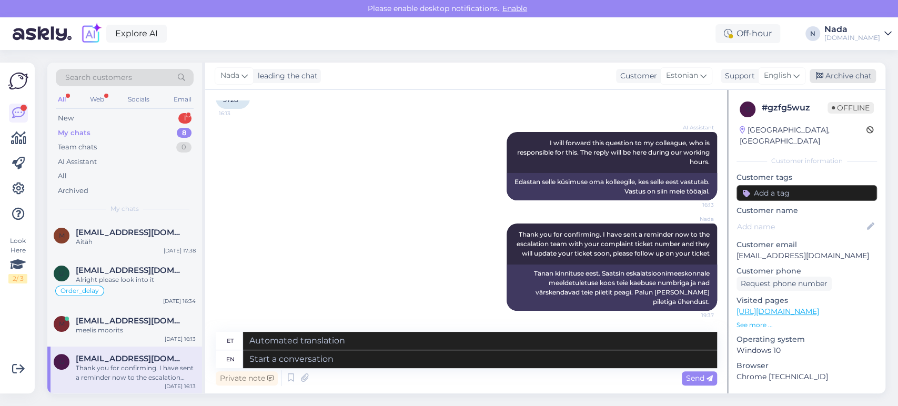
click at [860, 77] on div "Archive chat" at bounding box center [843, 76] width 66 height 14
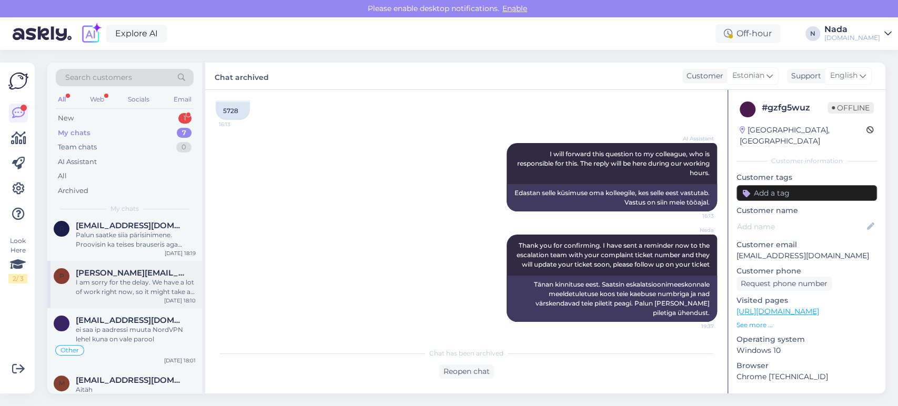
scroll to position [154, 0]
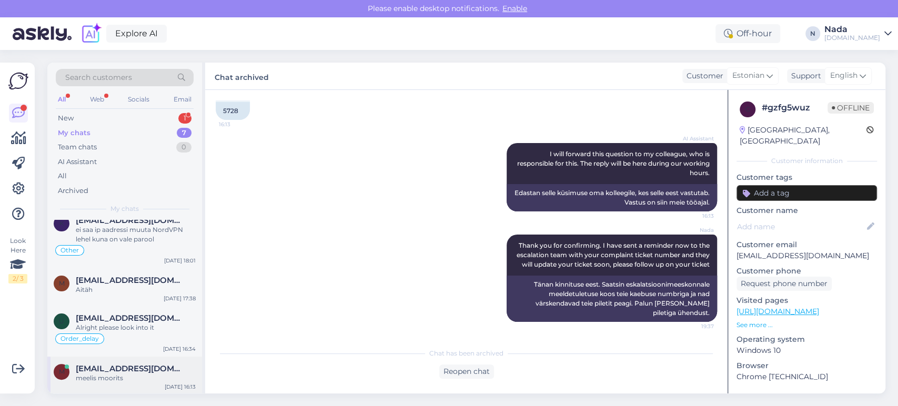
click at [139, 371] on span "[EMAIL_ADDRESS][DOMAIN_NAME]" at bounding box center [130, 368] width 109 height 9
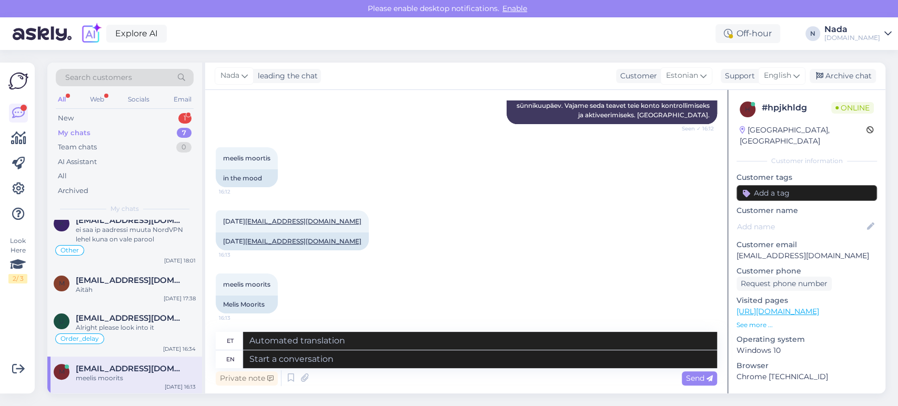
scroll to position [194, 0]
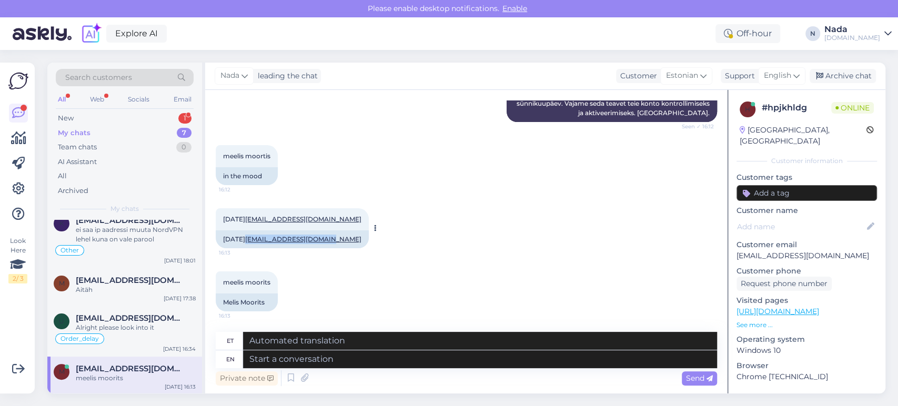
drag, startPoint x: 336, startPoint y: 239, endPoint x: 258, endPoint y: 237, distance: 77.4
click at [258, 237] on div "[DATE] [EMAIL_ADDRESS][DOMAIN_NAME]" at bounding box center [292, 240] width 153 height 18
copy link "[EMAIL_ADDRESS][DOMAIN_NAME]"
drag, startPoint x: 271, startPoint y: 304, endPoint x: 223, endPoint y: 302, distance: 47.4
click at [223, 302] on div "Melis Moorits" at bounding box center [247, 303] width 62 height 18
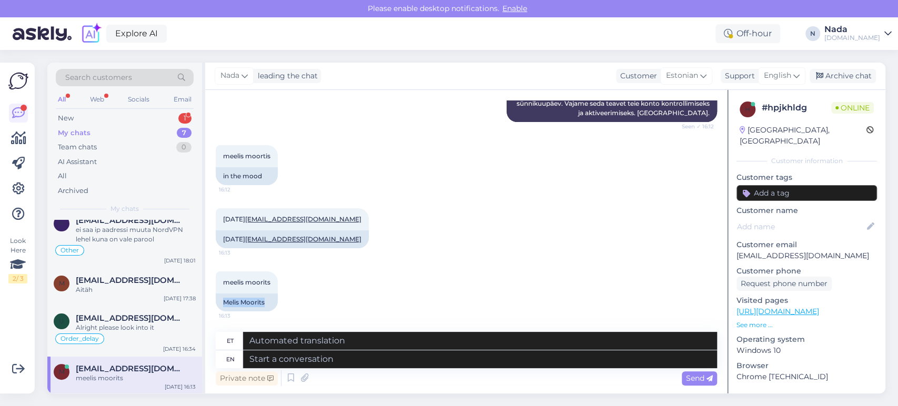
copy div "Melis Moorits"
click at [431, 354] on textarea at bounding box center [480, 360] width 474 height 18
paste textarea "Thank you for your patience. We've reactivated your account, please try to logi…"
type textarea "Thank you for your patience. We've reactivated your account, please try to logi…"
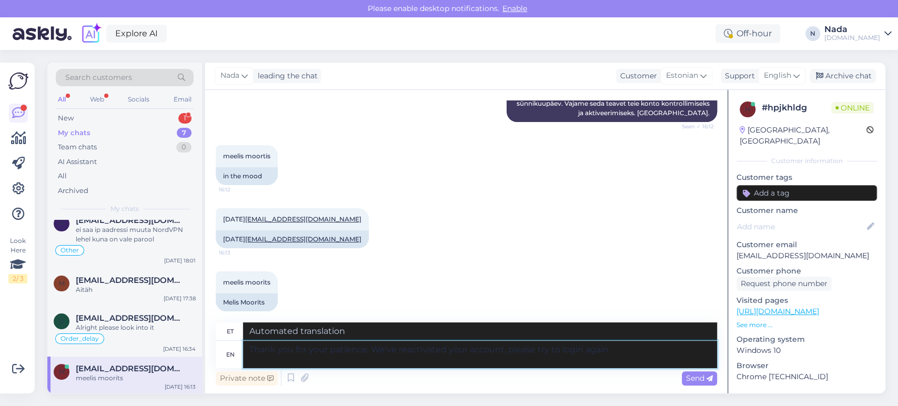
type textarea "Täname teid kannatlikkuse eest. Oleme teie konto taasaktiveerinud, palun proovi…"
type textarea "Thank you for your patience. We've reactivated your account, please try to logi…"
click at [682, 374] on div "Send" at bounding box center [699, 379] width 35 height 14
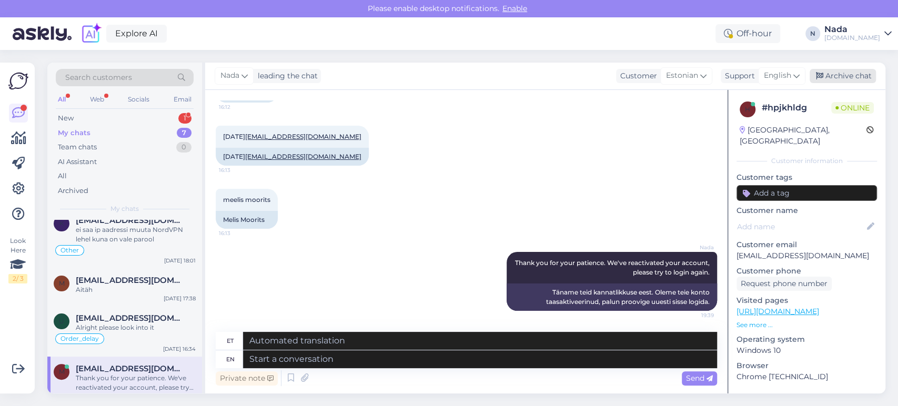
click at [843, 74] on div "Archive chat" at bounding box center [843, 76] width 66 height 14
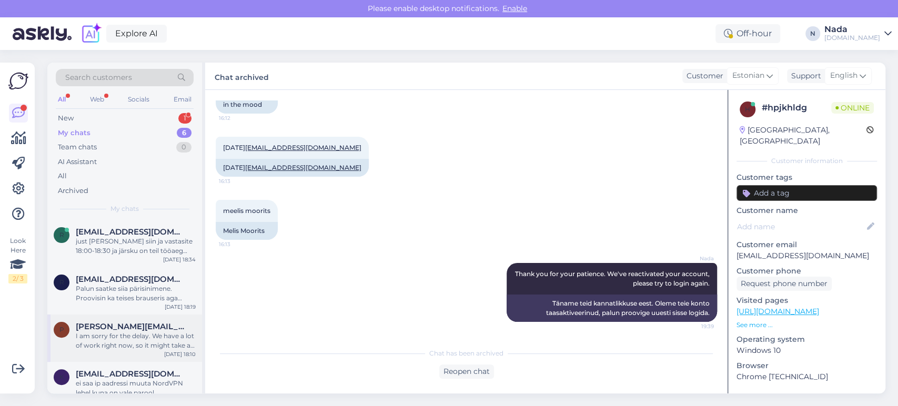
scroll to position [116, 0]
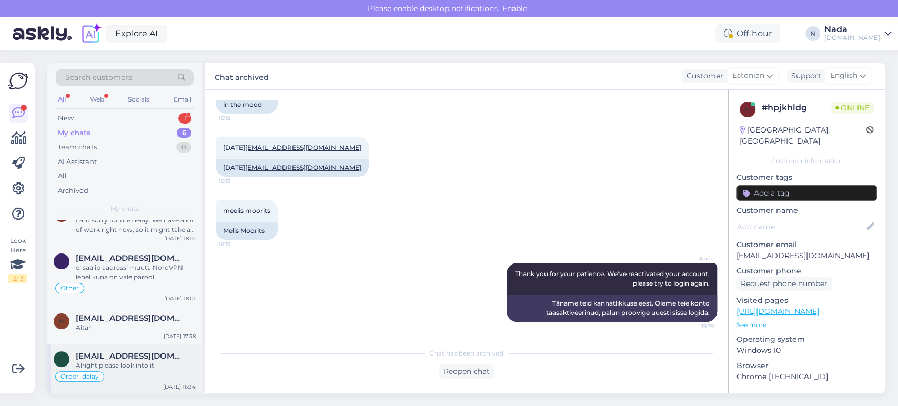
click at [119, 365] on div "Alright please look into it" at bounding box center [136, 365] width 120 height 9
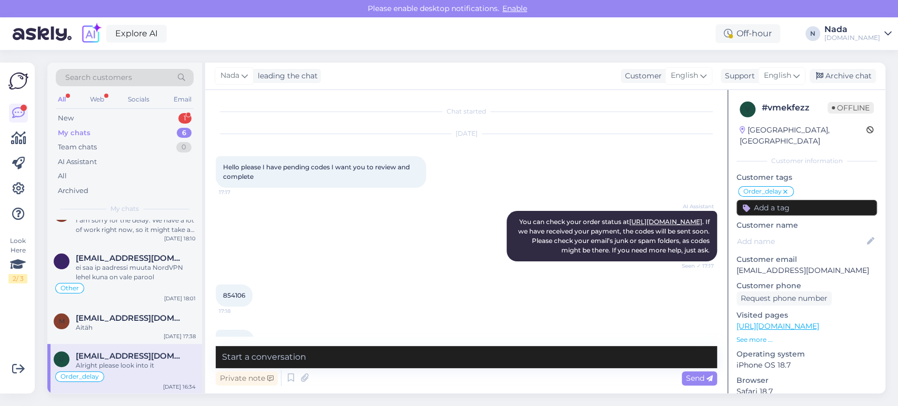
scroll to position [2158, 0]
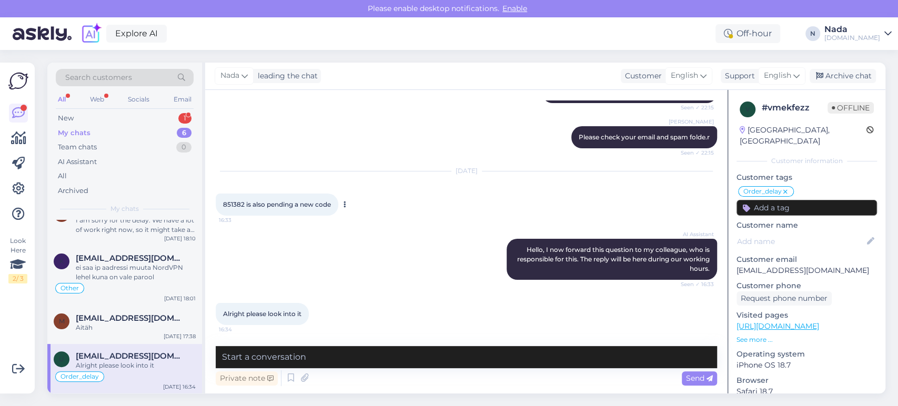
click at [234, 202] on span "851382 is also pending a new code" at bounding box center [277, 205] width 108 height 8
copy span "851382"
click at [373, 363] on textarea at bounding box center [467, 357] width 502 height 22
paste textarea "Hello there! Your order is currently being reviewed by the higher team and the …"
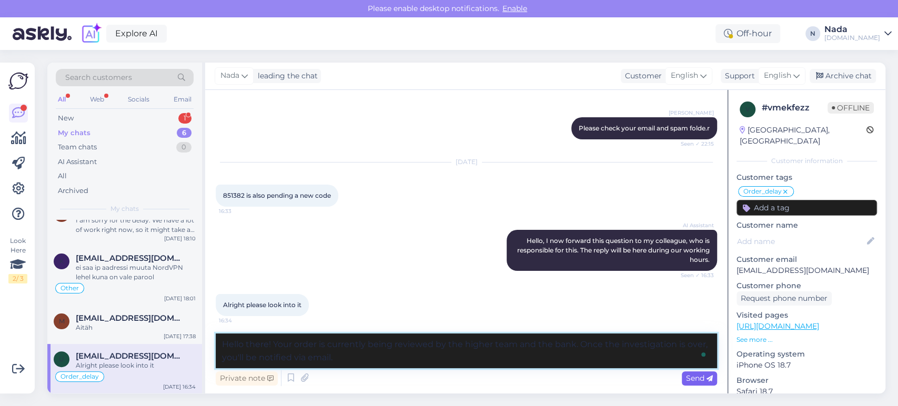
type textarea "Hello there! Your order is currently being reviewed by the higher team and the …"
click at [698, 375] on span "Send" at bounding box center [699, 378] width 27 height 9
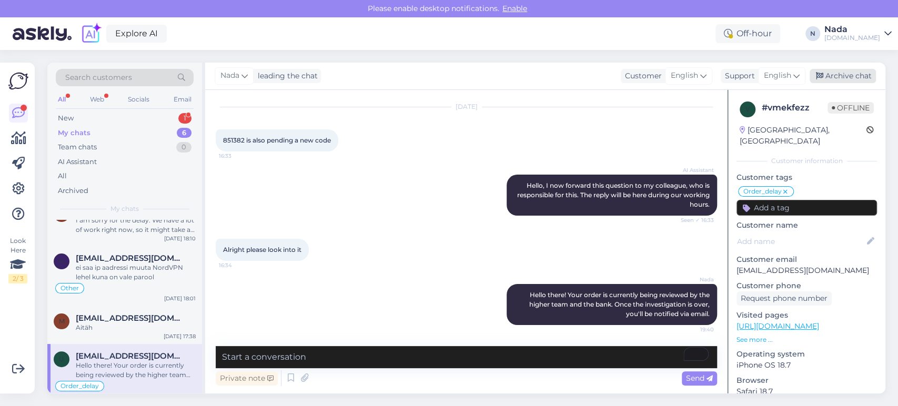
click at [836, 75] on div "Archive chat" at bounding box center [843, 76] width 66 height 14
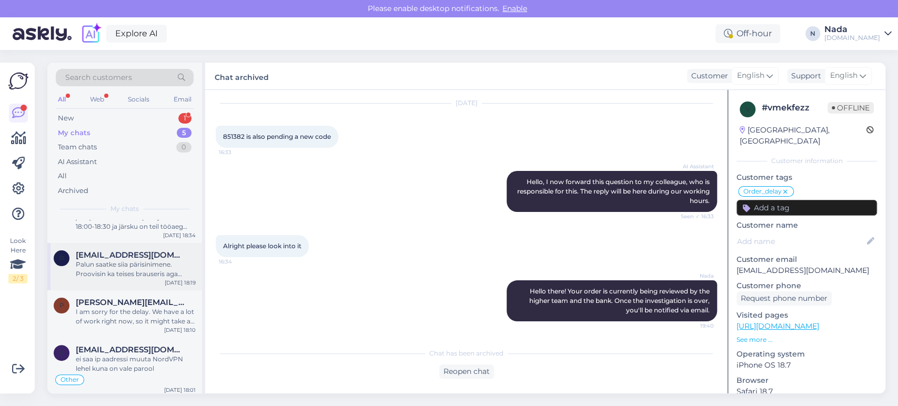
scroll to position [66, 0]
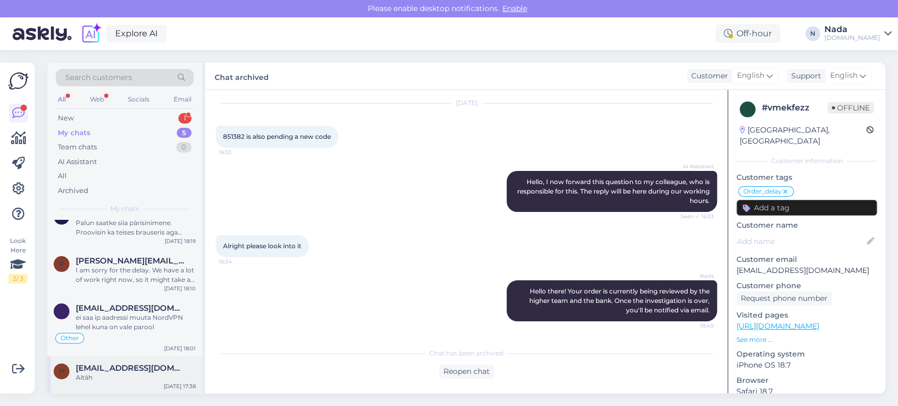
click at [144, 367] on span "[EMAIL_ADDRESS][DOMAIN_NAME]" at bounding box center [130, 368] width 109 height 9
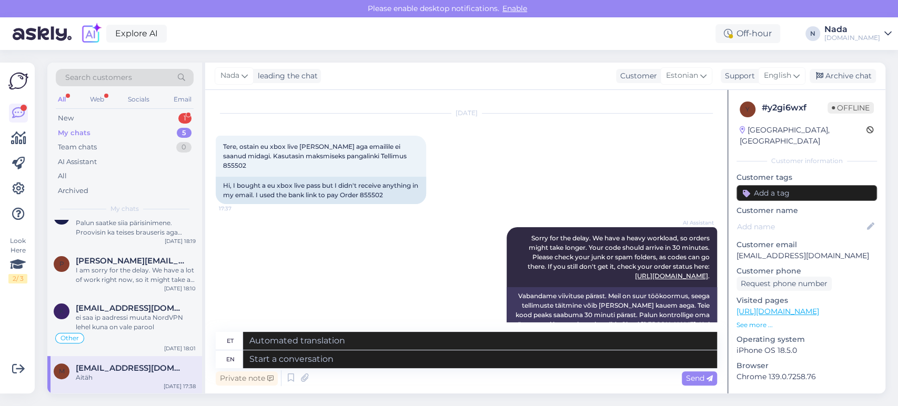
scroll to position [0, 0]
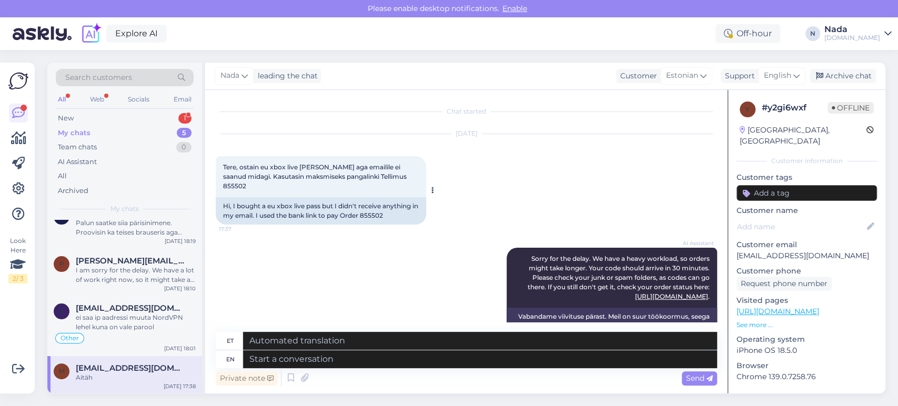
click at [388, 205] on div "Hi, I bought a eu xbox live pass but I didn't receive anything in my email. I u…" at bounding box center [321, 210] width 211 height 27
copy div "855502"
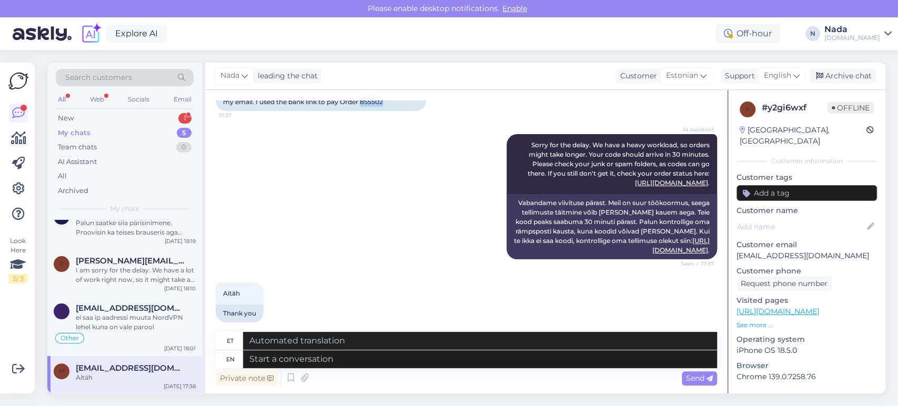
scroll to position [115, 0]
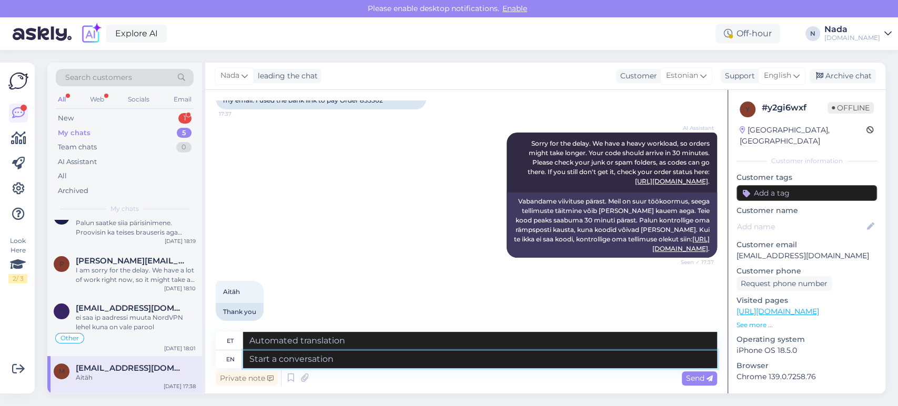
click at [425, 355] on textarea at bounding box center [480, 360] width 474 height 18
paste textarea "Thank you for your patience. It looks like your order is completed and emailed …"
type textarea "Thank you for your patience. It looks like your order is completed and emailed …"
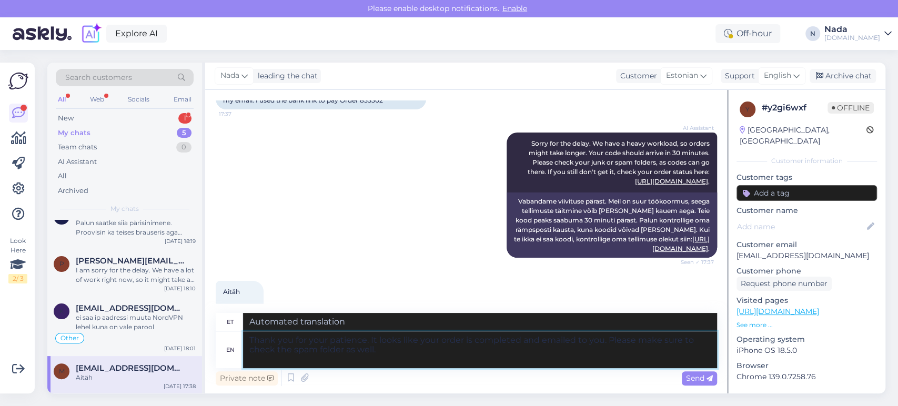
type textarea "Täname kannatlikkuse eest. Paistab, et teie tellimus on esitatud ja teile e-pos…"
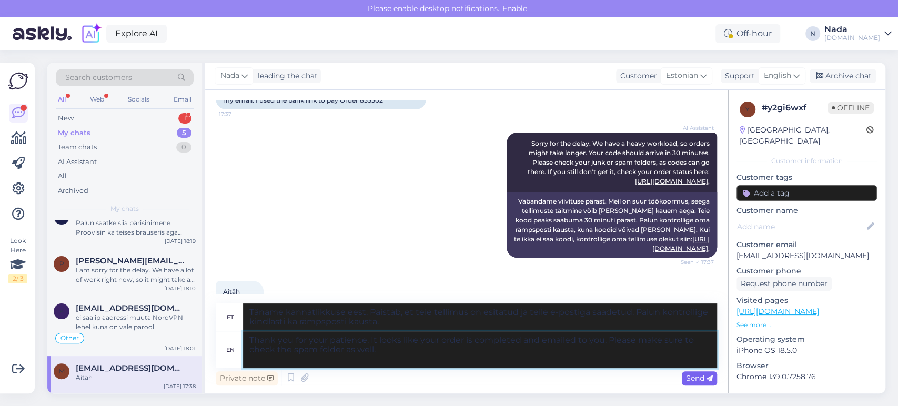
type textarea "Thank you for your patience. It looks like your order is completed and emailed …"
click at [704, 376] on span "Send" at bounding box center [699, 378] width 27 height 9
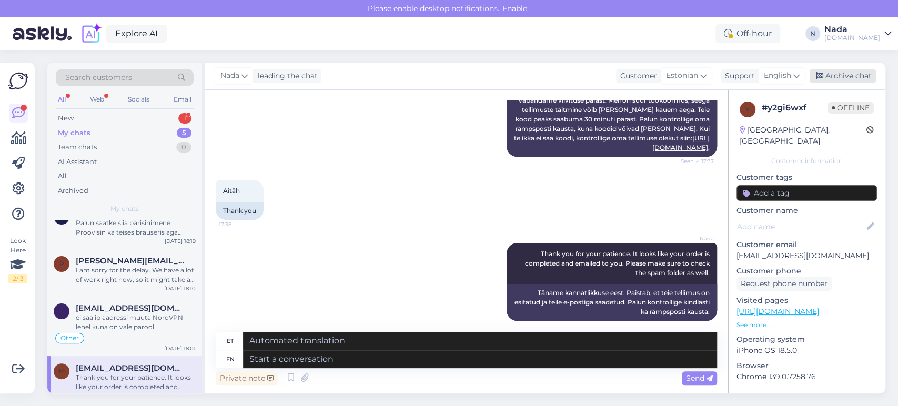
click at [859, 78] on div "Archive chat" at bounding box center [843, 76] width 66 height 14
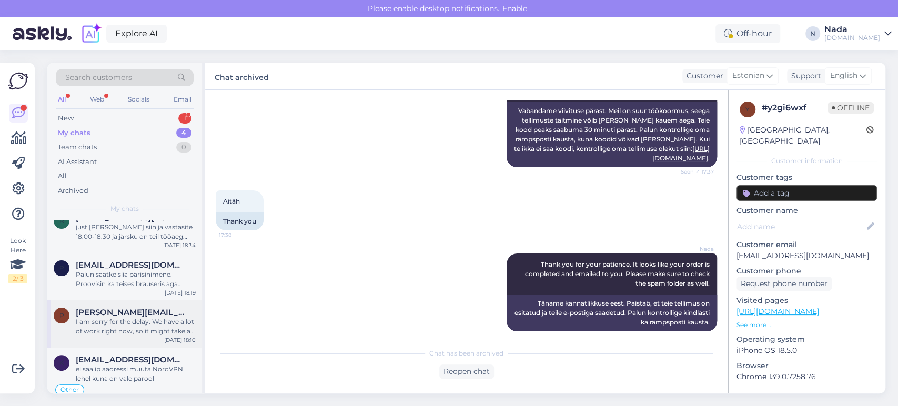
scroll to position [28, 0]
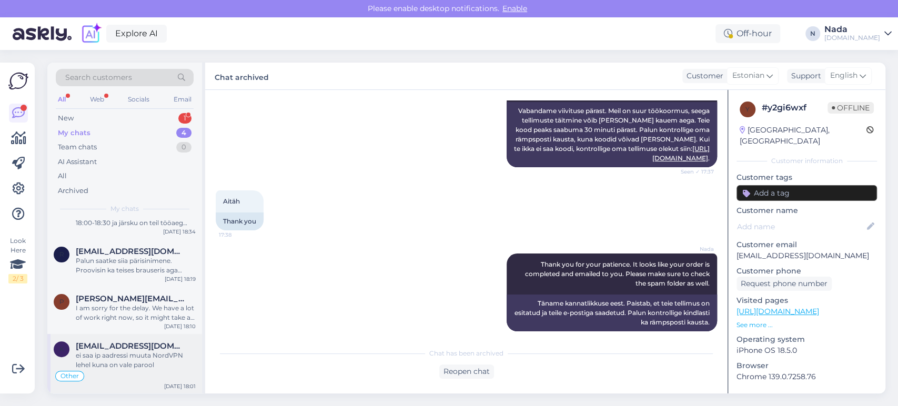
click at [139, 352] on div "ei saa ip aadressi muuta NordVPN lehel kuna on vale parool" at bounding box center [136, 360] width 120 height 19
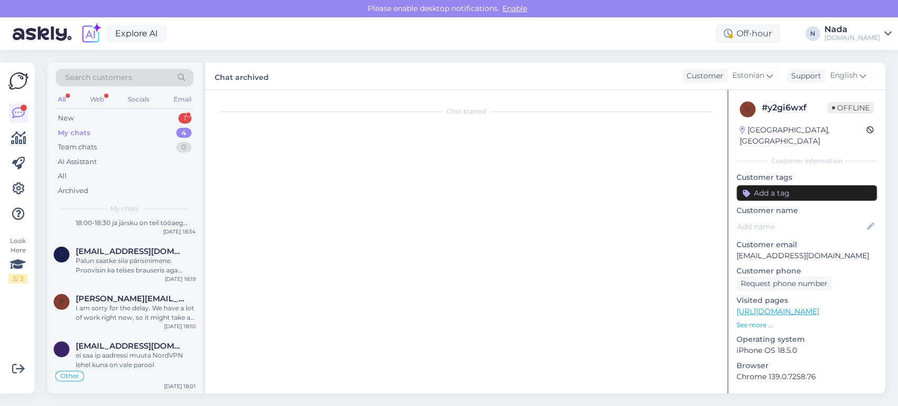
scroll to position [769, 0]
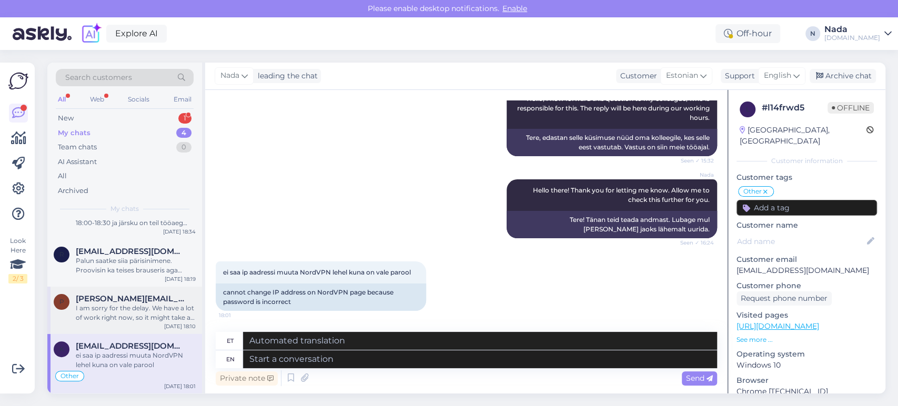
click at [152, 311] on div "I am sorry for the delay. We have a lot of work right now, so it might take a b…" at bounding box center [136, 313] width 120 height 19
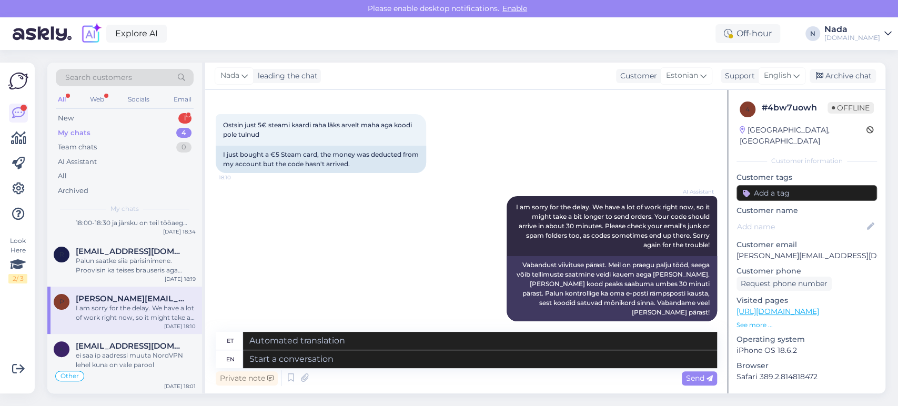
scroll to position [43, 0]
click at [358, 362] on textarea at bounding box center [480, 360] width 474 height 18
paste textarea "Please share with us your order number if you still haven't received it."
type textarea "Please share with us your order number if you still haven't received it."
type textarea "Palun jagage meiega oma tellimuse numbrit, kui te pole seda ikka veel kätte saa…"
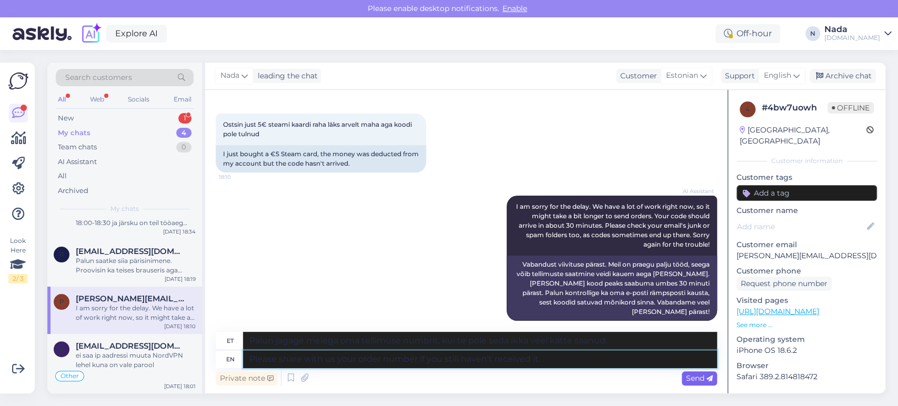
type textarea "Please share with us your order number if you still haven't received it."
click at [690, 378] on span "Send" at bounding box center [699, 378] width 27 height 9
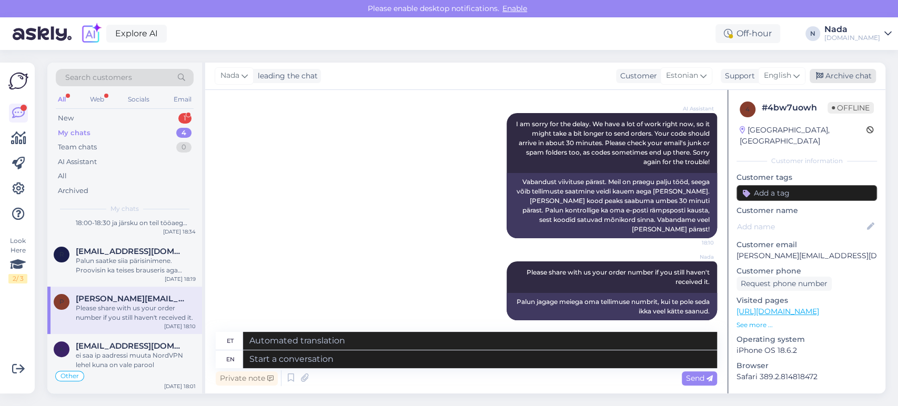
click at [814, 75] on div "Archive chat" at bounding box center [843, 76] width 66 height 14
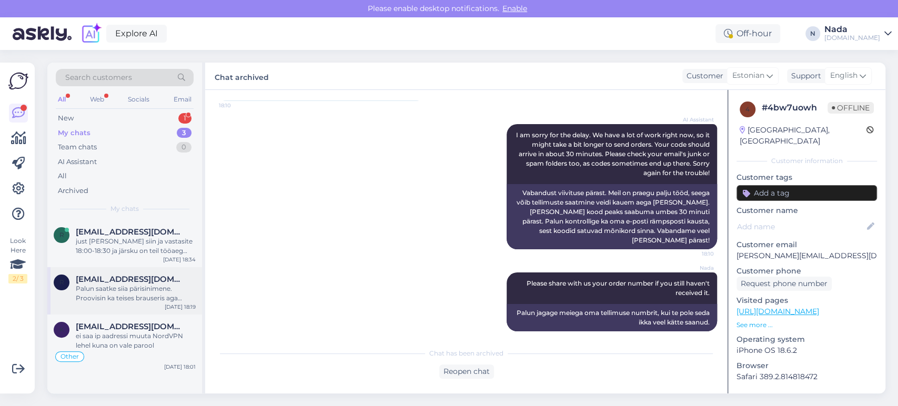
click at [146, 285] on div "Palun saatke siia pärisinimene. Proovisin ka teises brauseris aga endiselt on p…" at bounding box center [136, 293] width 120 height 19
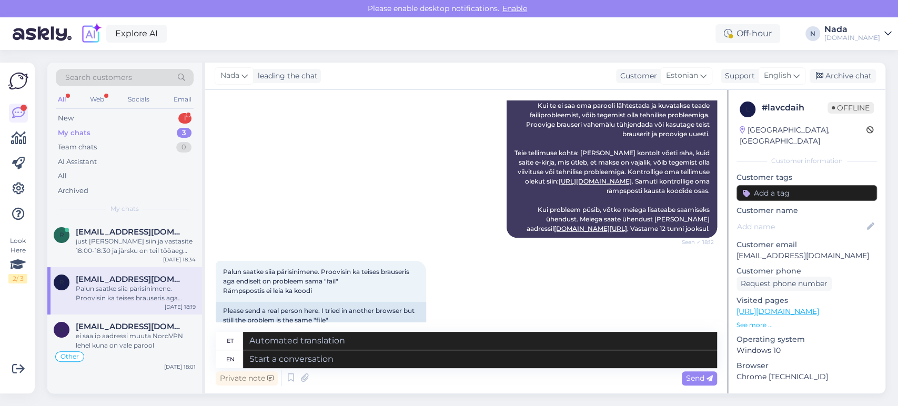
scroll to position [362, 0]
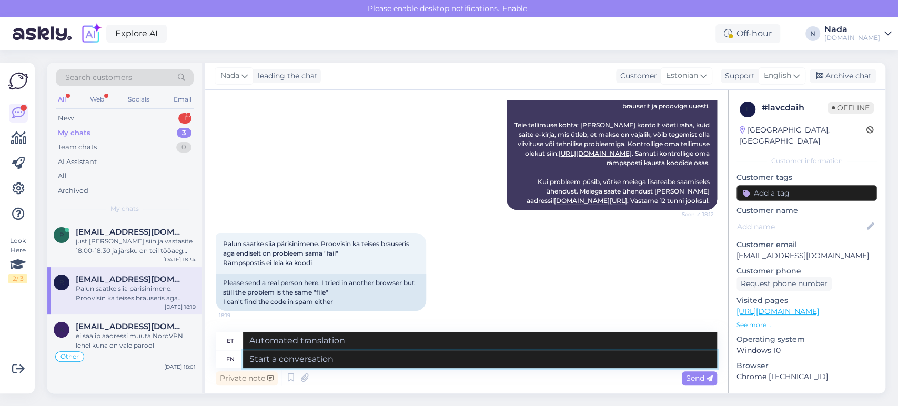
click at [451, 365] on textarea at bounding box center [480, 360] width 474 height 18
type textarea "Hello th"
type textarea "Tere"
type textarea "Hello there"
type textarea "Tere!"
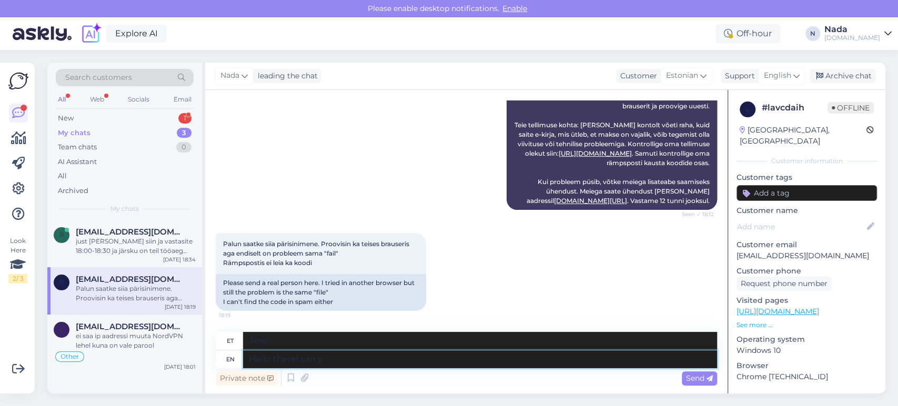
type textarea "Hello there! can yo"
type textarea "Tere! saab"
type textarea "Hello there! can you p"
type textarea "Tere! Kas sa saaksid"
type textarea "Hello there! can you please co"
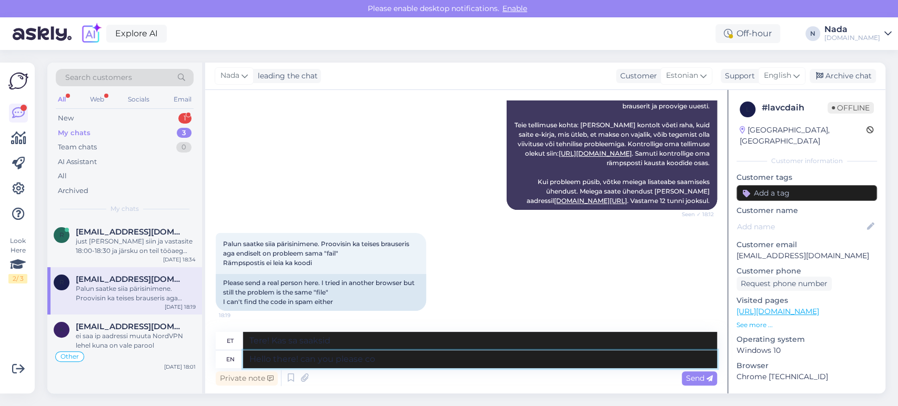
type textarea "Tere! Kas te saaksite palun"
type textarea "Hello there! can you please confirm to"
type textarea "Tere! Kas saaksite palun kinnitada?"
type textarea "Hello there! can you please confirm to me yo"
type textarea "Tere! Kas saaksite mulle palun kinnitada?"
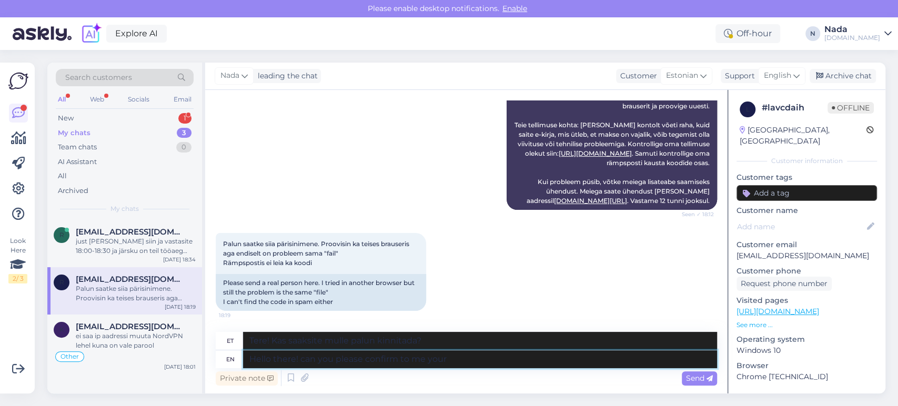
type textarea "Hello there! can you please confirm to me your o"
type textarea "Tere! Kas saaksite palun [PERSON_NAME] kinnitust anda?"
type textarea "Hello there! can you please confirm to me your order n"
type textarea "Tere! Kas saaksite [PERSON_NAME] tellimuse kinnitada?"
type textarea "Hello there! can you please confirm to me your order number and"
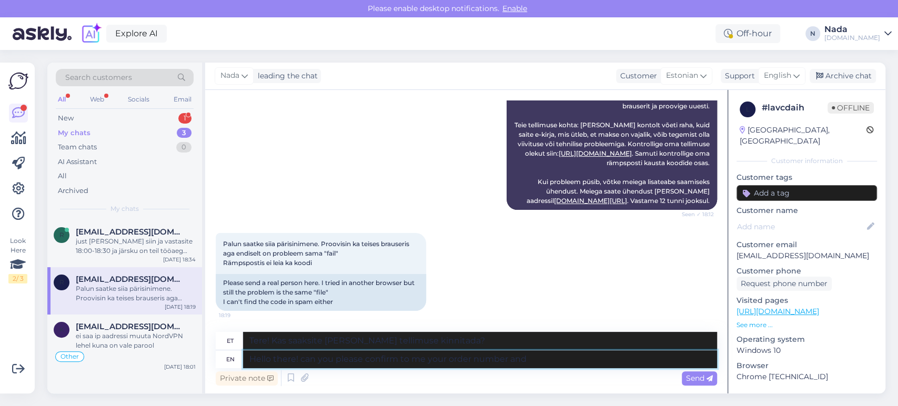
type textarea "Tere! Kas saaksite palun kinnitada oma tellimuse numbri?"
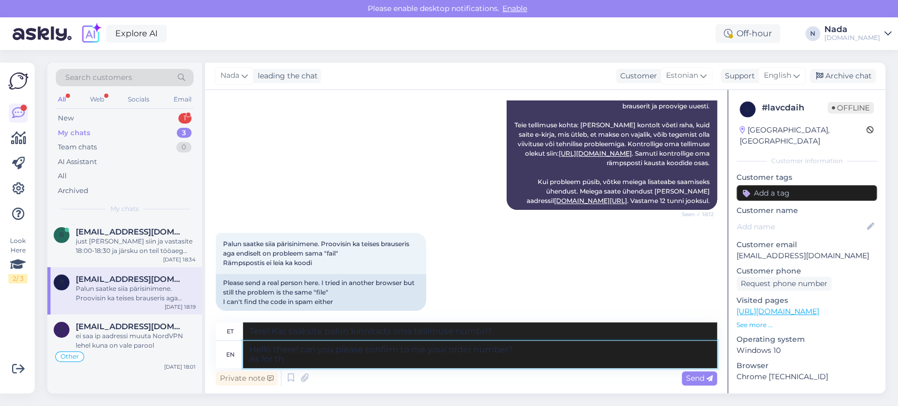
type textarea "Hello there! can you please confirm to me your order number? As for the"
type textarea "Tere! Kas saaksite palun kinnitada oma tellimuse numbri? Mis puutub"
type textarea "Hello there! can you please confirm to me your order number? As for the"
type textarea "Tere! Kas saaksite palun kinnitada oma tellimuse numbri? [GEOGRAPHIC_DATA]"
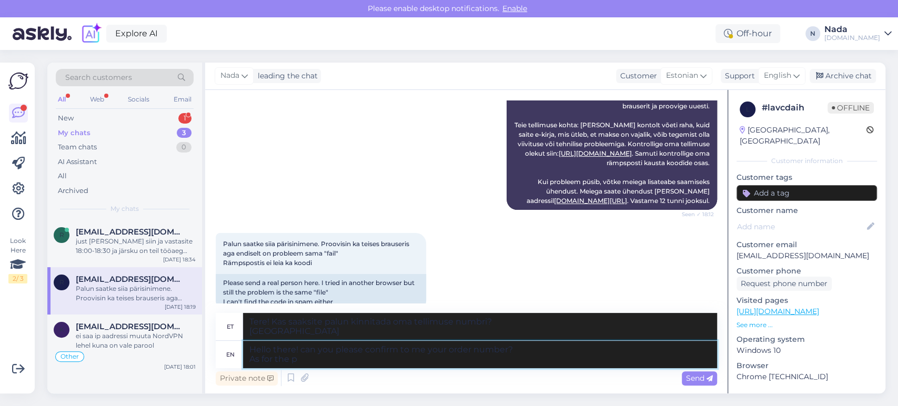
type textarea "Hello there! can you please confirm to me your order number? As for the pa"
type textarea "Tere! Kas saaksite palun kinnitada oma tellimuse numbri? Mis puutub ..."
type textarea "Hello there! can you please confirm to me your order number? As for the passwor…"
type textarea "Tere! Kas saaksite palun kinnitada oma tellimuse numbrit? Mis puutub parooli?"
type textarea "Hello there! can you please confirm to me your order number? As for the passwor…"
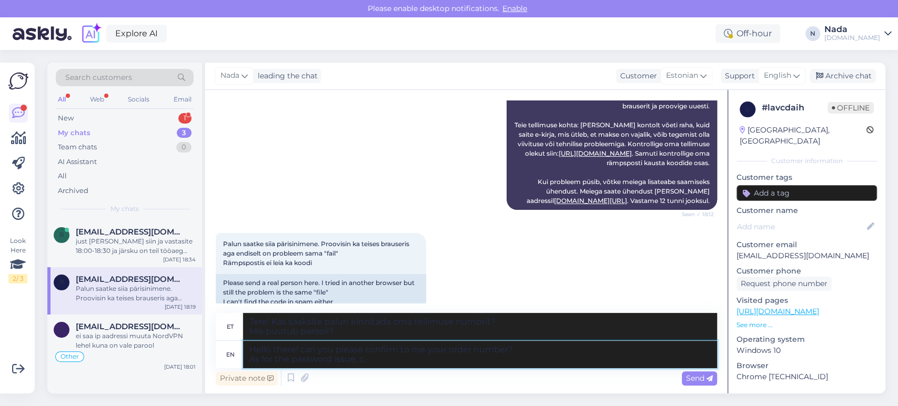
type textarea "Tere! Kas saaksite palun kinnitada oma tellimuse numbri? Mis puutub parooli pro…"
type textarea "Hello there! can you please confirm to me your order number? As for the passwor…"
type textarea "Tere! Kas saaksite palun kinnitada oma tellimuse numbri? Mis puutub parooli pro…"
type textarea "Hello there! can you please confirm to me your order number? As for the passwor…"
type textarea "Tere! Kas saaksite palun kinnitada oma tellimuse numbri? Mis puutub parooli pro…"
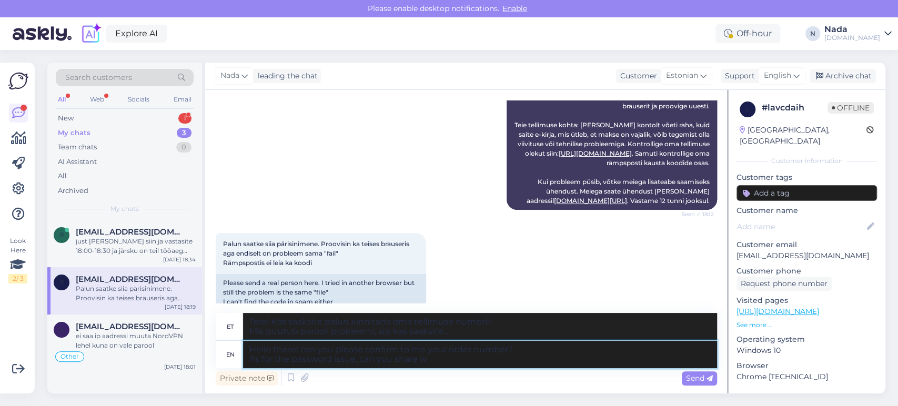
type textarea "Hello there! can you please confirm to me your order number? As for the passwor…"
type textarea "Tere! Kas saaksite palun kinnitada oma tellimuse numbri? Mis puutub parooli pro…"
type textarea "Hello there! can you please confirm to me your order number? As for the passwor…"
type textarea "Tere! Kas saaksite palun kinnitada oma tellimuse numbri? Mis puutub parooli pro…"
type textarea "Hello there! can you please confirm to me your order number? As for the passwor…"
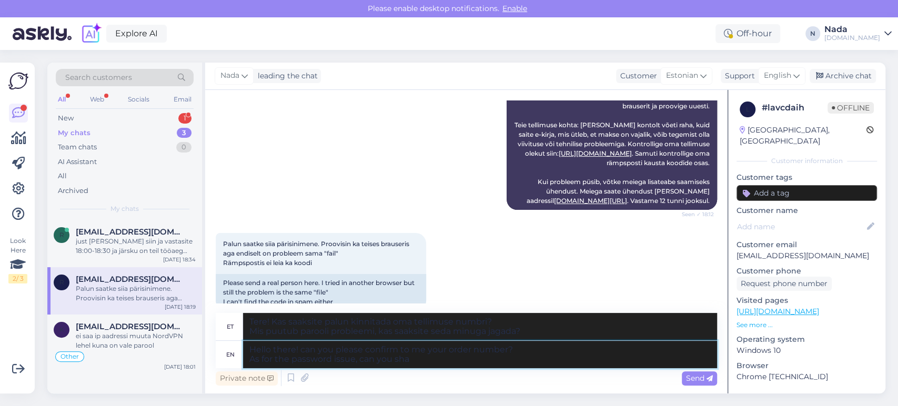
type textarea "Tere! Kas saaksite palun kinnitada oma tellimuse numbri? Mis puutub parooli pro…"
type textarea "Hello there! can you please confirm to me your order number? As for the passwor…"
type textarea "Tere! Kas saaksite palun kinnitada oma tellimuse numbri? Mis puutub parooli pro…"
type textarea "Hello there! can you please confirm to me your order number? As for the passwor…"
type textarea "Tere! Kas saaksite palun kinnitada oma tellimuse numbri? Mis puutub parooli pro…"
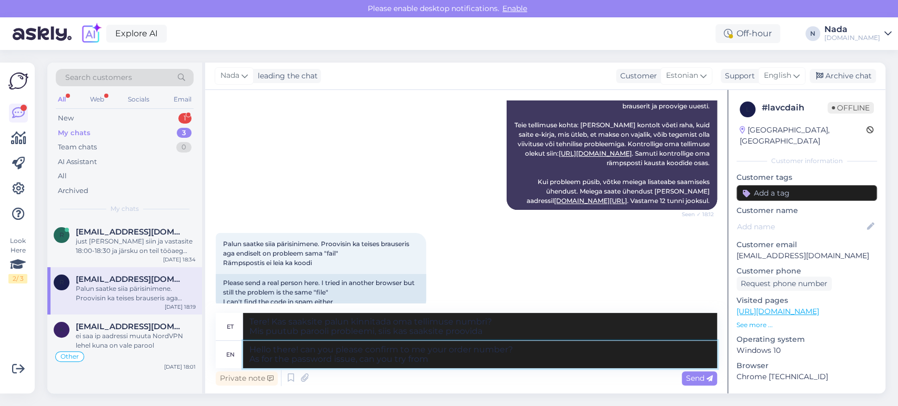
type textarea "Hello there! can you please confirm to me your order number? As for the passwor…"
type textarea "Tere! Kas saaksite palun kinnitada oma tellimuse numbri? Mis puutub parooli pro…"
type textarea "Hello there! can you please confirm to me your order number? As for the passwor…"
type textarea "Tere! Kas saaksite palun kinnitada oma tellimuse numbrit? Mis puutub paroolipro…"
type textarea "Hello there! can you please confirm to me your order number? As for the passwor…"
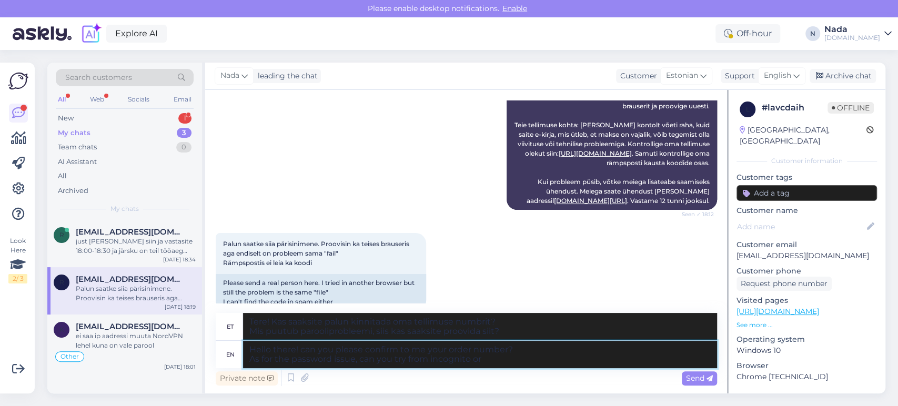
type textarea "Tere! Kas saaksite palun kinnitada oma tellimuse numbri? Mis puutub parooliprob…"
type textarea "Hello there! can you please confirm to me your order number? As for the passwor…"
type textarea "Tere! Kas saaksite palun kinnitada oma tellimuse numbri? Mis puutub parooliprob…"
type textarea "Hello there! can you please confirm to me your order number? As for the passwor…"
type textarea "Tere! Kas saaksite palun kinnitada oma tellimuse numbri? Mis puutub parooliprob…"
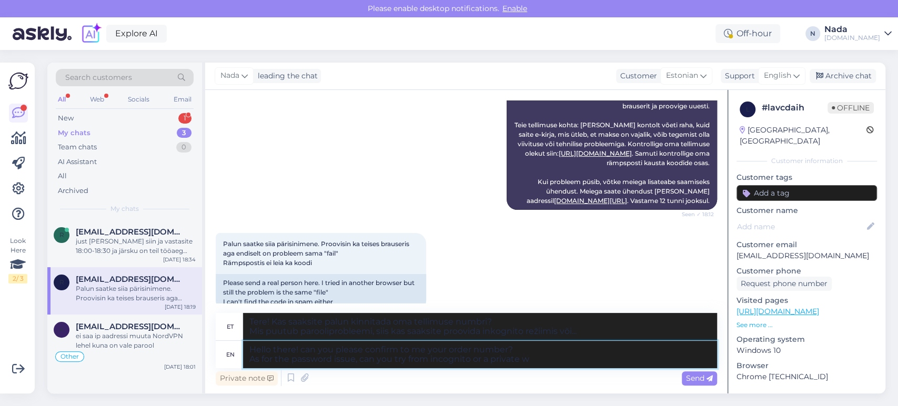
type textarea "Hello there! can you please confirm to me your order number? As for the passwor…"
type textarea "Tere! Kas saaksite palun kinnitada oma tellimuse numbrit? Mis puutub paroolipro…"
type textarea "Hello there! can you please confirm to me your order number? As for the passwor…"
type textarea "Tere! Kas saaksite palun kinnitada oma tellimuse numbrit? Mis puutub paroolipro…"
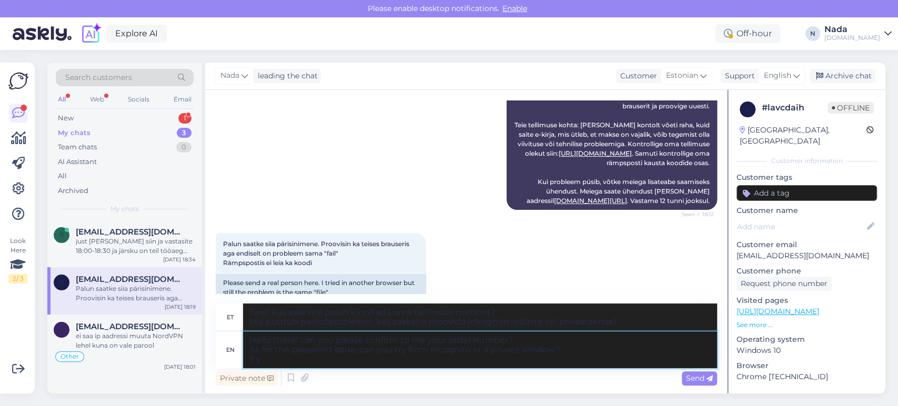
type textarea "Hello there! can you please confirm to me your order number? As for the passwor…"
type textarea "Tere! Kas saaksite palun kinnitada oma tellimuse numbrit? Mis puutub paroolipro…"
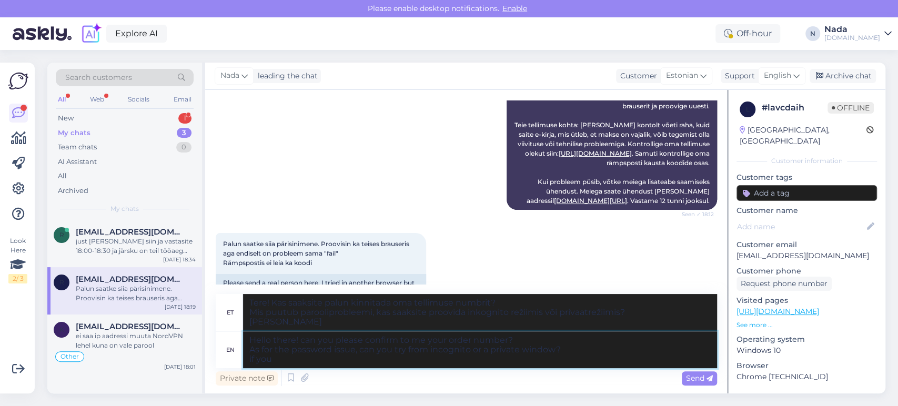
type textarea "Hello there! can you please confirm to me your order number? As for the passwor…"
type textarea "Tere! Kas saaksite palun kinnitada oma tellimuse numbrit? Mis puutub paroolipro…"
type textarea "Hello there! can you please confirm to me your order number? As for the passwor…"
type textarea "Tere! Kas saaksite palun kinnitada oma tellimuse numbrit? Mis puutub paroolipro…"
type textarea "Hello there! can you please confirm to me your order number? As for the passwor…"
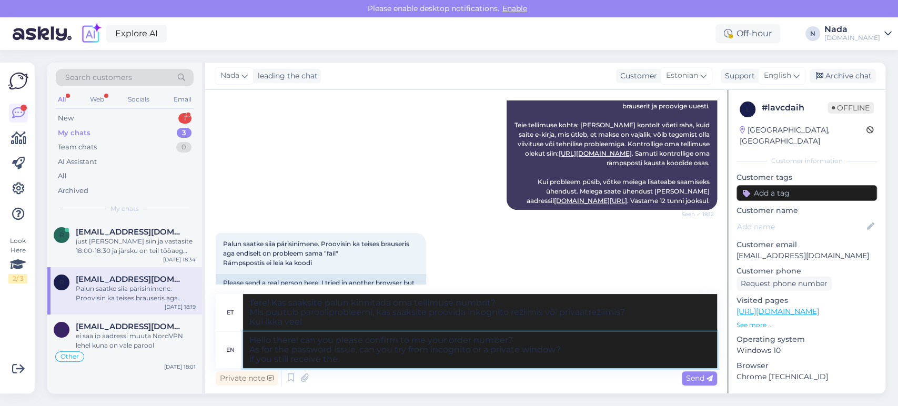
type textarea "Tere! Kas saaksite palun kinnitada oma tellimuse numbri? Mis puutub parooliprob…"
type textarea "Hello there! can you please confirm to me your order number? As for the passwor…"
type textarea "Tere! Kas saaksite palun kinnitada oma tellimuse numbri? Mis puutub parooliprob…"
type textarea "Hello there! can you please confirm to me your order number? As for the passwor…"
type textarea "Tere! Kas saaksite palun kinnitada oma tellimuse numbri? Mis puutub parooliprob…"
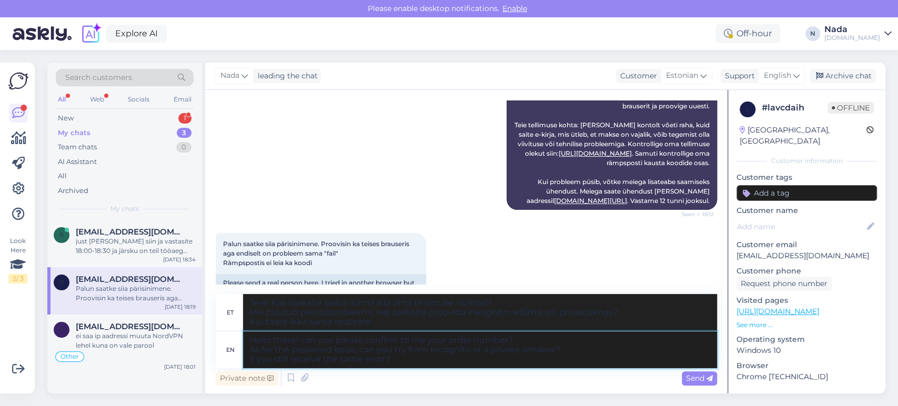
type textarea "Hello there! can you please confirm to me your order number? As for the passwor…"
type textarea "Tere! Kas saaksite palun kinnitada oma tellimuse numbrit? Mis puutub paroolipro…"
type textarea "Hello there! can you please confirm to me your order number? As for the passwor…"
type textarea "Tere! Kas saaksite palun kinnitada oma tellimuse numbrit? Mis puutub paroolipro…"
type textarea "Hello there! can you please confirm to me your order number? As for the passwor…"
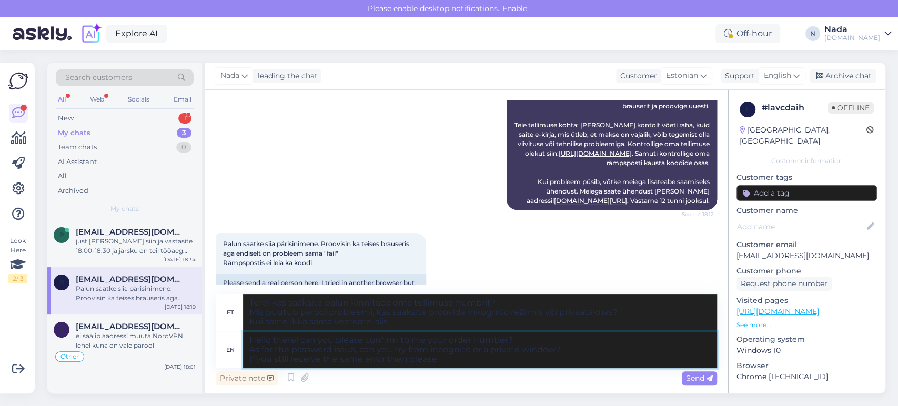
type textarea "Tere! Kas saaksite palun kinnitada oma tellimuse numbrit? Mis puutub paroolipro…"
type textarea "Hello there! can you please confirm to me your order number? As for the passwor…"
type textarea "Tere! Kas saaksite palun kinnitada oma tellimuse numbrit? Mis puutub paroolipro…"
type textarea "Hello there! can you please confirm to me your order number? As for the passwor…"
type textarea "Tere! Kas saaksite palun kinnitada oma tellimuse numbri? Mis puutub parooliprob…"
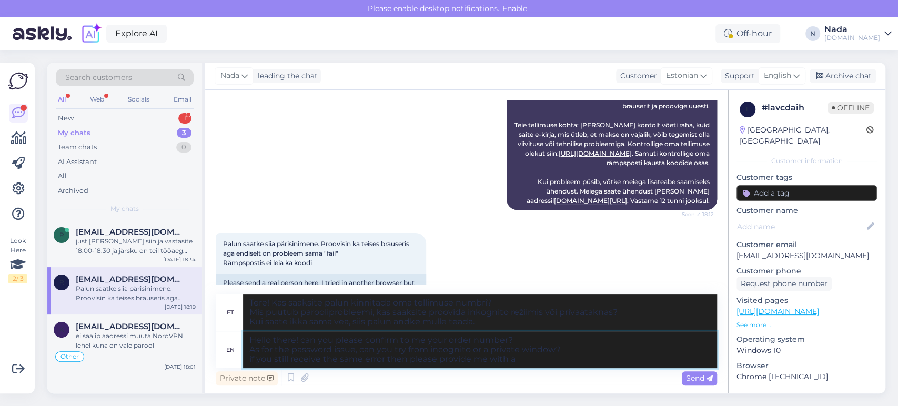
type textarea "Hello there! can you please confirm to me your order number? As for the passwor…"
type textarea "Tere! Kas saaksite palun kinnitada oma tellimuse numbrit? Mis puutub paroolipro…"
type textarea "Hello there! can you please confirm to me your order number? As for the passwor…"
type textarea "Tere! Kas saaksite palun kinnitada oma tellimuse numbrit? Mis puutub paroolipro…"
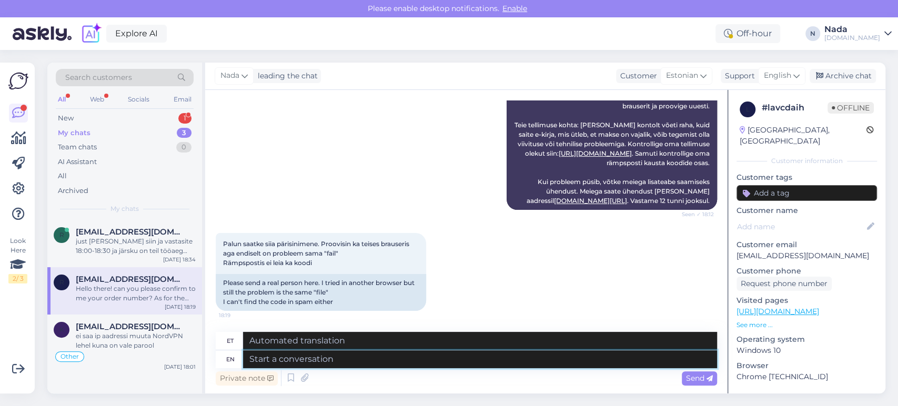
scroll to position [510, 0]
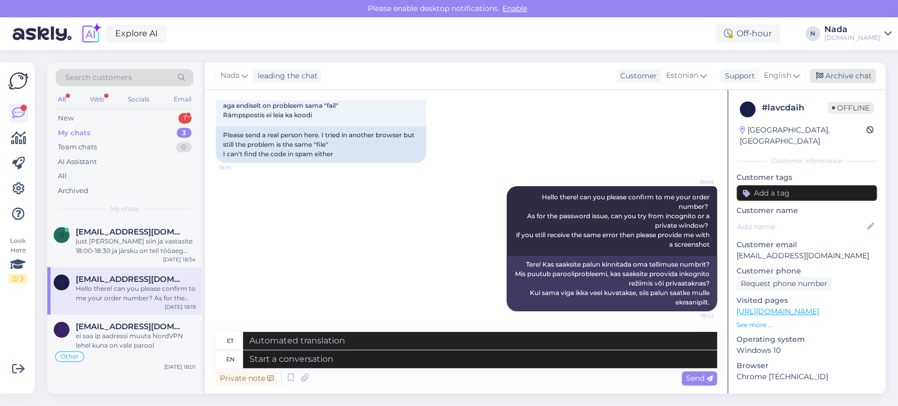
click at [852, 78] on div "Archive chat" at bounding box center [843, 76] width 66 height 14
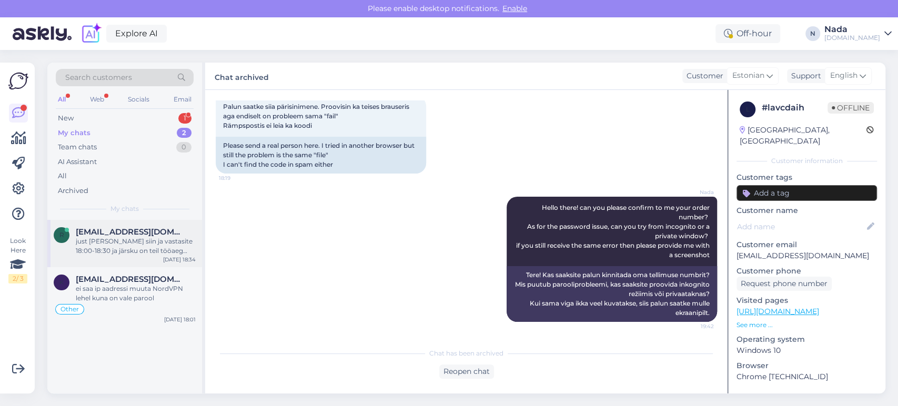
click at [137, 243] on div "just [PERSON_NAME] siin ja vastasite 18:00-18:30 ja järsku on teil tööaeg läbi,…" at bounding box center [136, 246] width 120 height 19
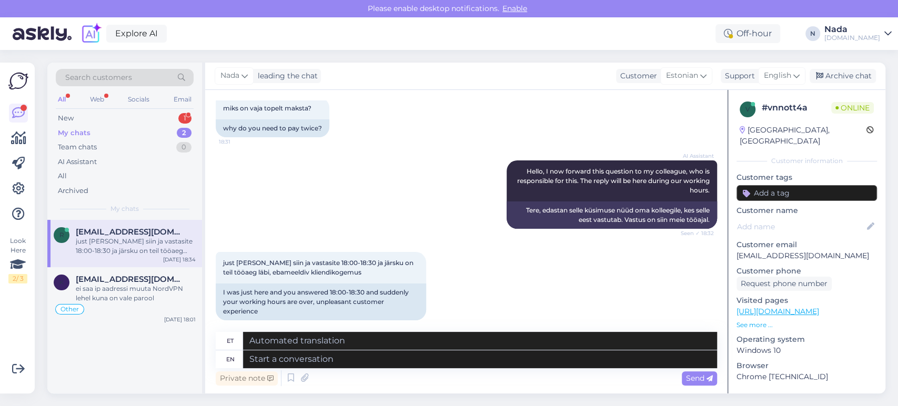
scroll to position [68, 0]
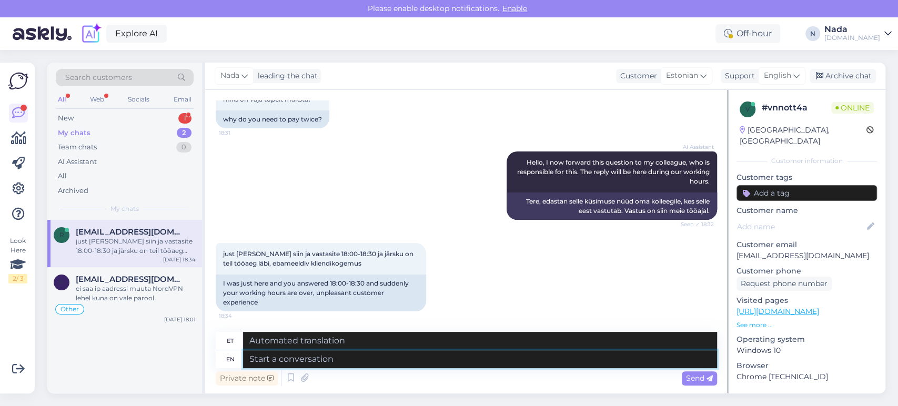
click at [495, 364] on textarea at bounding box center [480, 360] width 474 height 18
type textarea "Hello the"
type textarea "Tere"
type textarea "Hello there!"
type textarea "Tere!"
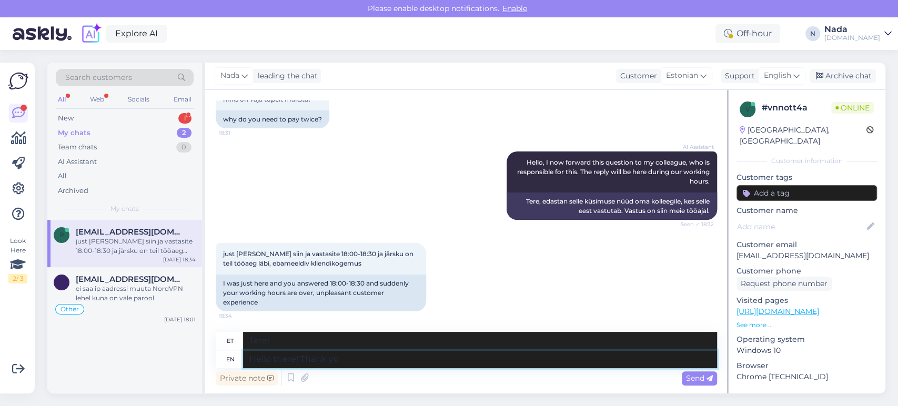
type textarea "Hello there! Thank you"
type textarea "Tere! [GEOGRAPHIC_DATA]"
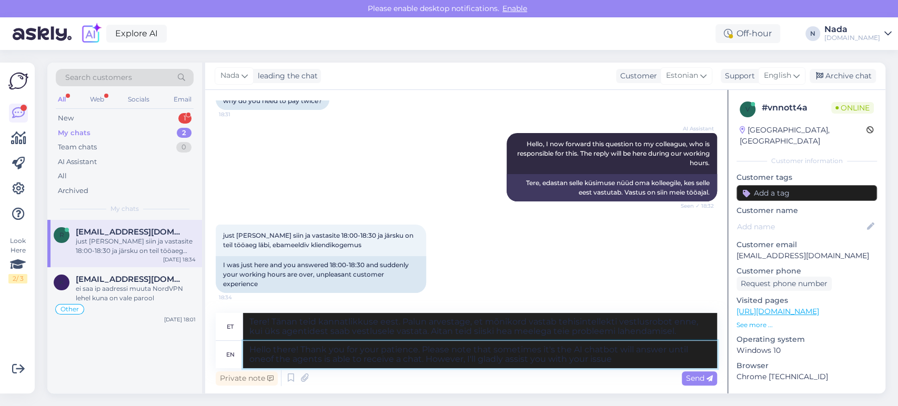
scroll to position [87, 0]
click at [263, 361] on textarea "Hello there! Thank you for your patience. Please note that sometimes it's the A…" at bounding box center [480, 354] width 474 height 27
click at [657, 360] on textarea "Hello there! Thank you for your patience. Please note that sometimes it's the A…" at bounding box center [480, 354] width 474 height 27
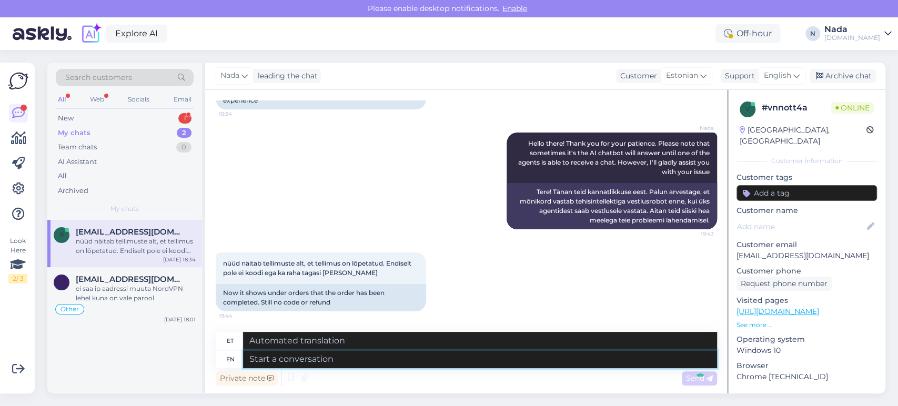
scroll to position [333, 0]
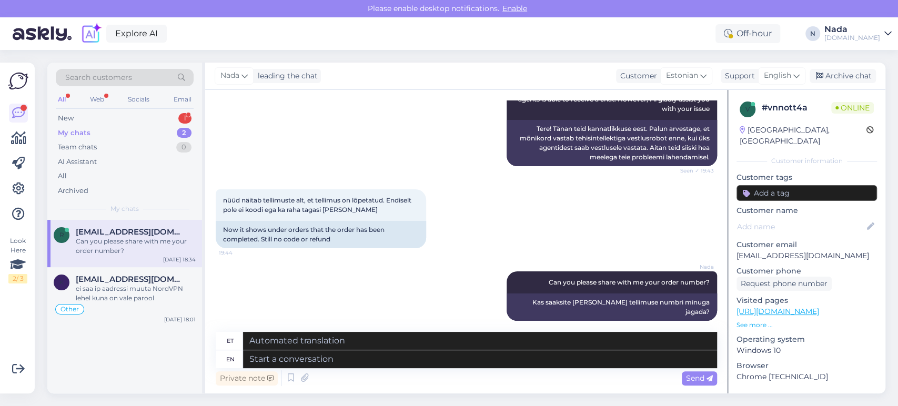
click at [105, 129] on div "My chats 2" at bounding box center [125, 133] width 138 height 15
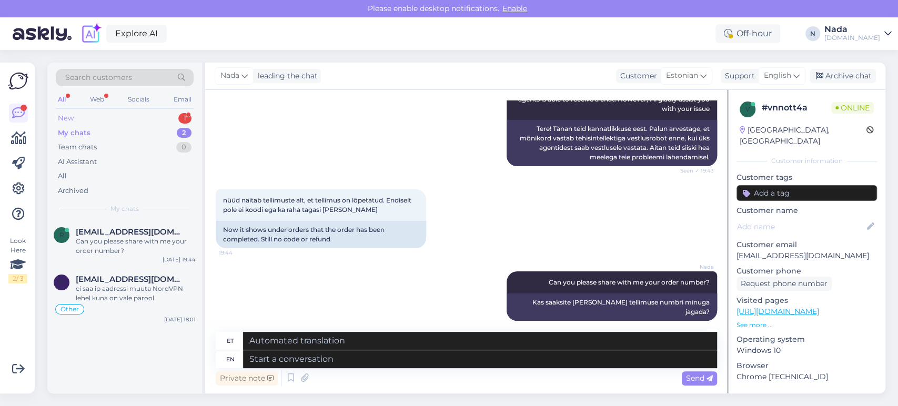
click at [115, 121] on div "New 1" at bounding box center [125, 118] width 138 height 15
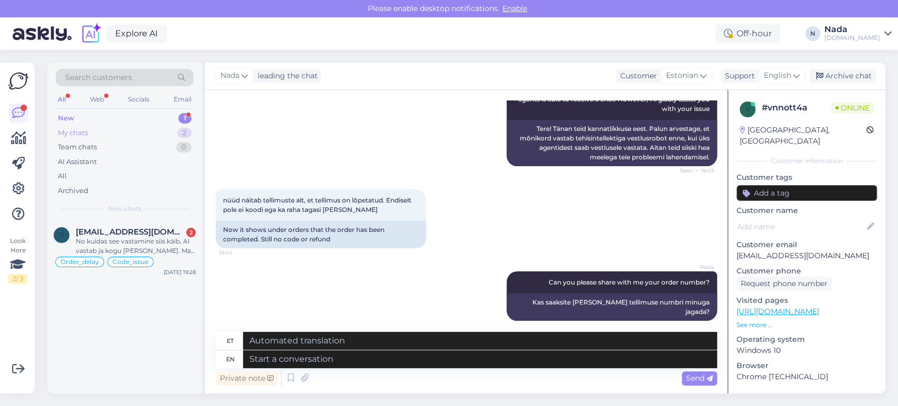
click at [65, 129] on div "My chats" at bounding box center [73, 133] width 30 height 11
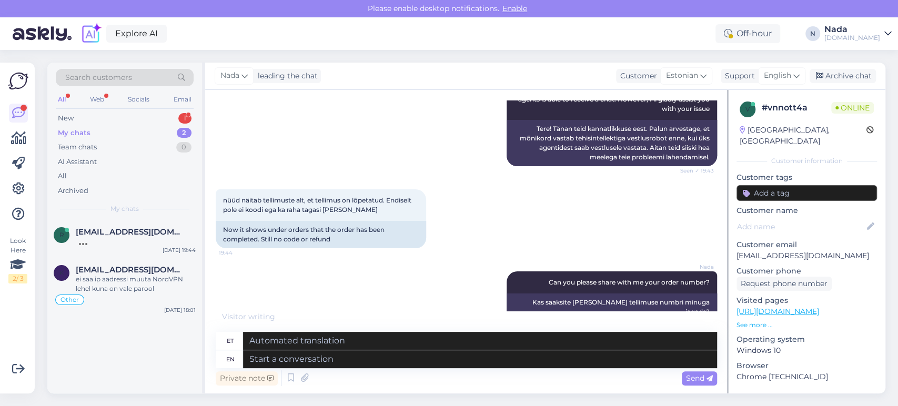
scroll to position [396, 0]
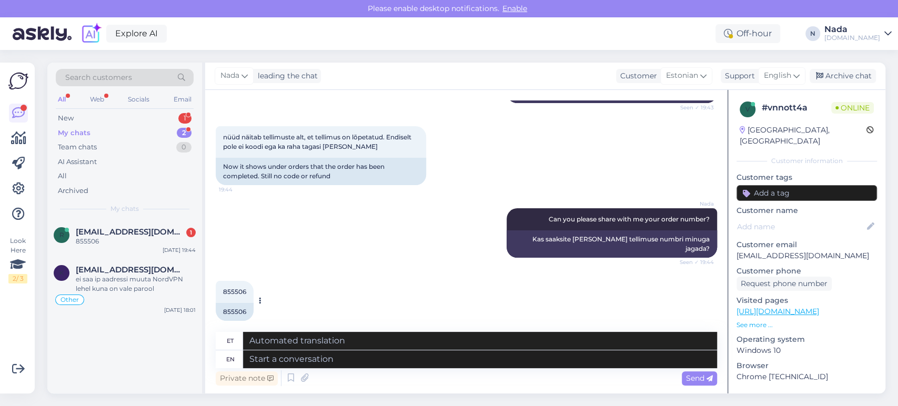
click at [238, 303] on div "855506" at bounding box center [235, 312] width 38 height 18
copy div "855506"
click at [307, 357] on textarea at bounding box center [480, 360] width 474 height 18
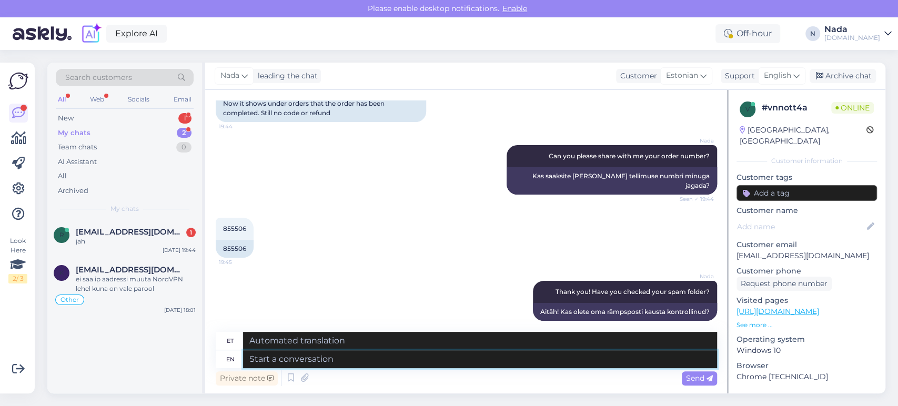
scroll to position [523, 0]
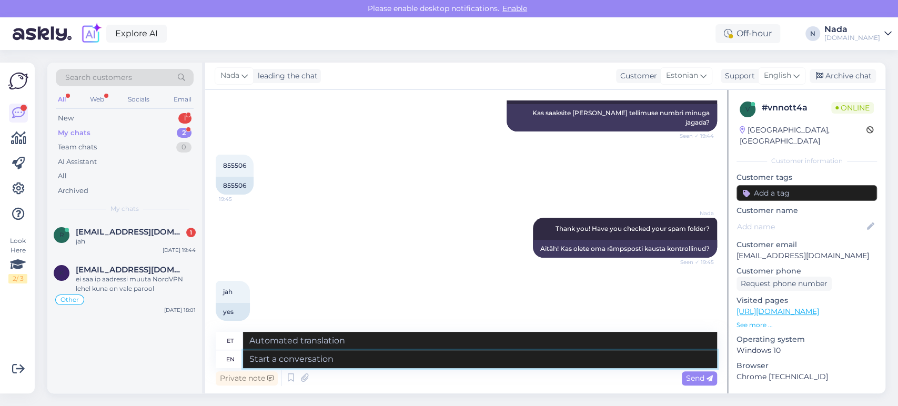
click at [372, 359] on textarea at bounding box center [480, 360] width 474 height 18
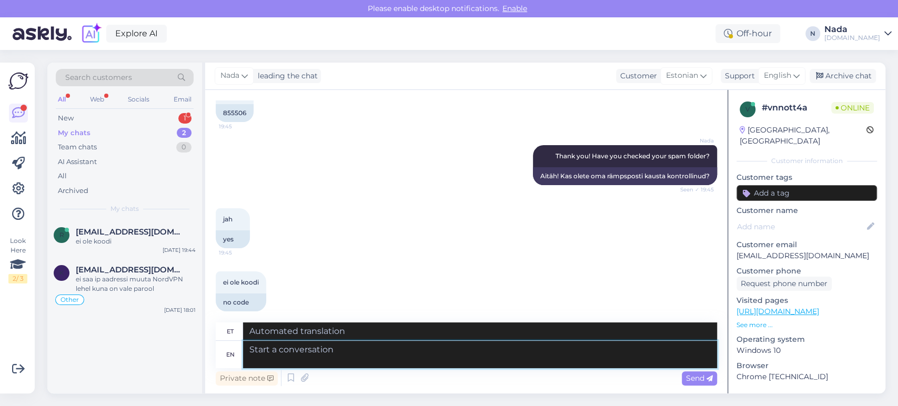
scroll to position [678, 0]
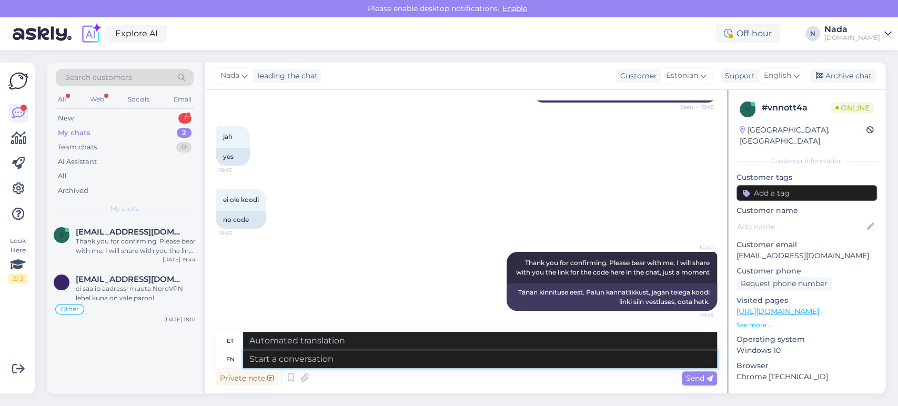
click at [450, 361] on textarea at bounding box center [480, 360] width 474 height 18
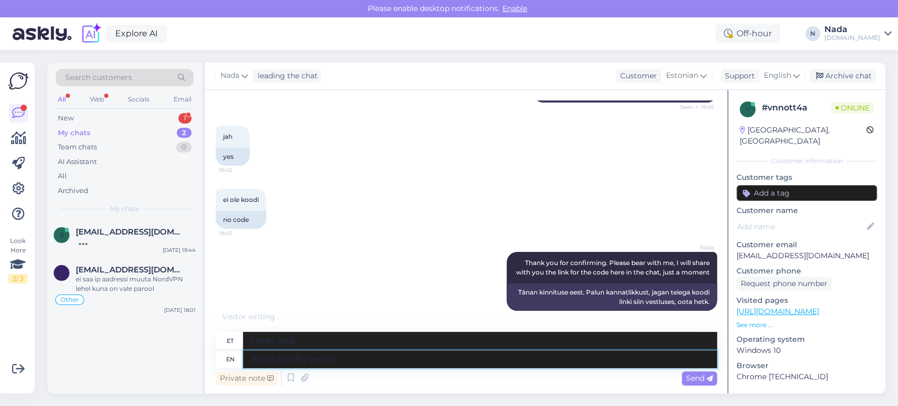
scroll to position [687, 0]
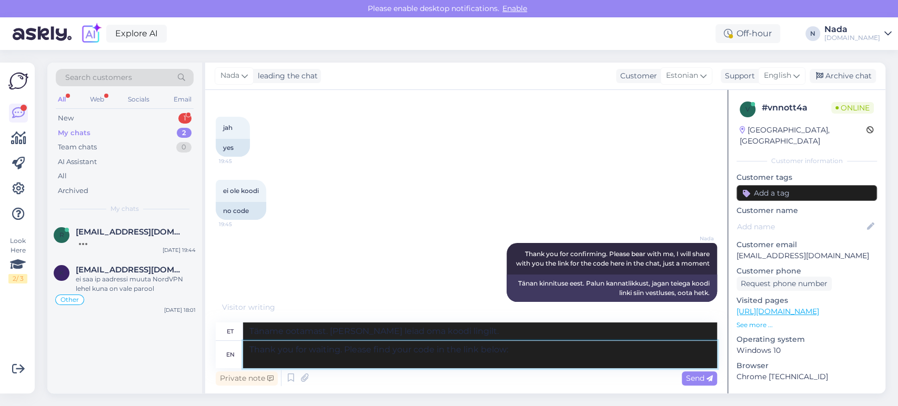
paste textarea "[URL][DOMAIN_NAME]"
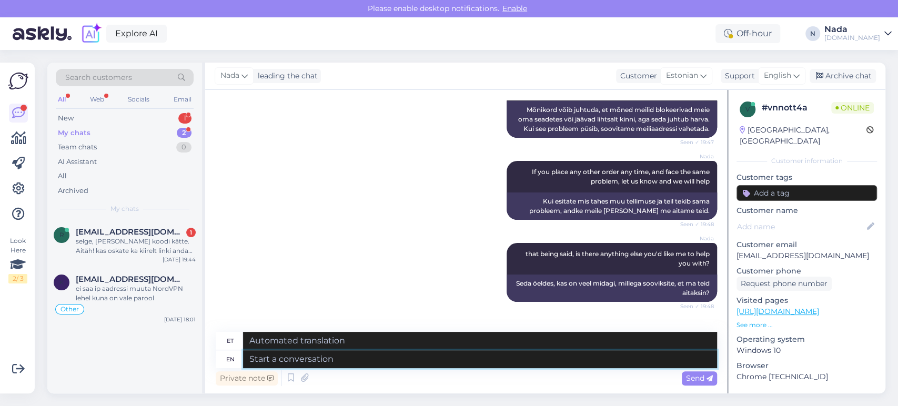
scroll to position [1208, 0]
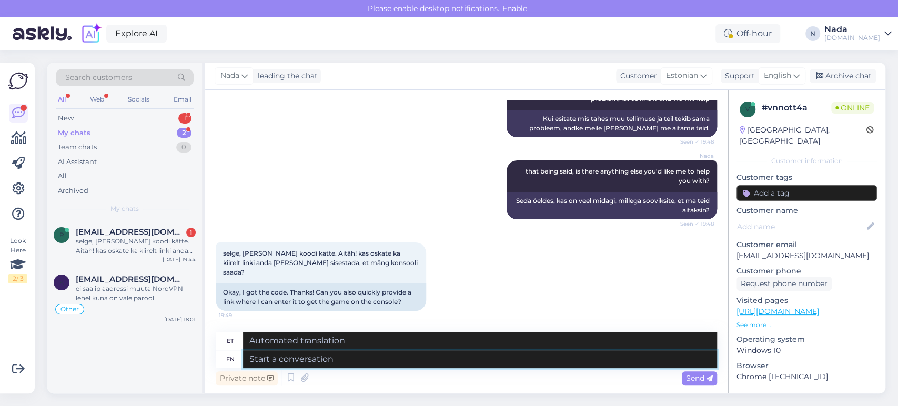
click at [479, 365] on textarea at bounding box center [480, 360] width 474 height 18
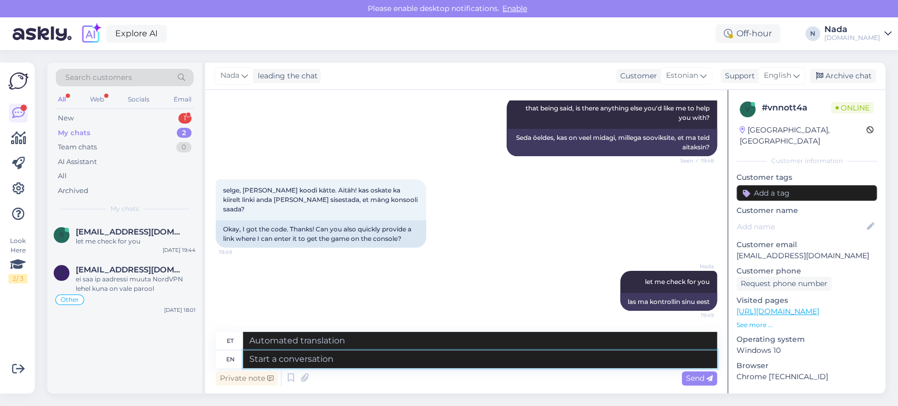
click at [444, 362] on textarea at bounding box center [480, 360] width 474 height 18
paste textarea "Log in to your account on the web page [DOMAIN_NAME] and choose „My account“ (o…"
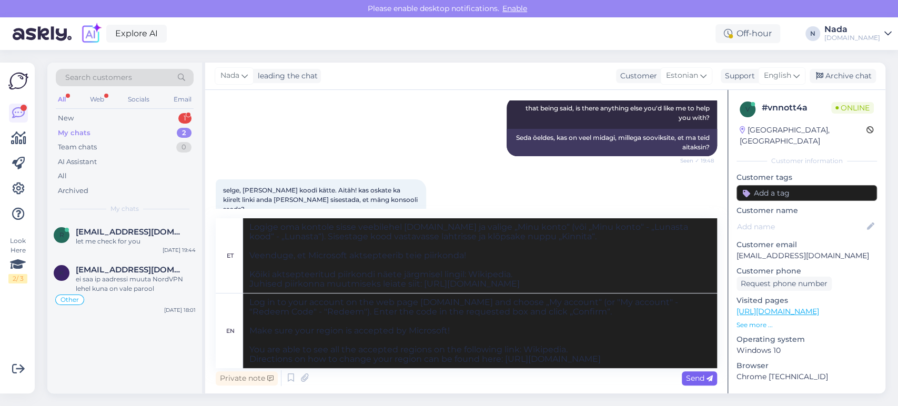
click at [695, 379] on span "Send" at bounding box center [699, 378] width 27 height 9
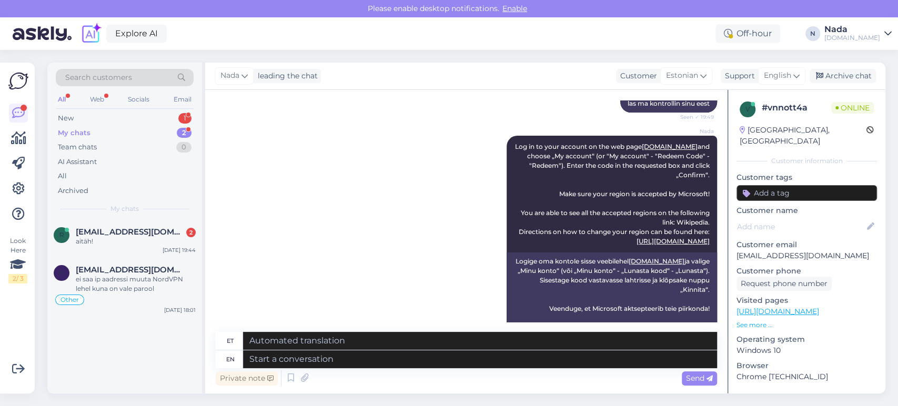
scroll to position [1650, 0]
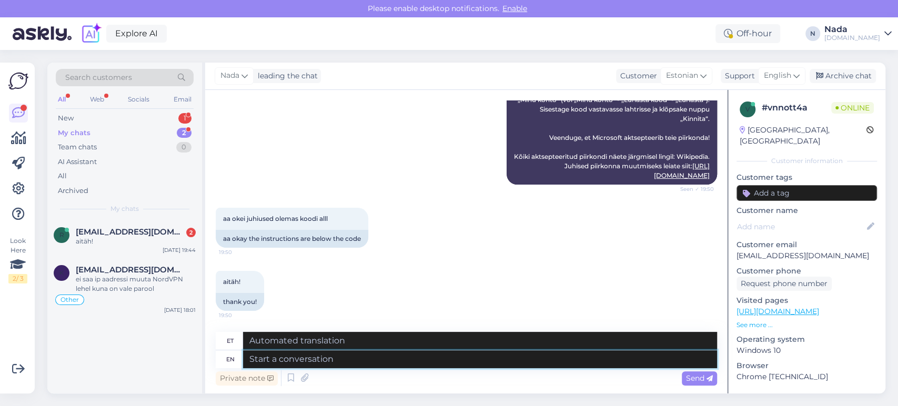
click at [405, 357] on textarea at bounding box center [480, 360] width 474 height 18
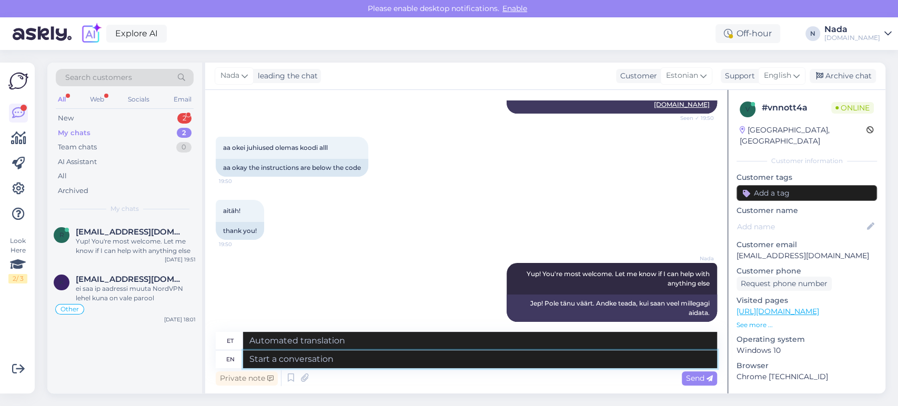
scroll to position [1732, 0]
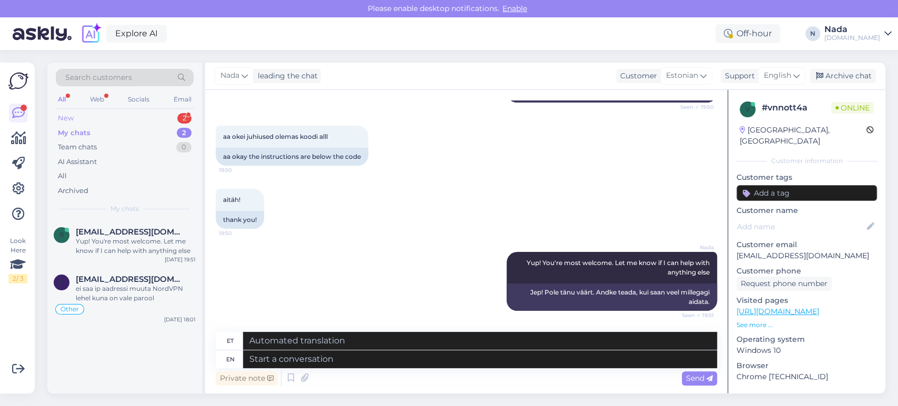
click at [93, 116] on div "New 2" at bounding box center [125, 118] width 138 height 15
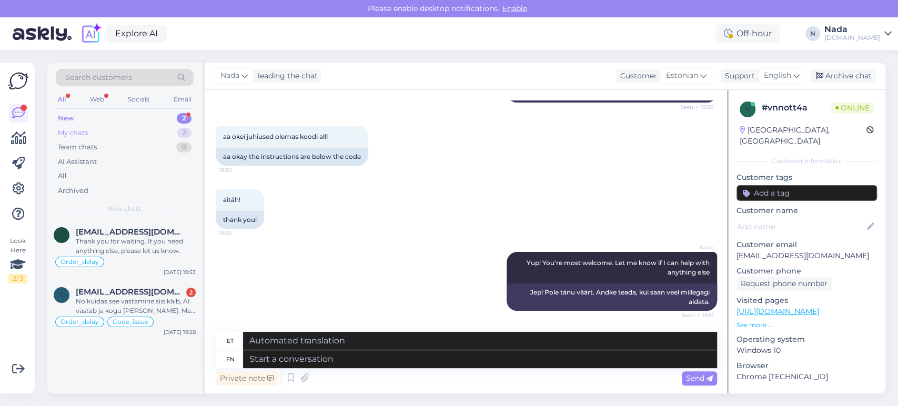
click at [76, 132] on div "My chats" at bounding box center [73, 133] width 30 height 11
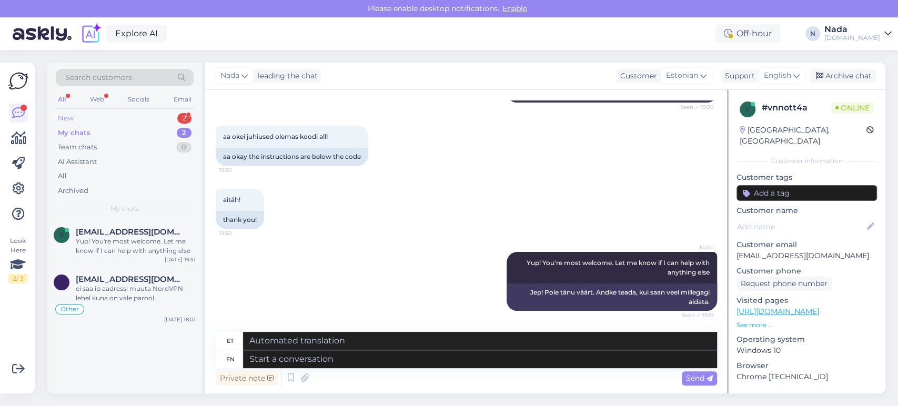
click at [84, 117] on div "New 2" at bounding box center [125, 118] width 138 height 15
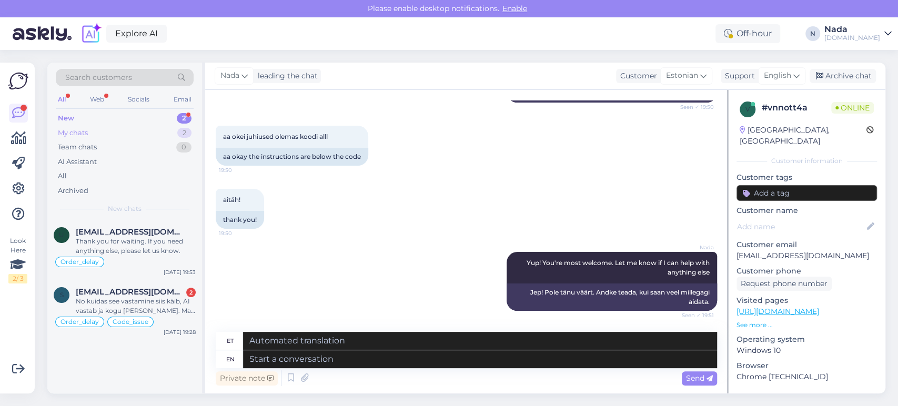
click at [82, 133] on div "My chats" at bounding box center [73, 133] width 30 height 11
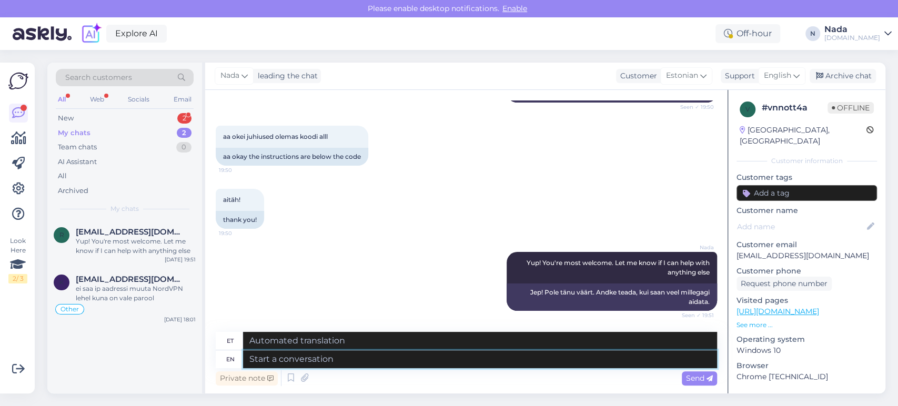
click at [613, 360] on textarea at bounding box center [480, 360] width 474 height 18
click at [291, 372] on icon at bounding box center [291, 379] width 13 height 16
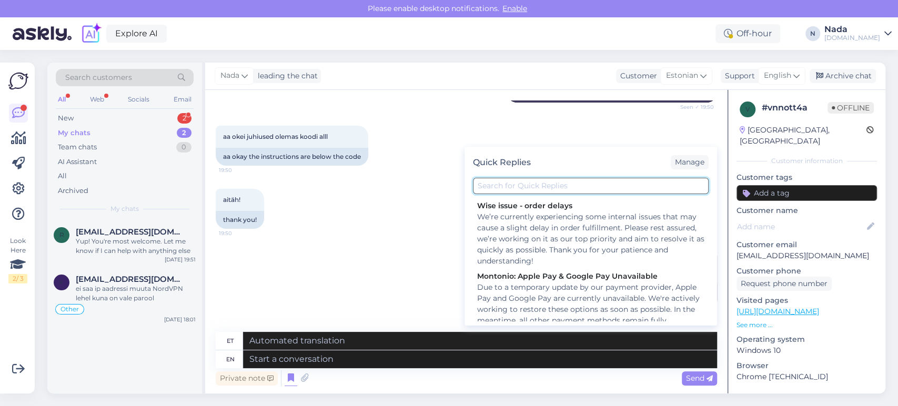
click at [514, 189] on input "text" at bounding box center [591, 186] width 236 height 16
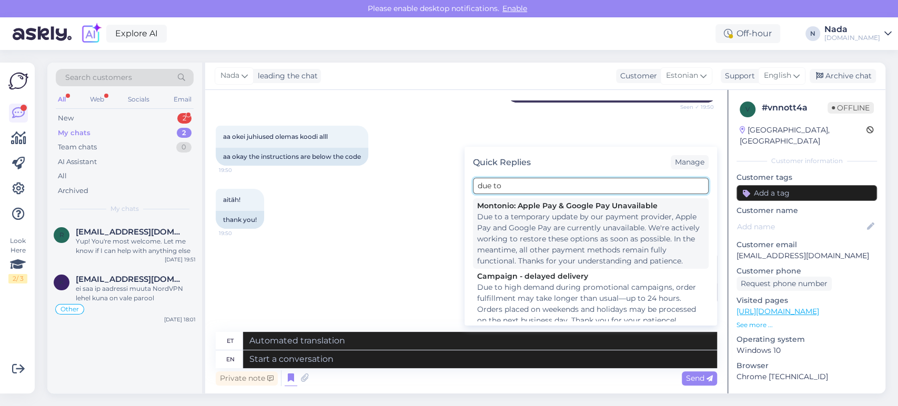
scroll to position [55, 0]
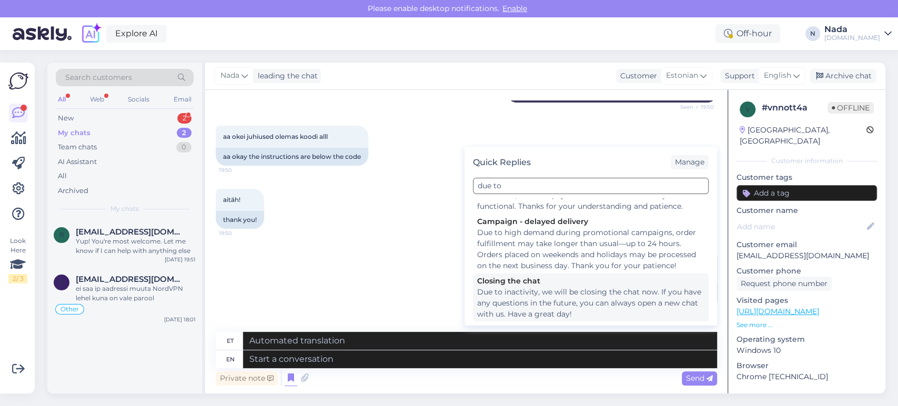
click at [542, 295] on div "Due to inactivity, we will be closing the chat now. If you have any questions i…" at bounding box center [590, 303] width 227 height 33
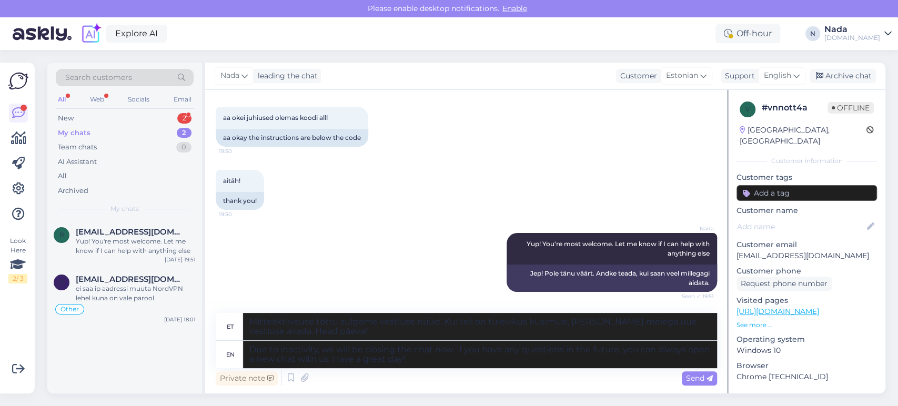
scroll to position [1751, 0]
click at [701, 374] on span "Send" at bounding box center [699, 378] width 27 height 9
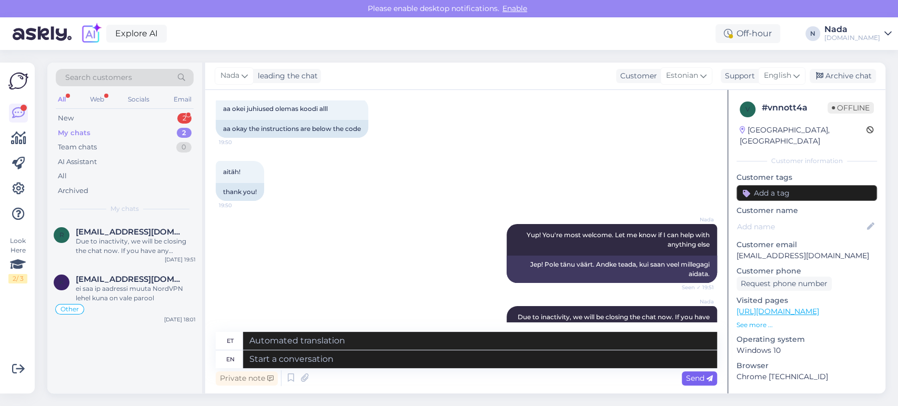
scroll to position [1833, 0]
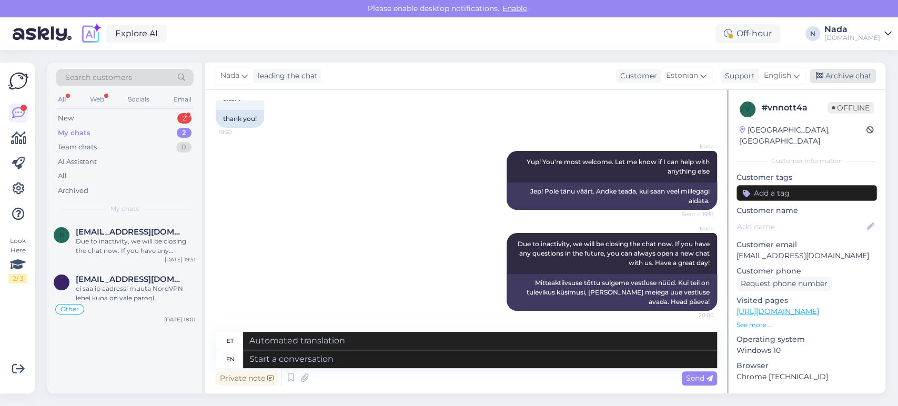
click at [860, 73] on div "Archive chat" at bounding box center [843, 76] width 66 height 14
